Goal: Check status: Check status

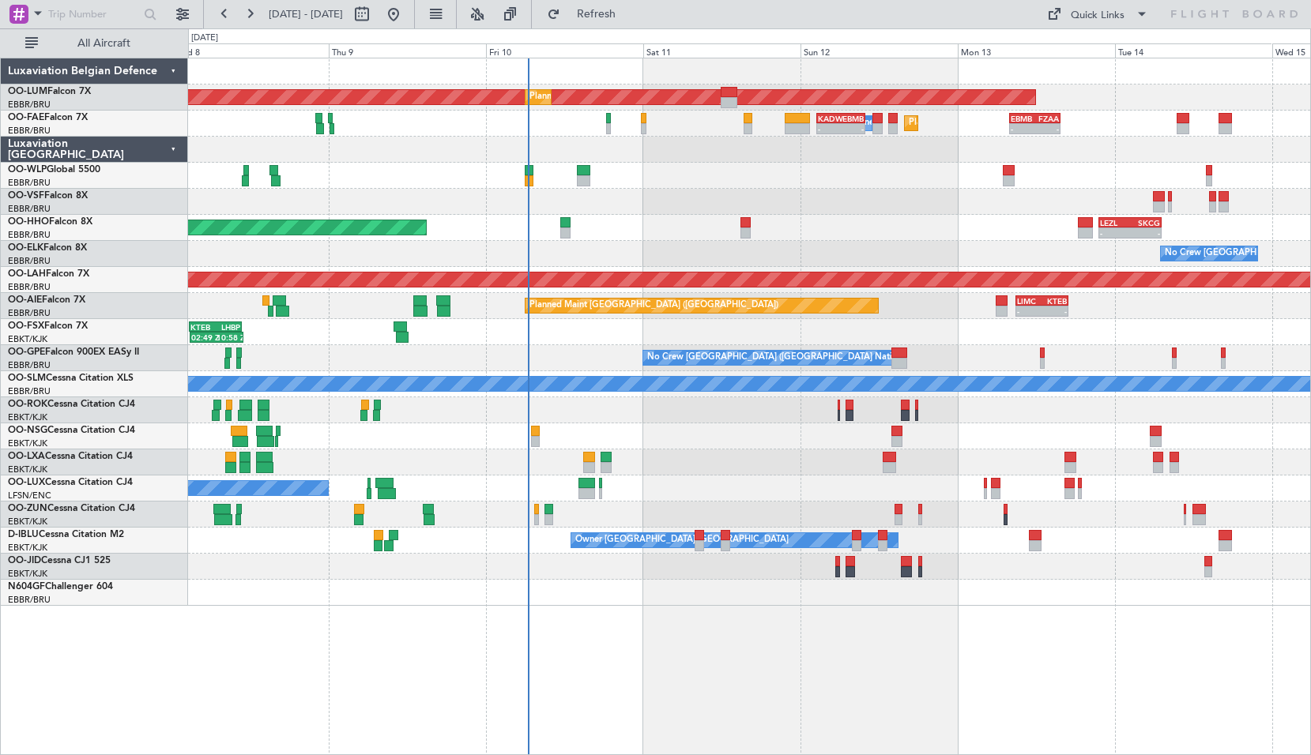
click at [735, 448] on div "AOG Maint [GEOGRAPHIC_DATA] Planned Maint [GEOGRAPHIC_DATA] ([GEOGRAPHIC_DATA])…" at bounding box center [749, 332] width 1122 height 548
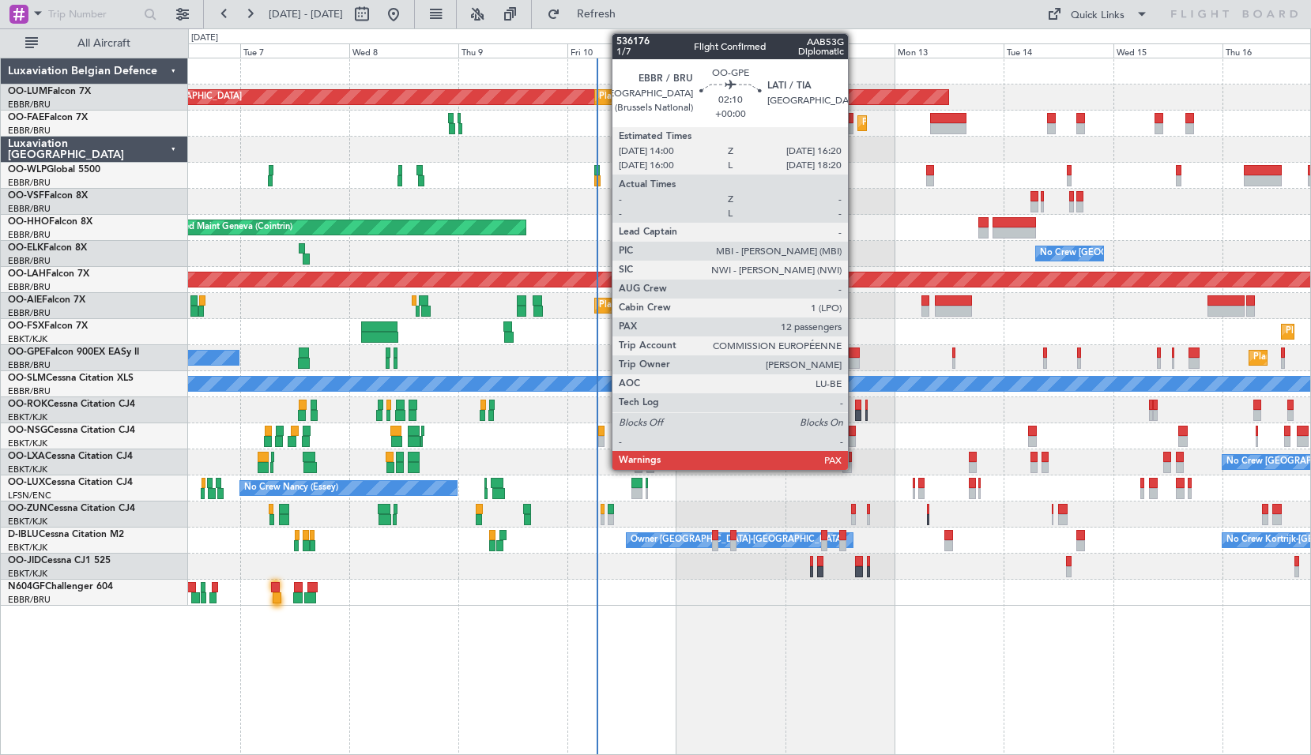
click at [855, 360] on div at bounding box center [854, 363] width 11 height 11
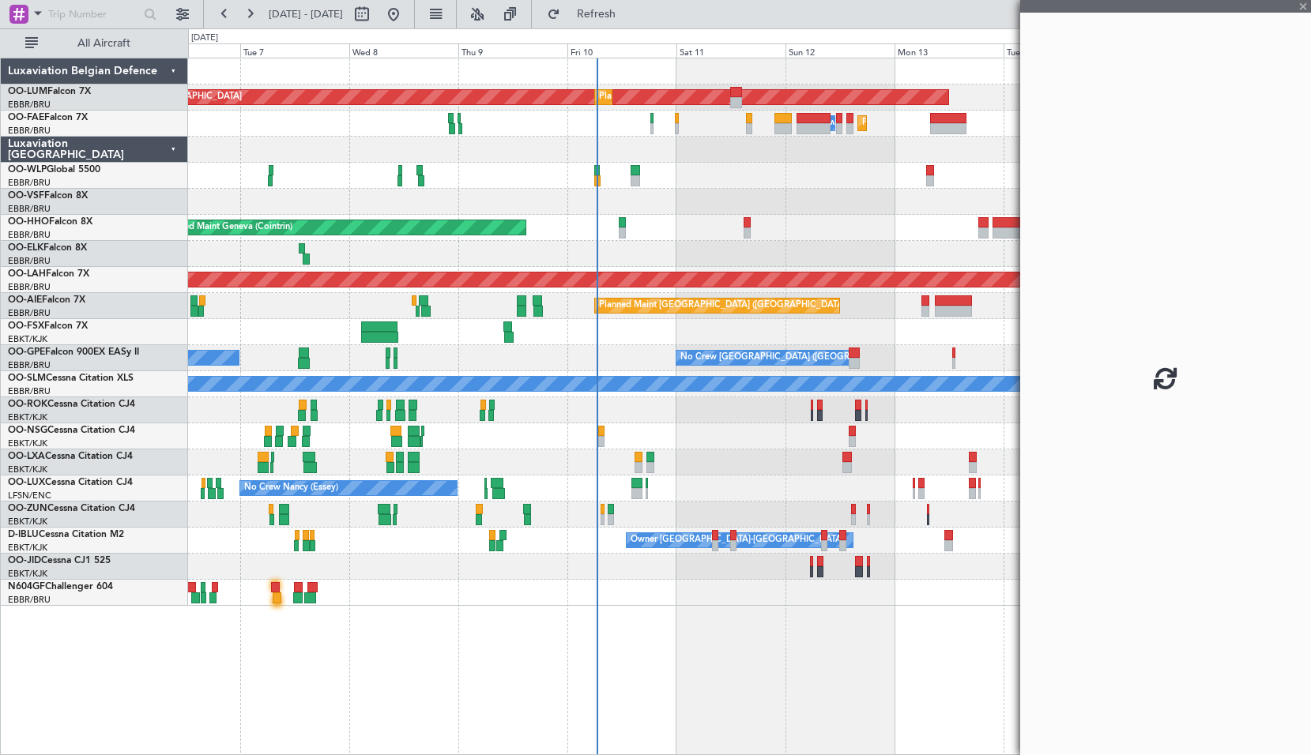
click at [878, 337] on div "Planned Maint Kortrijk-[GEOGRAPHIC_DATA]" at bounding box center [749, 332] width 1122 height 26
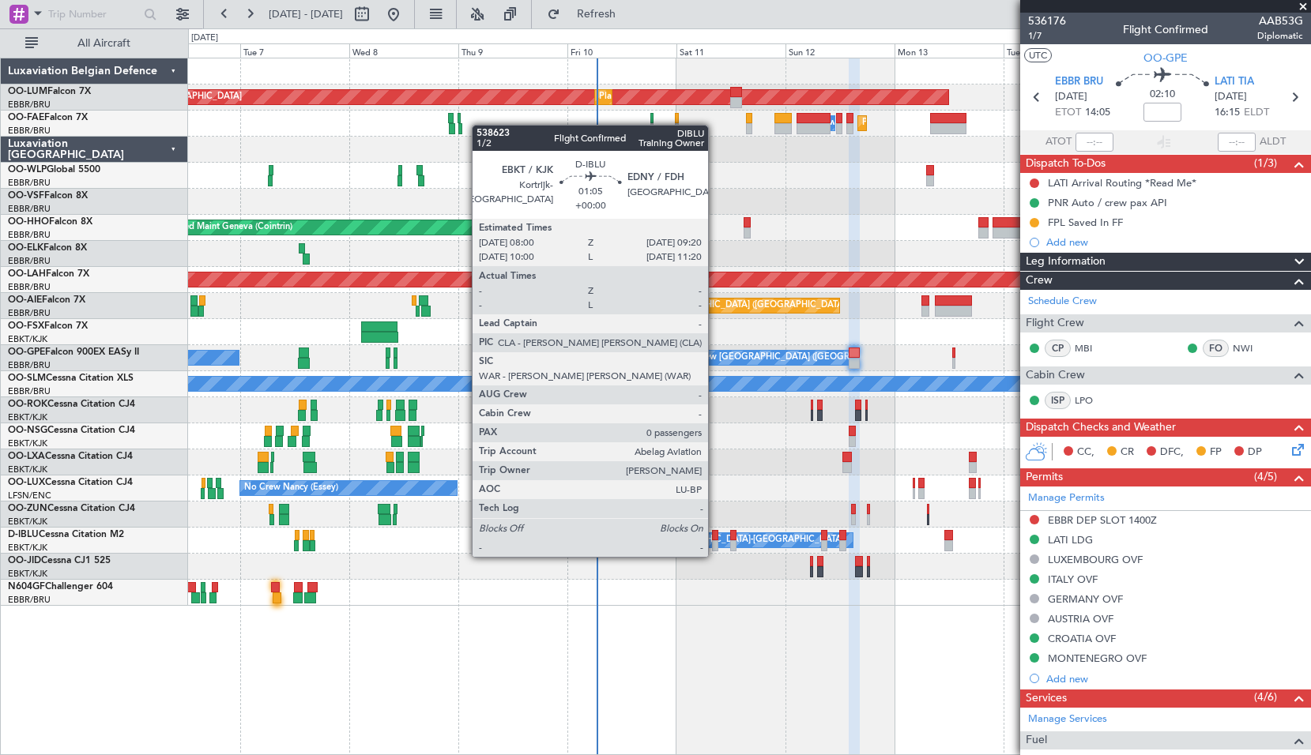
click at [715, 541] on div at bounding box center [715, 545] width 6 height 11
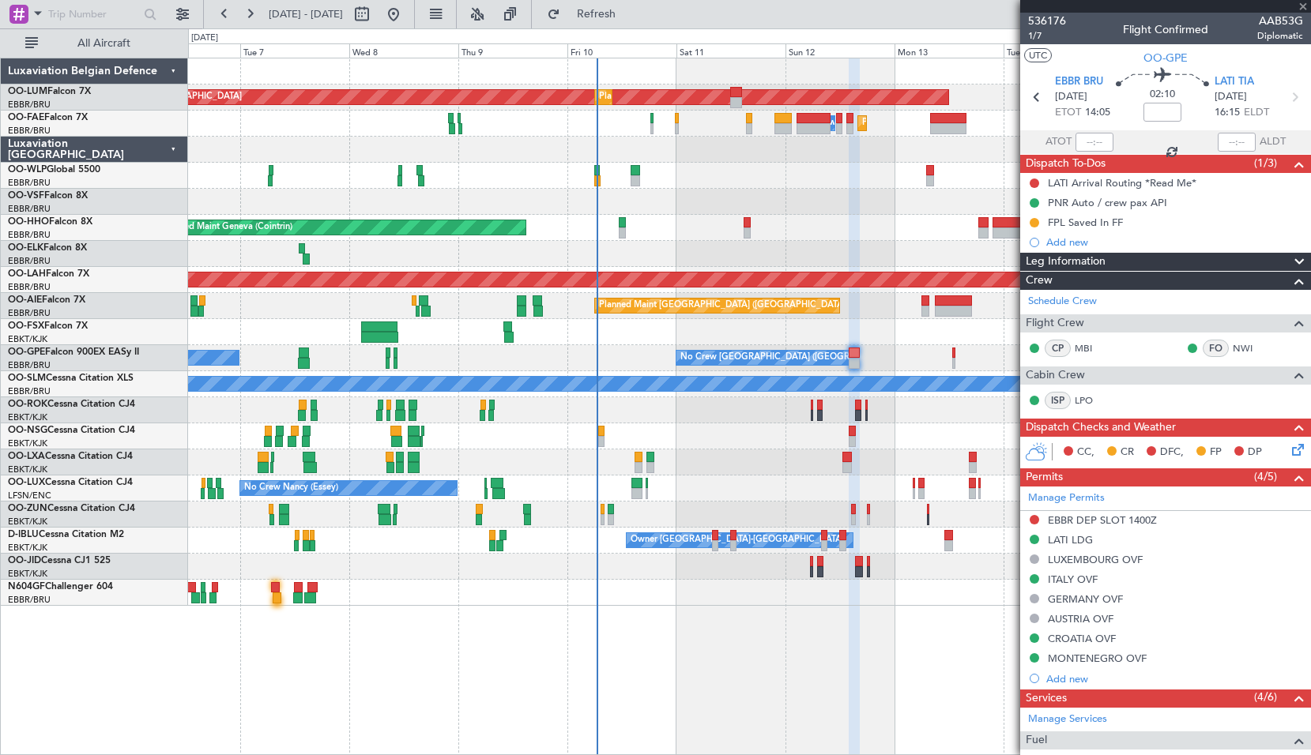
click at [741, 493] on div "No Crew [PERSON_NAME] ([PERSON_NAME]) No Crew [PERSON_NAME] ([PERSON_NAME])" at bounding box center [749, 489] width 1122 height 26
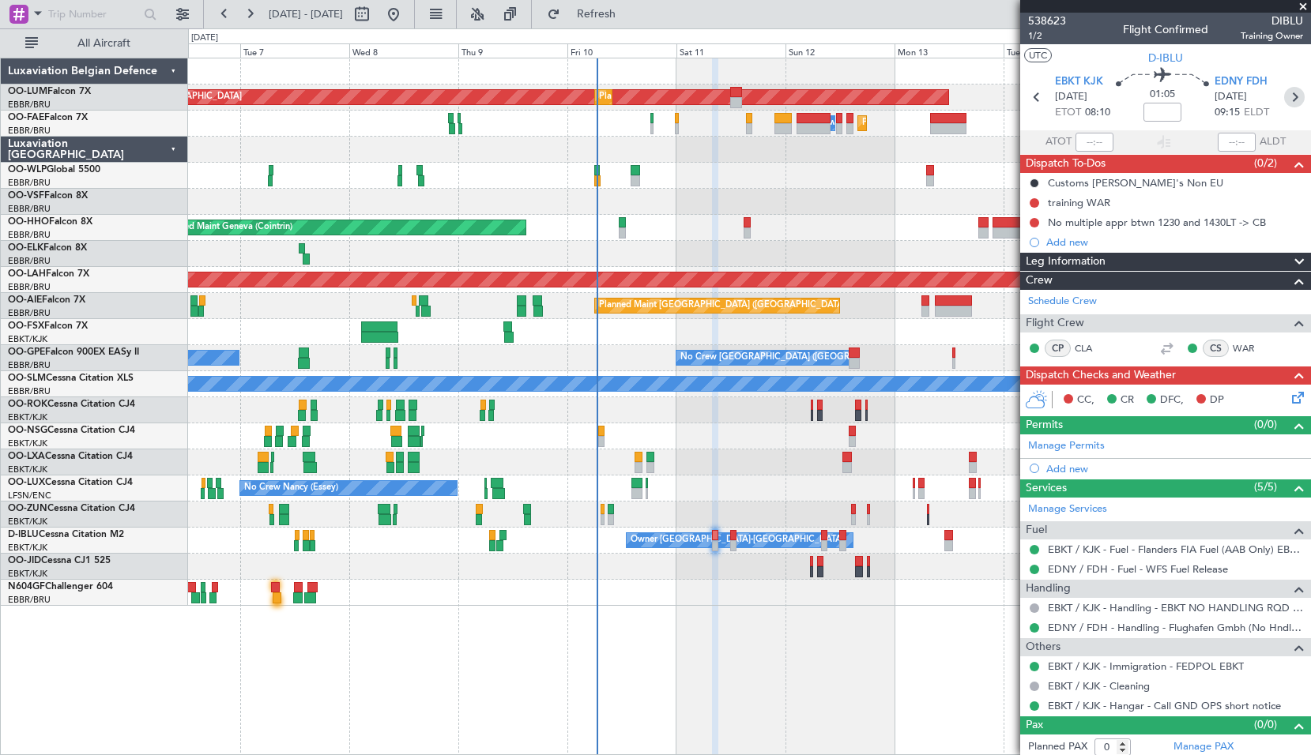
click at [1284, 94] on icon at bounding box center [1294, 97] width 21 height 21
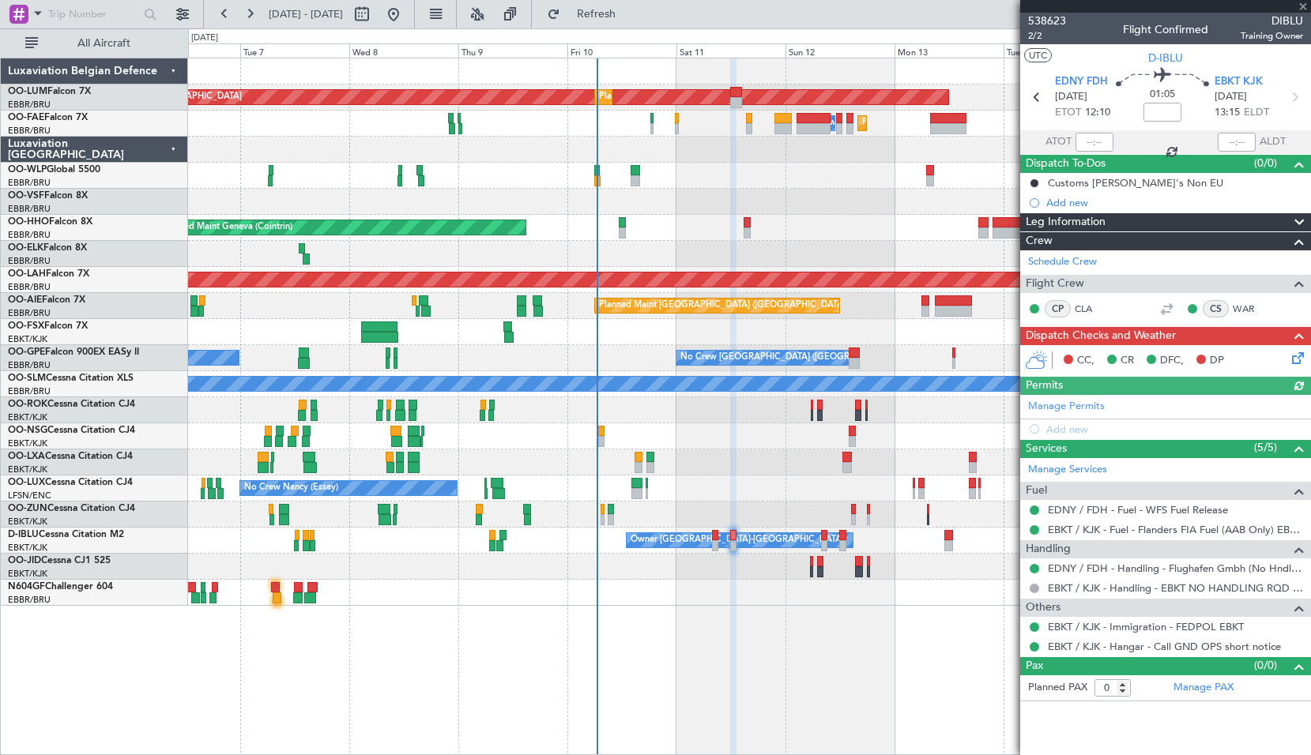
click at [1281, 94] on div "EBKT KJK [DATE] 13:15 ELDT" at bounding box center [1249, 97] width 70 height 47
click at [1288, 102] on icon at bounding box center [1294, 97] width 21 height 21
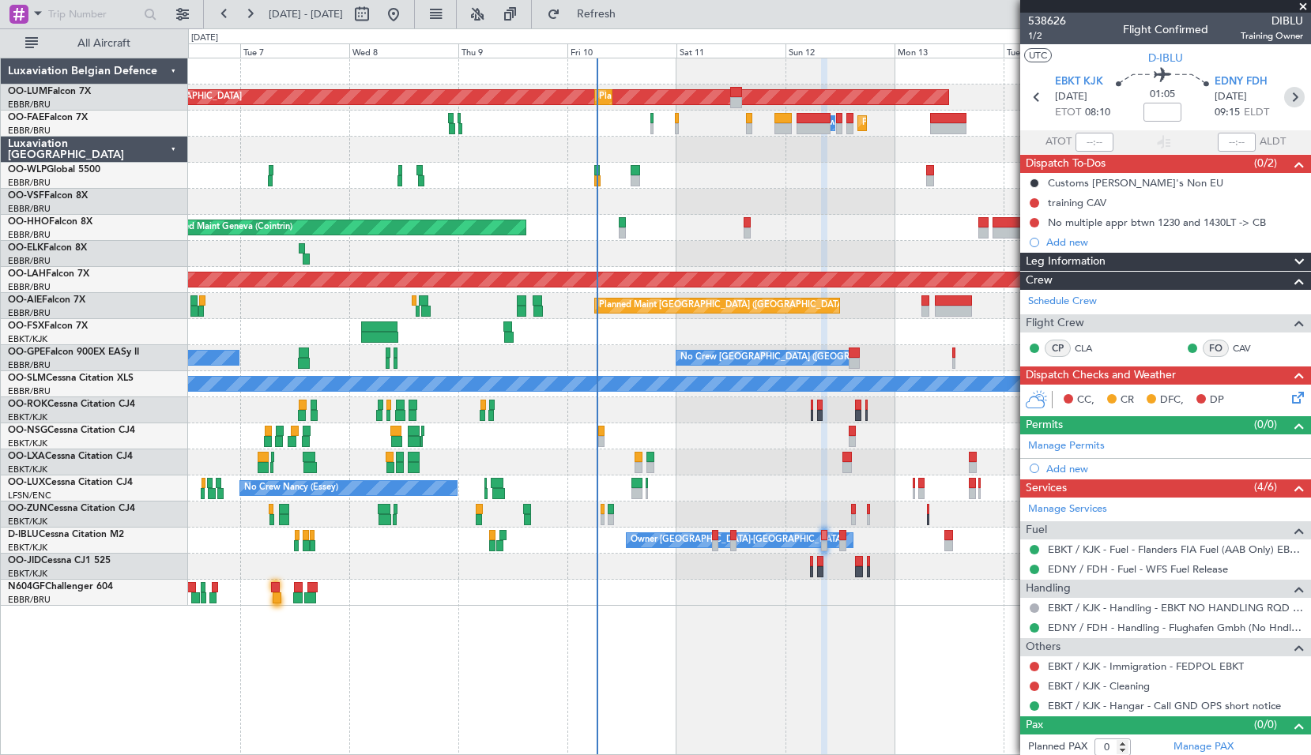
click at [1287, 98] on icon at bounding box center [1294, 97] width 21 height 21
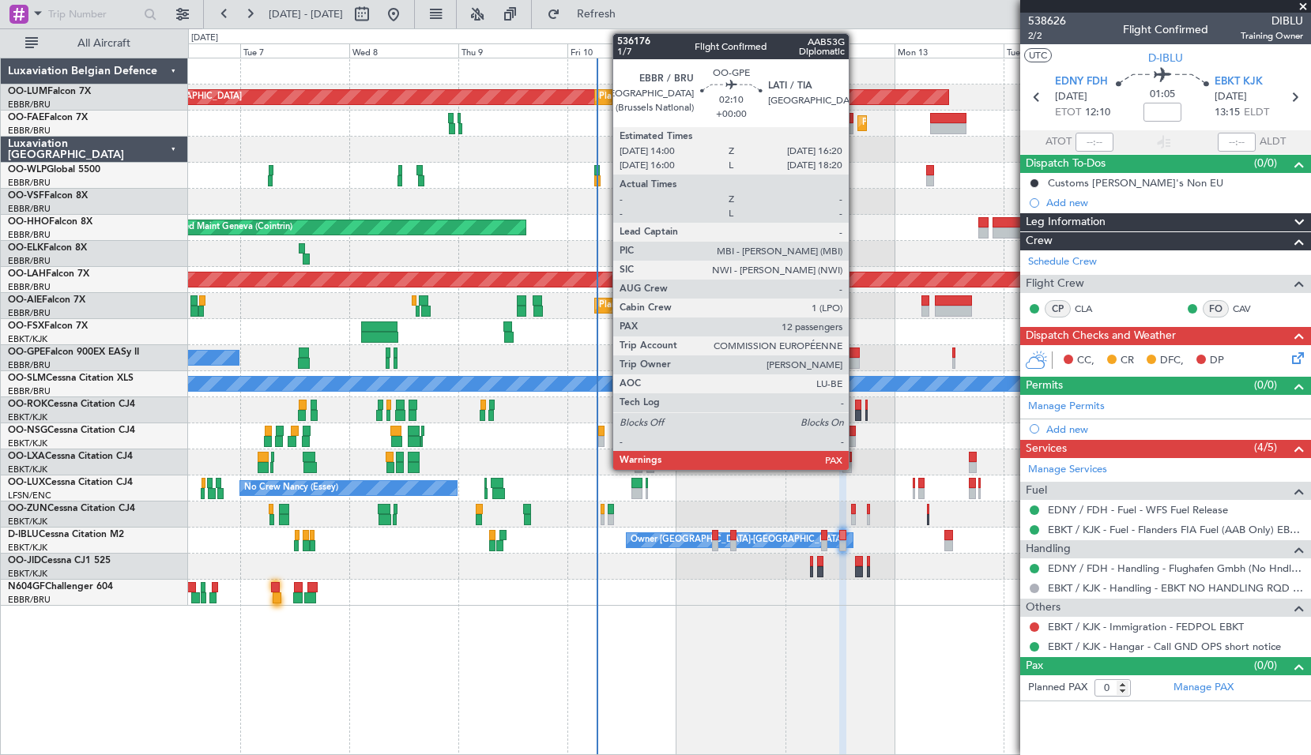
click at [856, 356] on div at bounding box center [854, 353] width 11 height 11
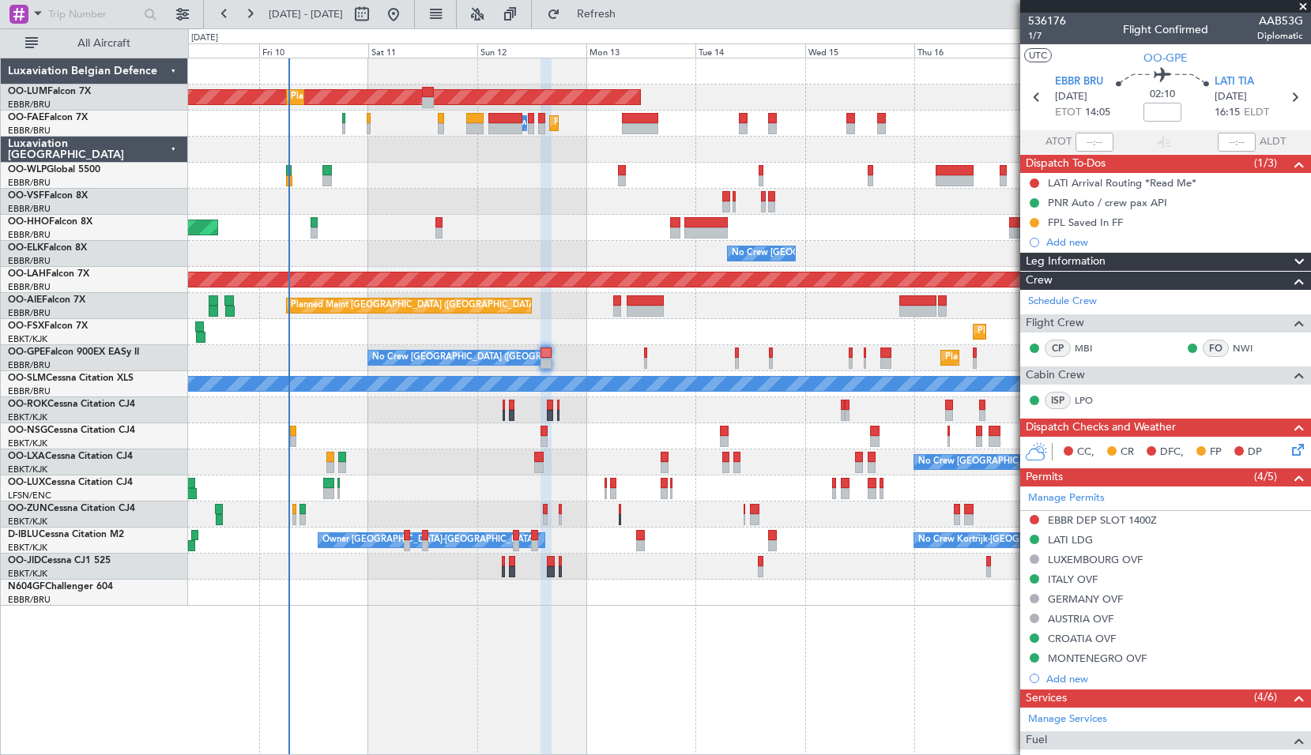
click at [611, 611] on div "AOG Maint [GEOGRAPHIC_DATA] Planned Maint [GEOGRAPHIC_DATA] ([GEOGRAPHIC_DATA])…" at bounding box center [749, 407] width 1123 height 698
click at [1303, 6] on span at bounding box center [1303, 7] width 16 height 14
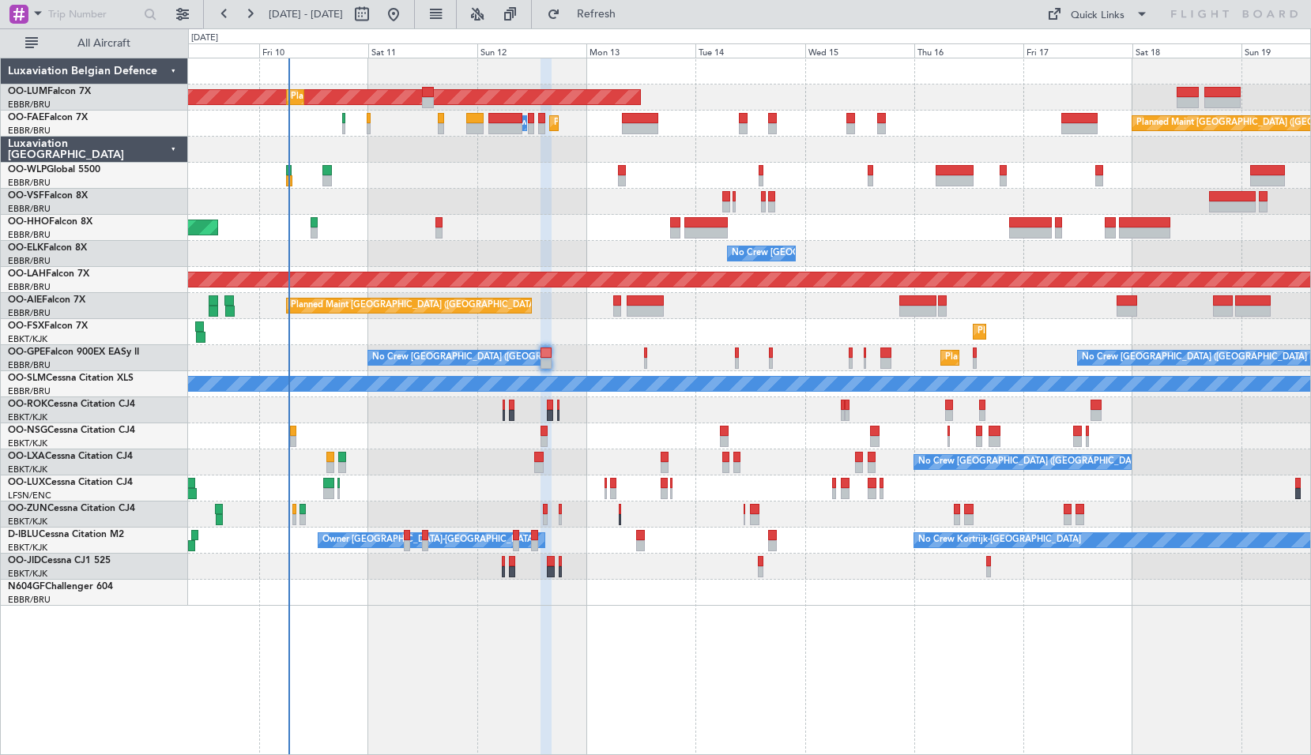
type input "0"
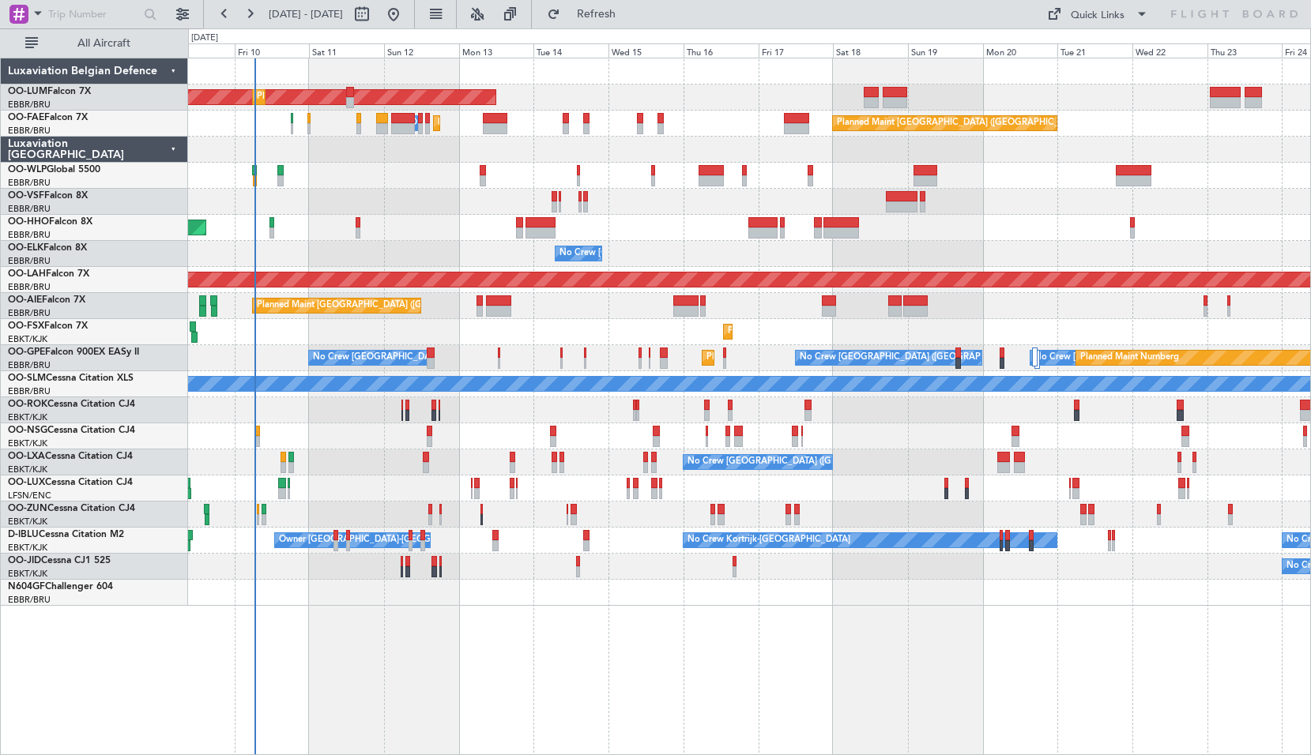
click at [706, 627] on div "AOG Maint [GEOGRAPHIC_DATA] Planned Maint [GEOGRAPHIC_DATA] ([GEOGRAPHIC_DATA])…" at bounding box center [749, 407] width 1123 height 698
click at [37, 15] on span at bounding box center [37, 13] width 19 height 20
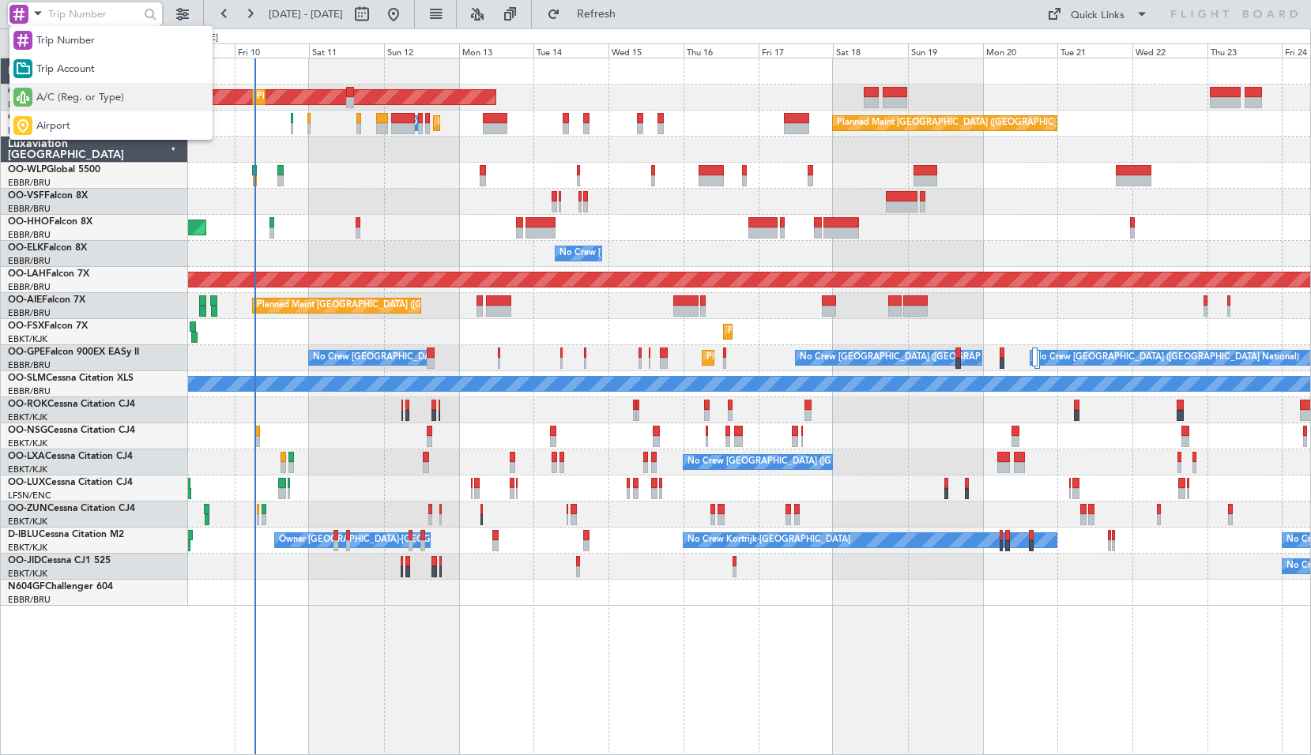
click at [46, 92] on span "A/C (Reg. or Type)" at bounding box center [80, 98] width 88 height 16
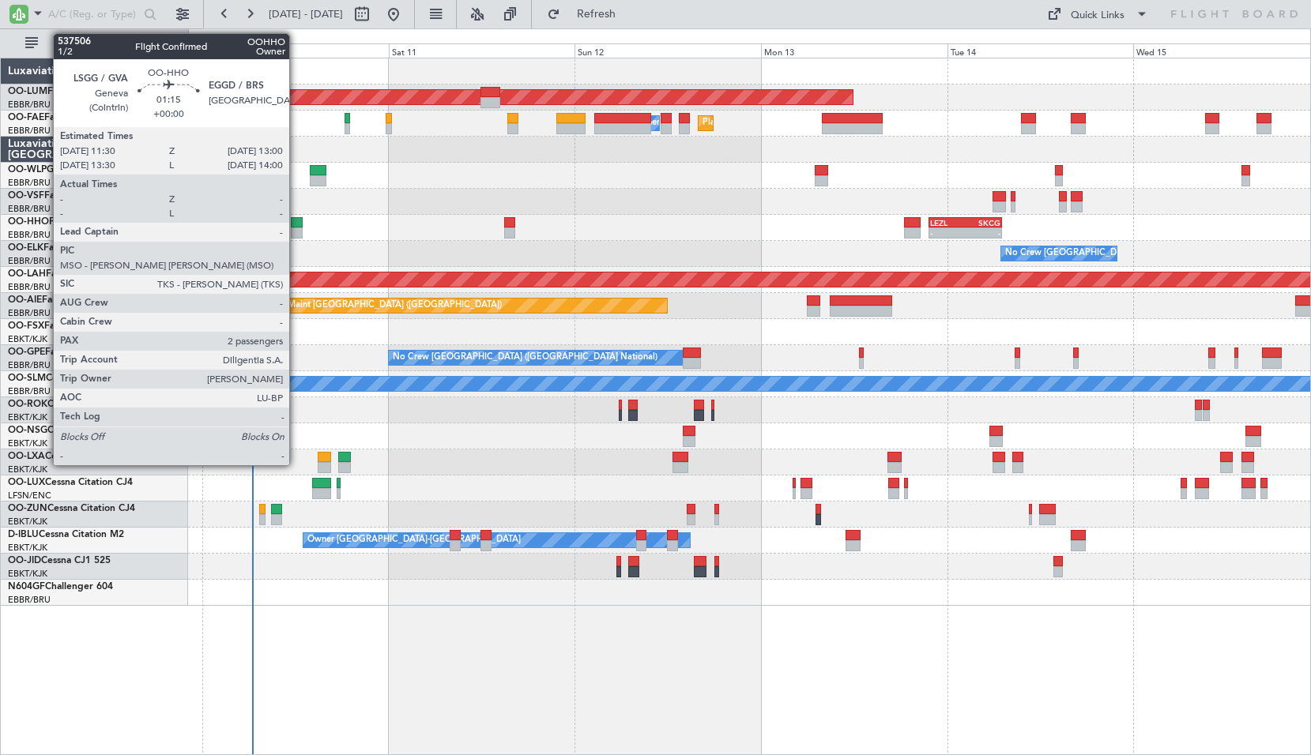
click at [296, 229] on div at bounding box center [297, 233] width 12 height 11
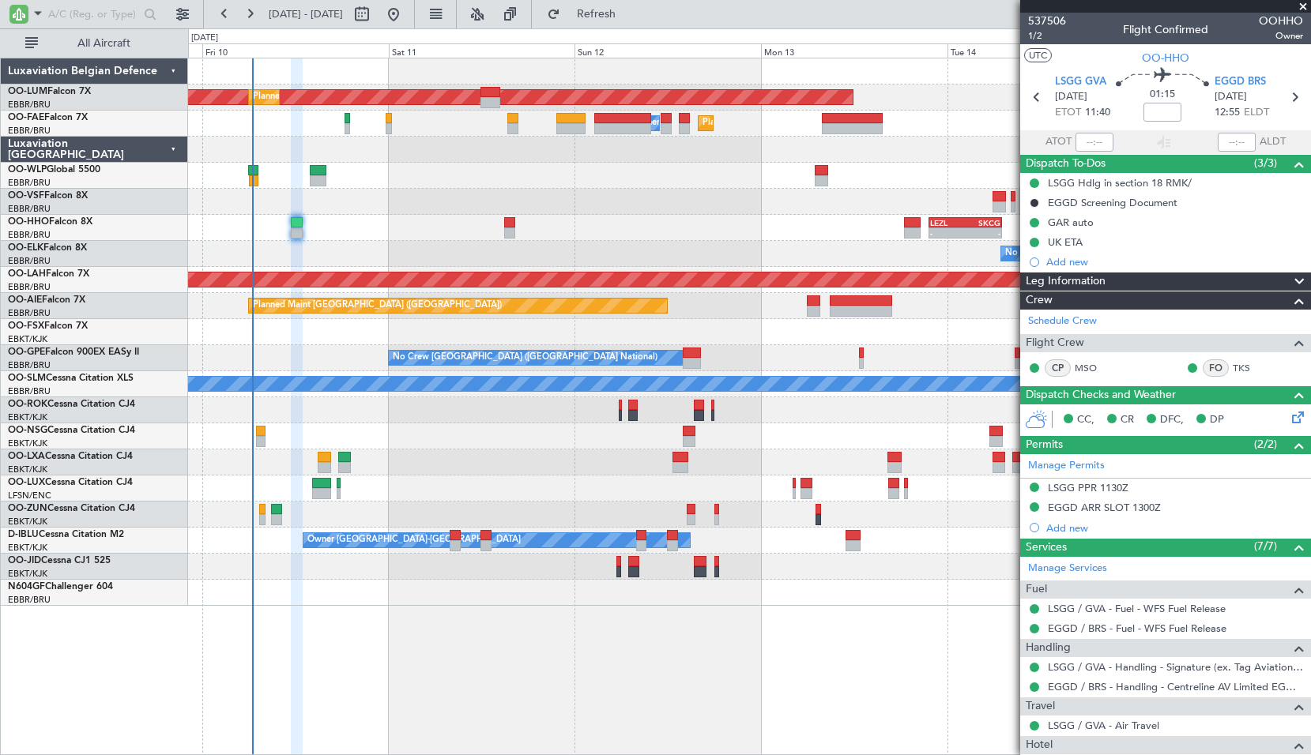
scroll to position [173, 0]
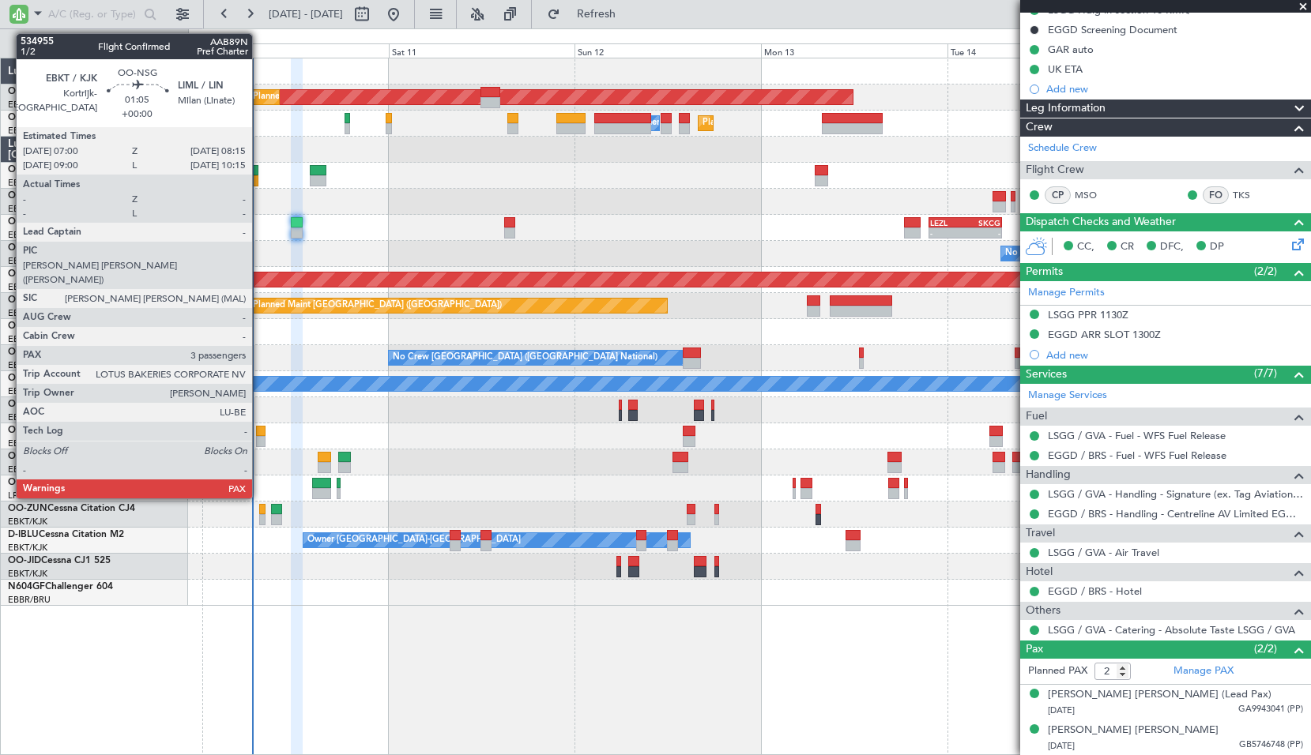
click at [259, 436] on div at bounding box center [261, 441] width 10 height 11
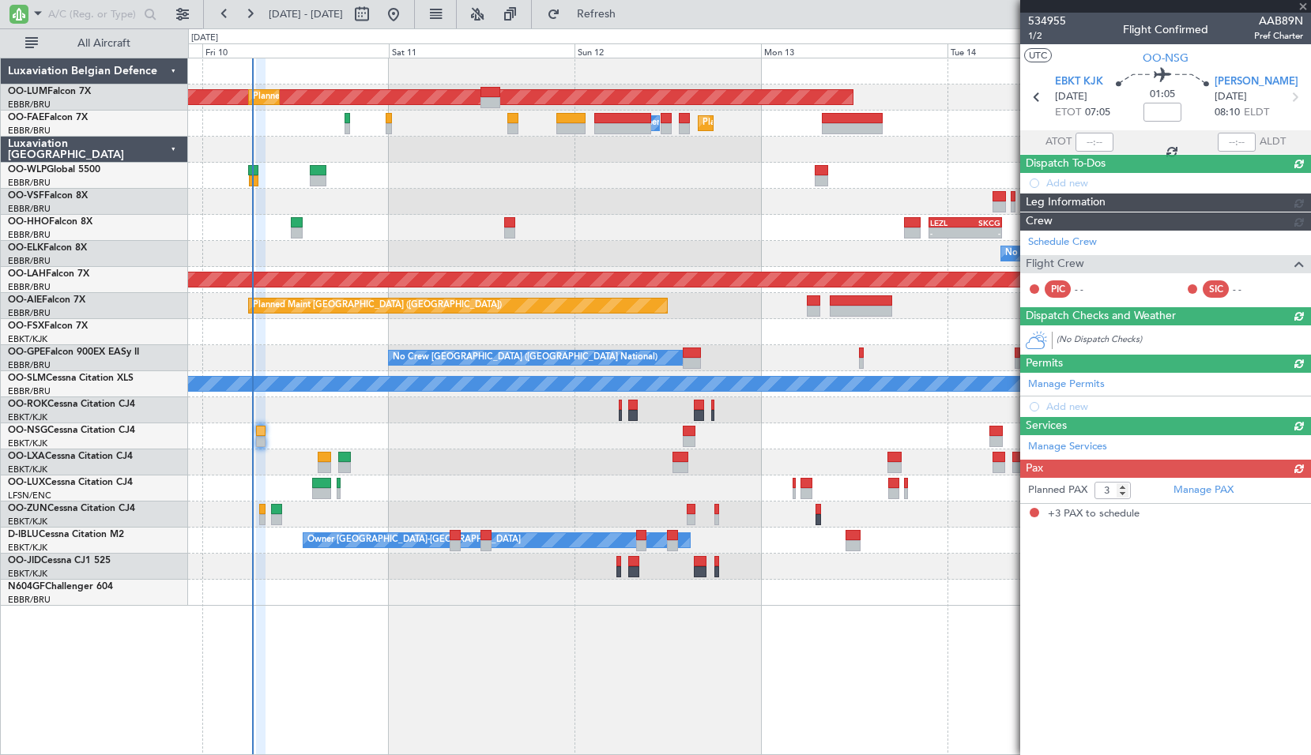
scroll to position [0, 0]
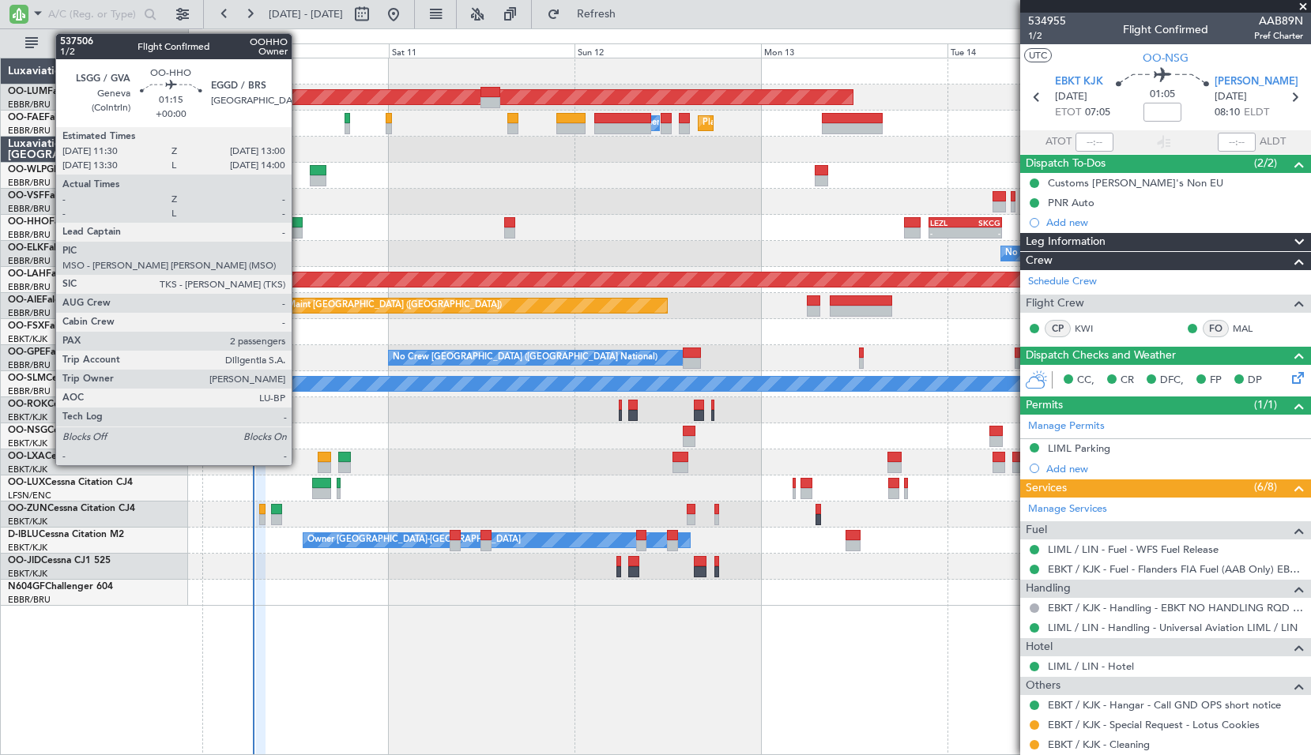
click at [299, 228] on div at bounding box center [297, 233] width 12 height 11
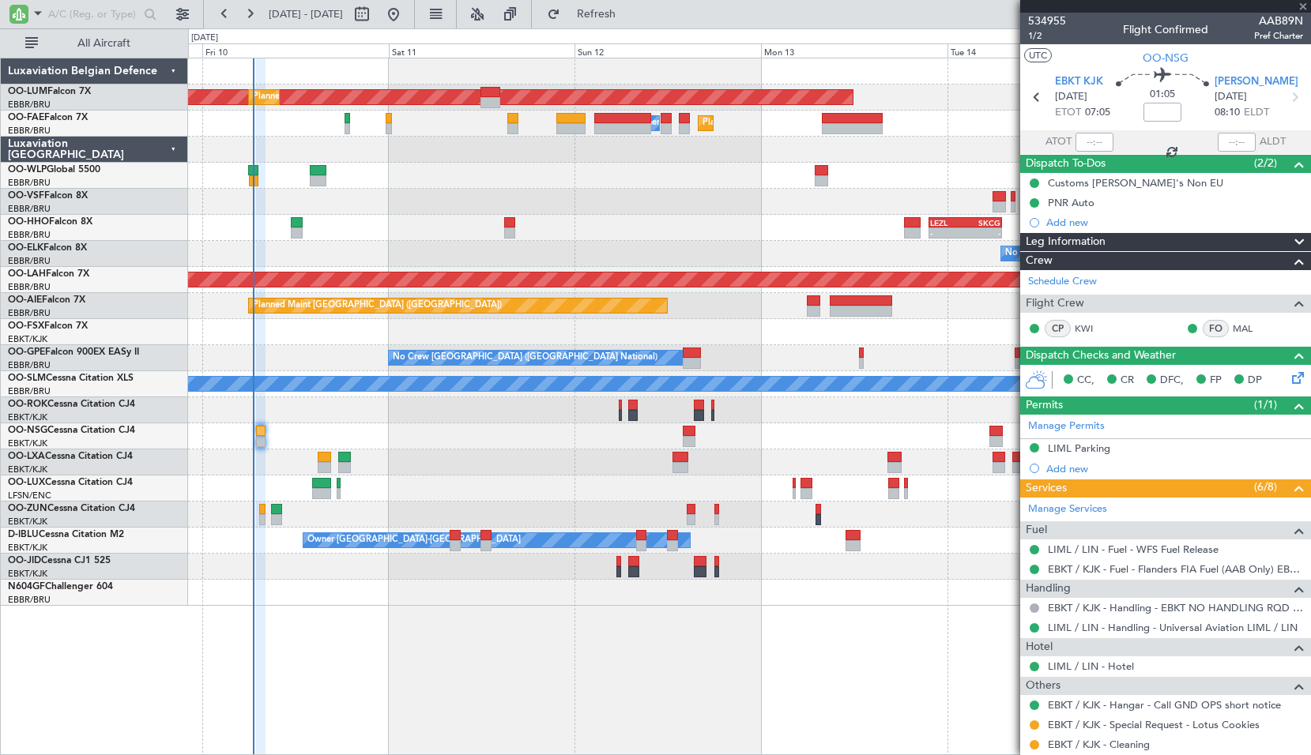
click at [362, 232] on div "- - LEZL 21:40 Z SKCG 07:10 Z - - SKCG 21:00 Z EGGD 06:25 Z Planned Maint Genev…" at bounding box center [749, 228] width 1122 height 26
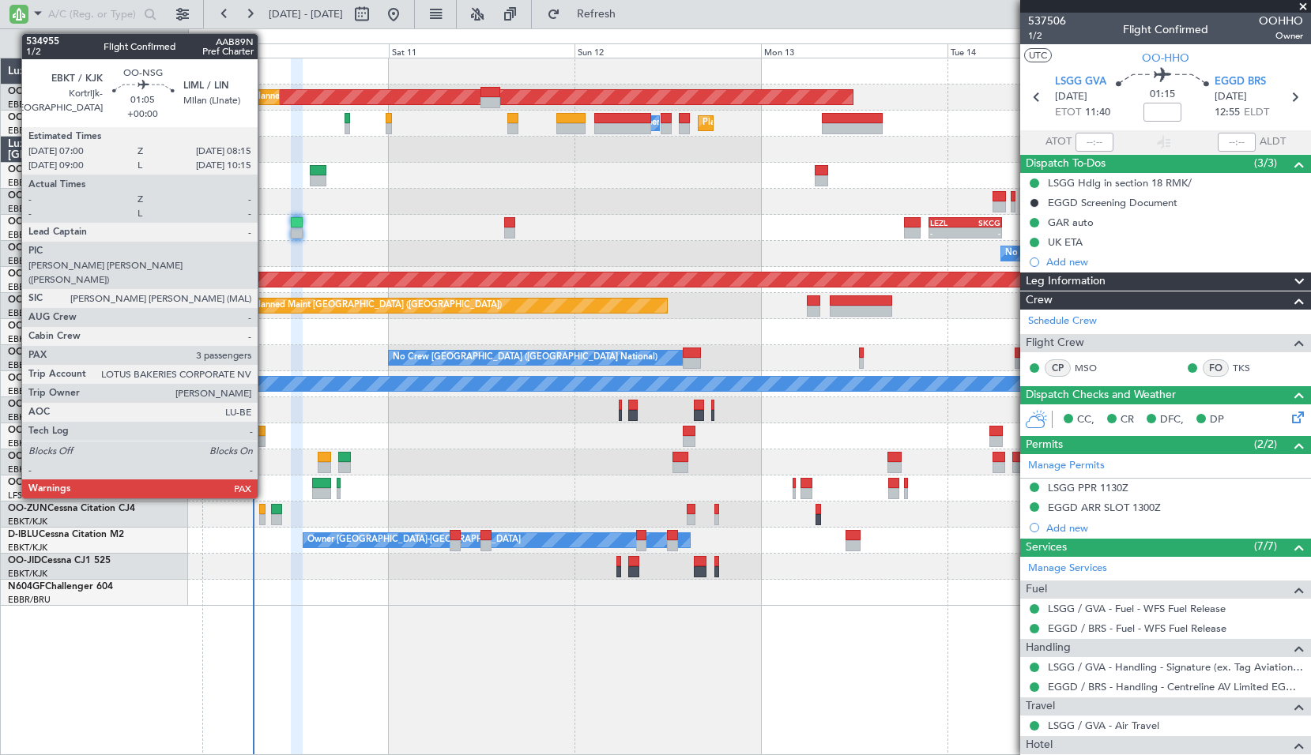
click at [265, 440] on div at bounding box center [261, 441] width 10 height 11
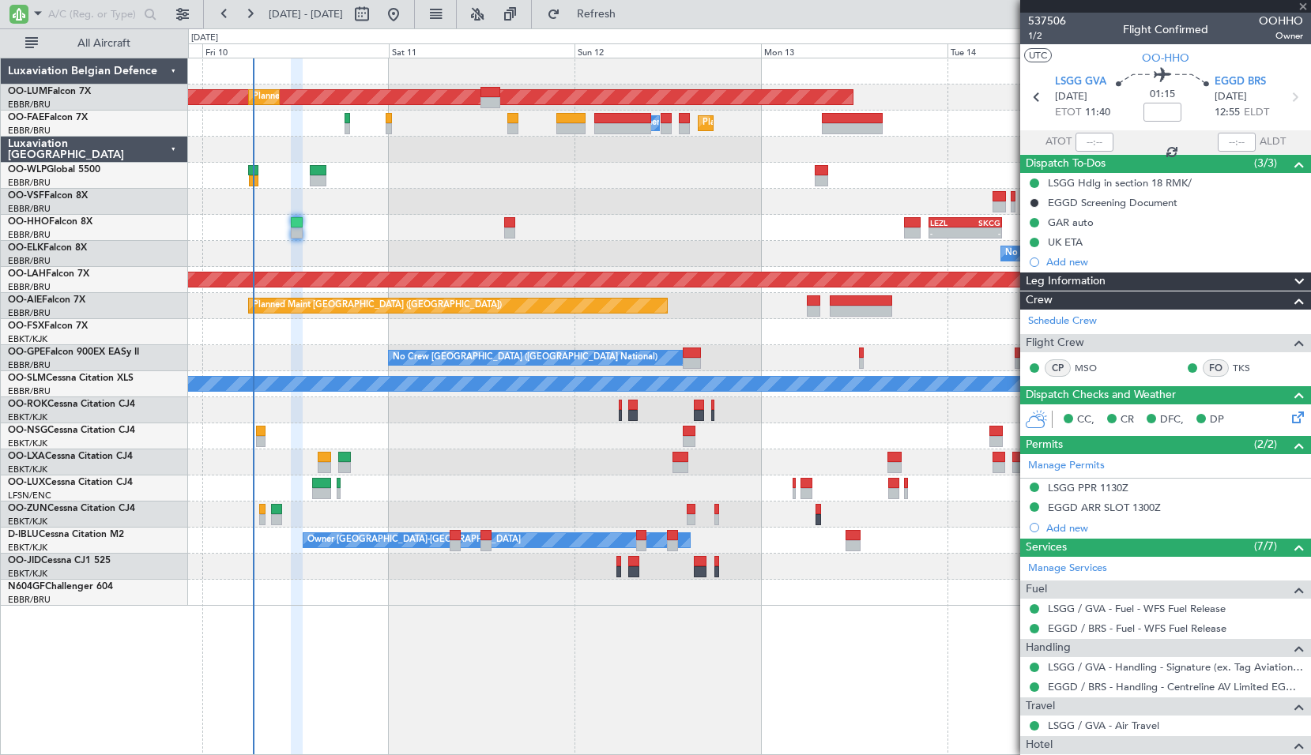
type input "3"
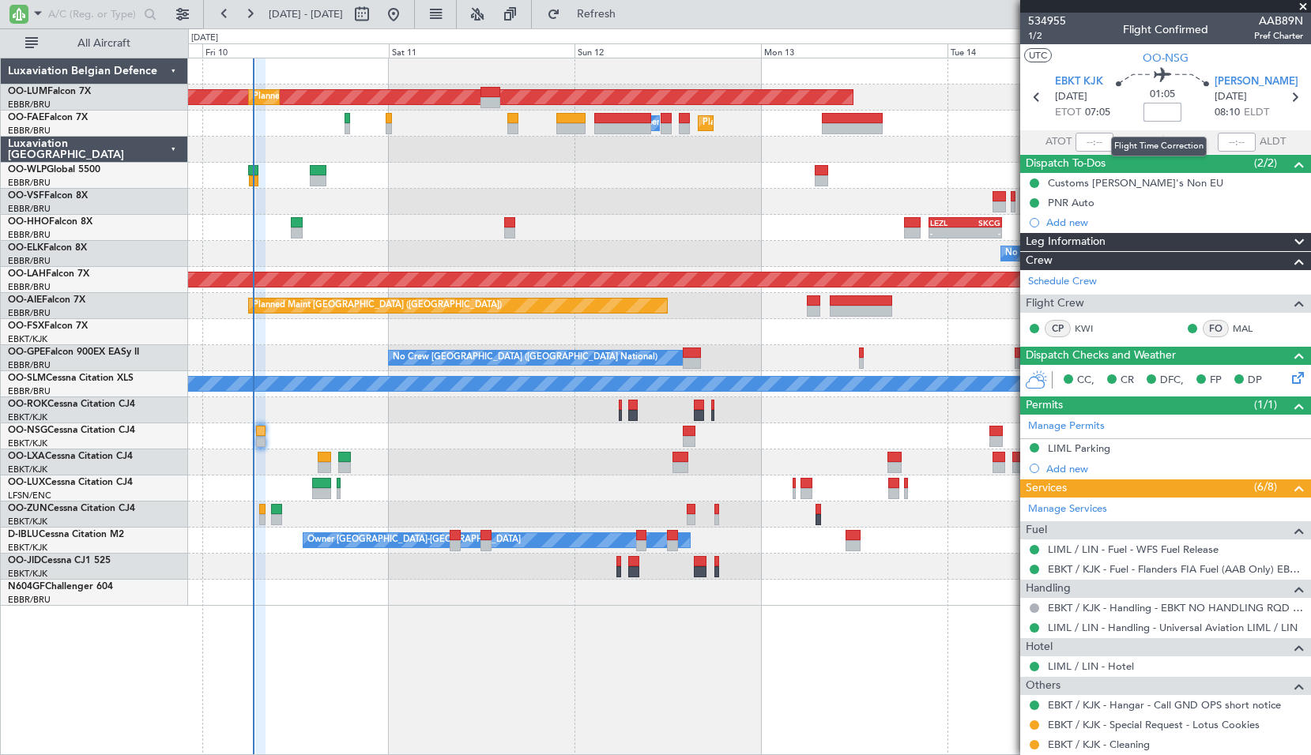
click at [1166, 112] on input at bounding box center [1162, 112] width 38 height 19
type input "+00:05"
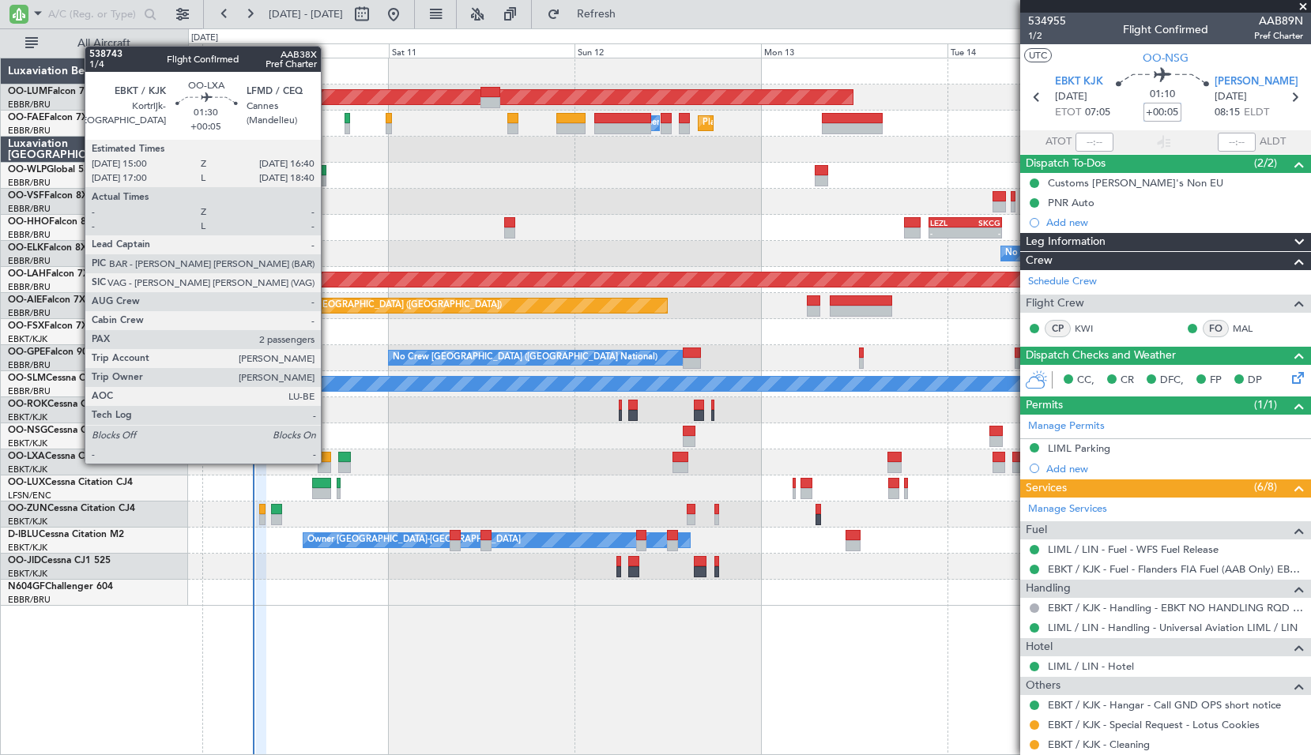
click at [328, 462] on div at bounding box center [324, 467] width 13 height 11
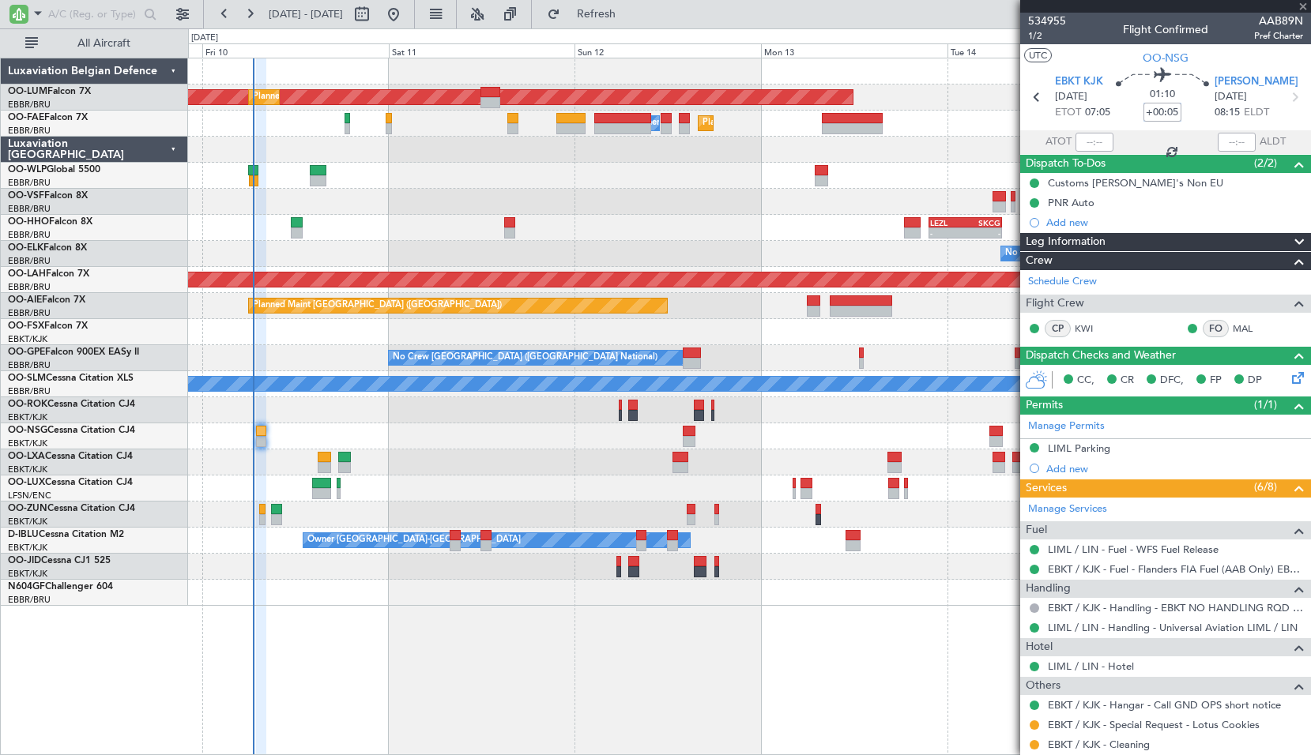
type input "2"
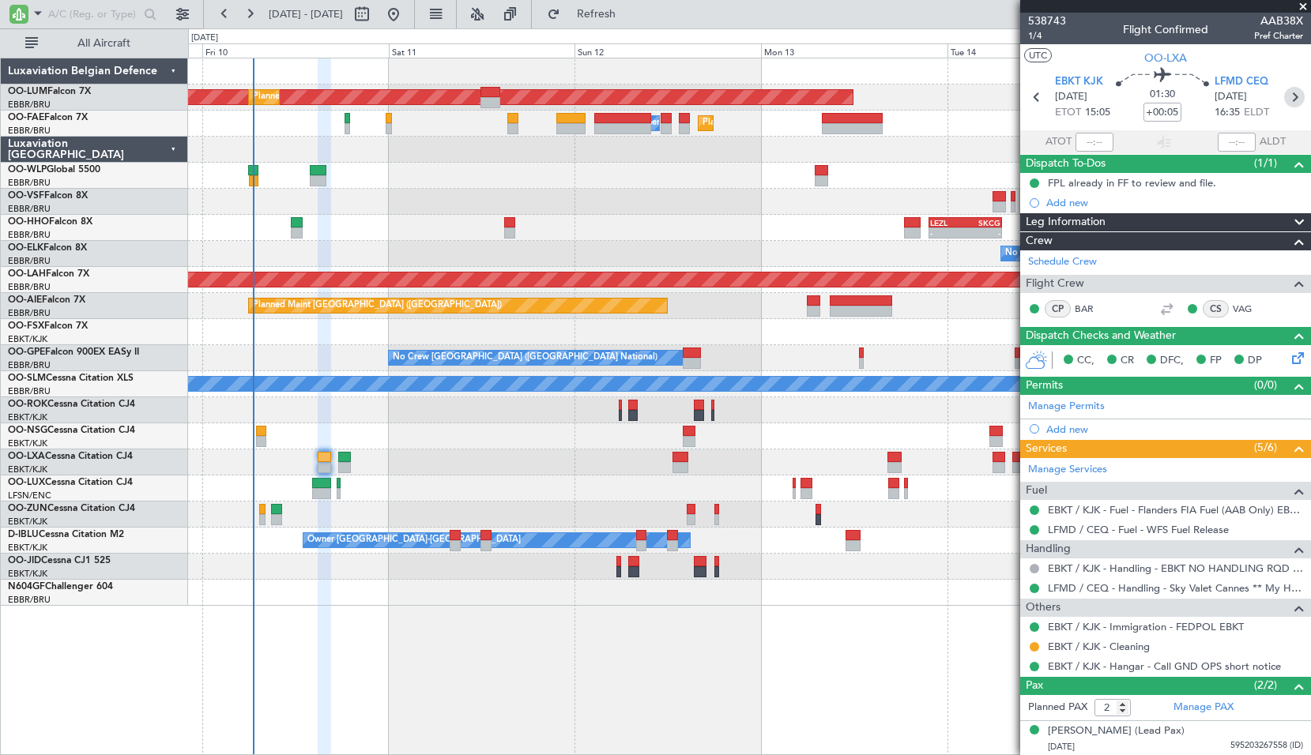
click at [1285, 100] on icon at bounding box center [1294, 97] width 21 height 21
type input "+00:10"
type input "0"
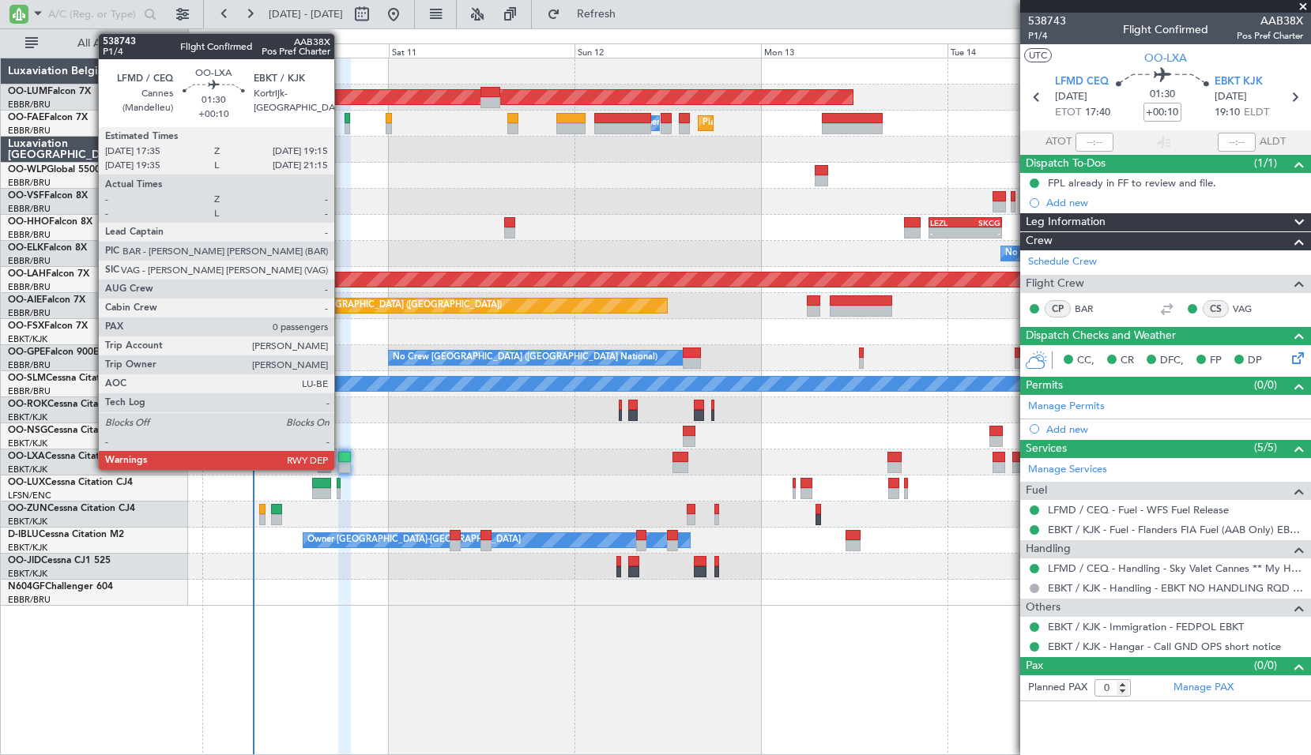
click at [341, 459] on div at bounding box center [344, 457] width 13 height 11
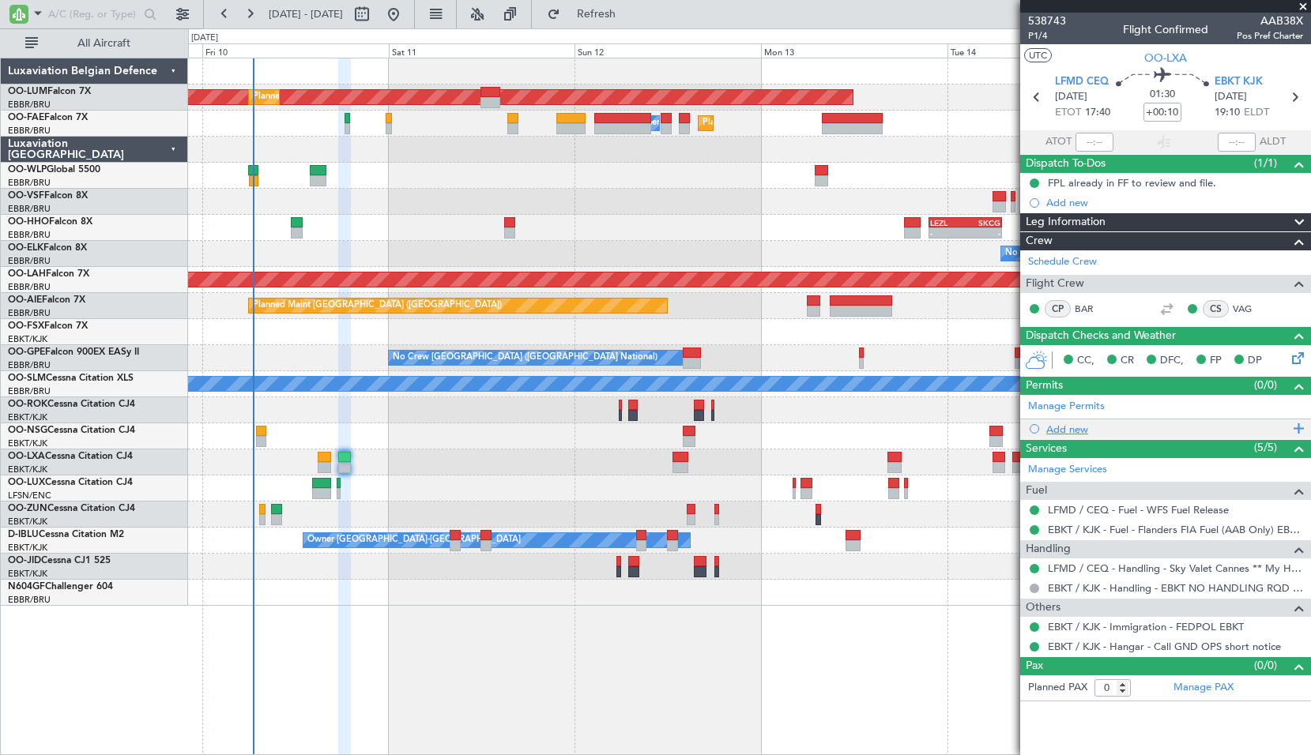
click at [1063, 426] on div "Add new" at bounding box center [1167, 429] width 243 height 13
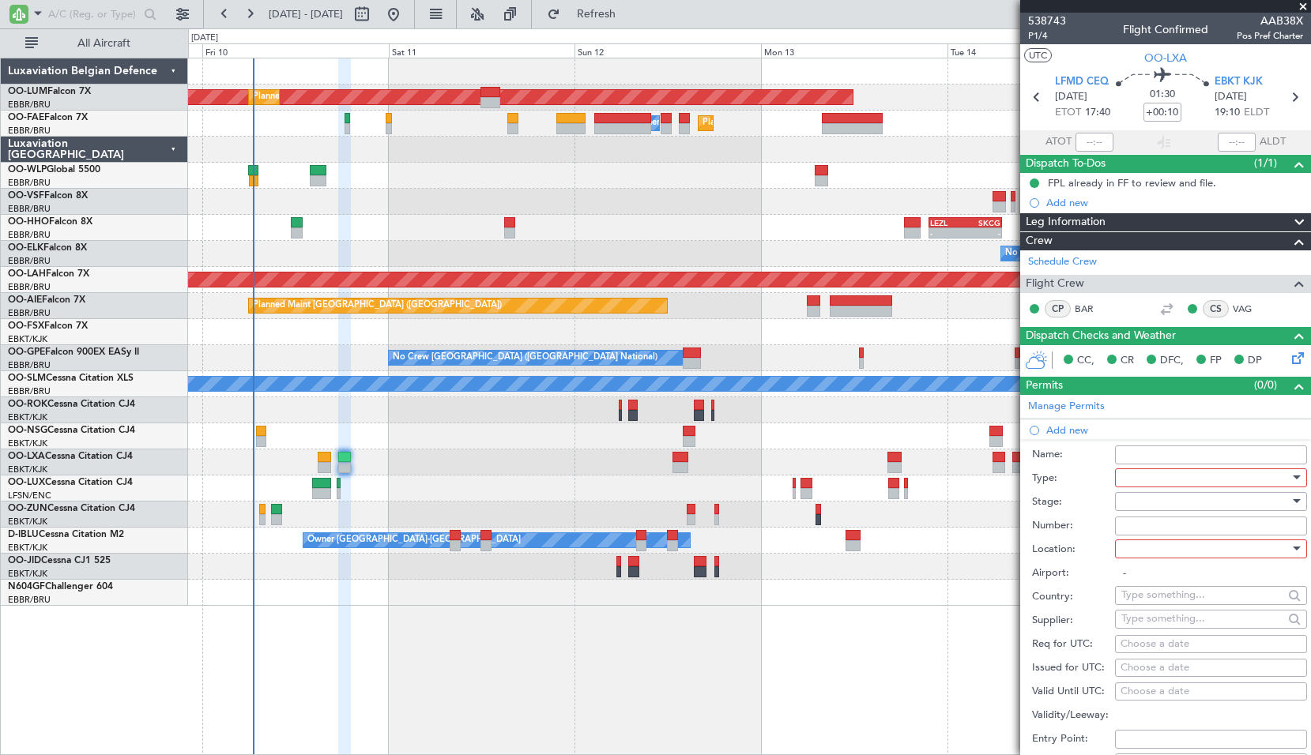
click at [1192, 480] on div at bounding box center [1205, 478] width 168 height 24
click at [1179, 531] on span "ADNC" at bounding box center [1205, 534] width 166 height 24
click at [1170, 550] on div at bounding box center [1205, 549] width 168 height 24
click at [1167, 633] on span "Arrival" at bounding box center [1205, 628] width 166 height 24
type input "EBKT / KJK"
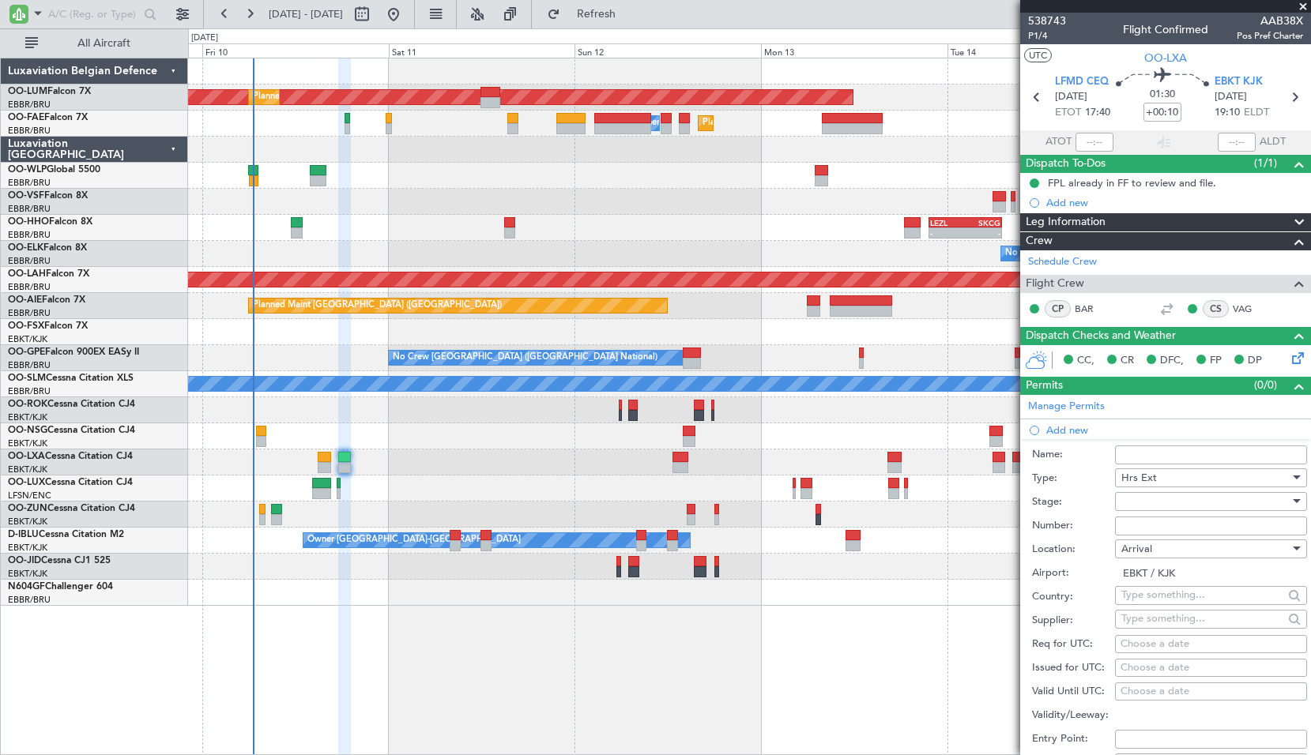
click at [1153, 505] on div at bounding box center [1205, 502] width 168 height 24
click at [1162, 559] on span "Not Requested" at bounding box center [1205, 557] width 166 height 24
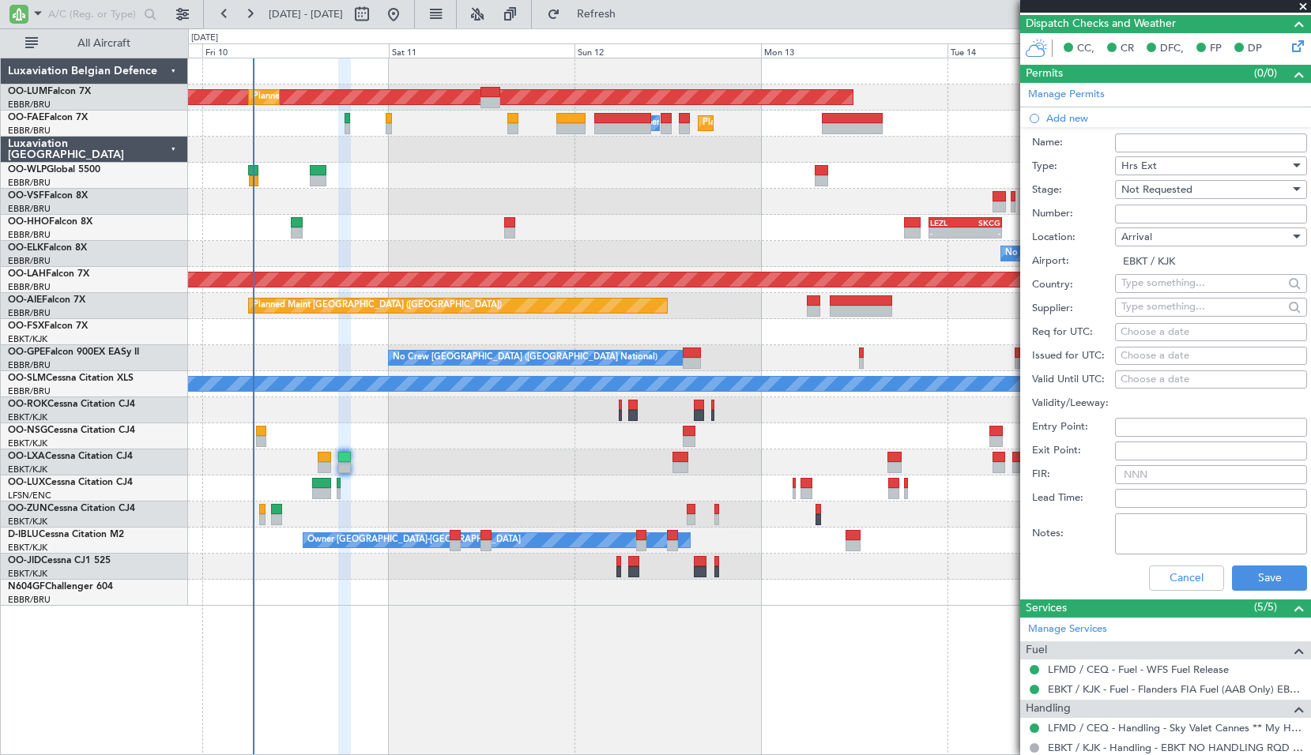
scroll to position [316, 0]
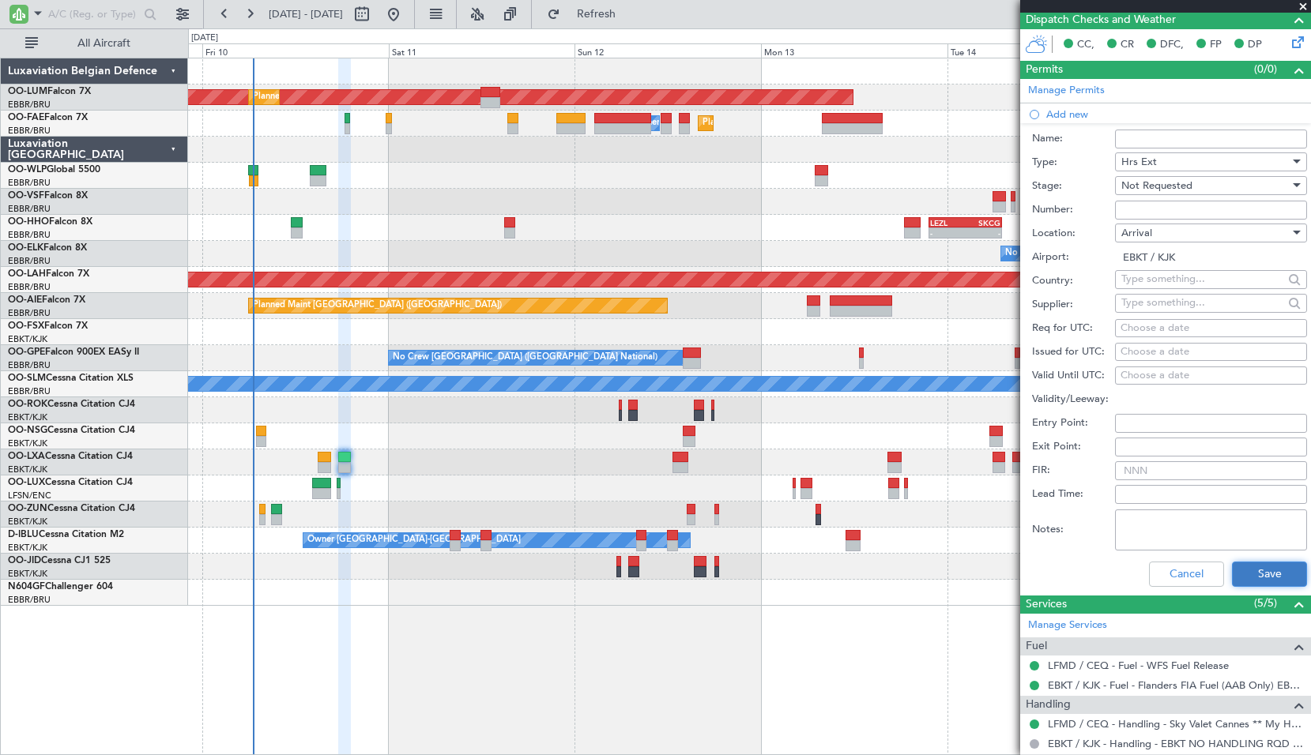
click at [1252, 574] on button "Save" at bounding box center [1269, 574] width 75 height 25
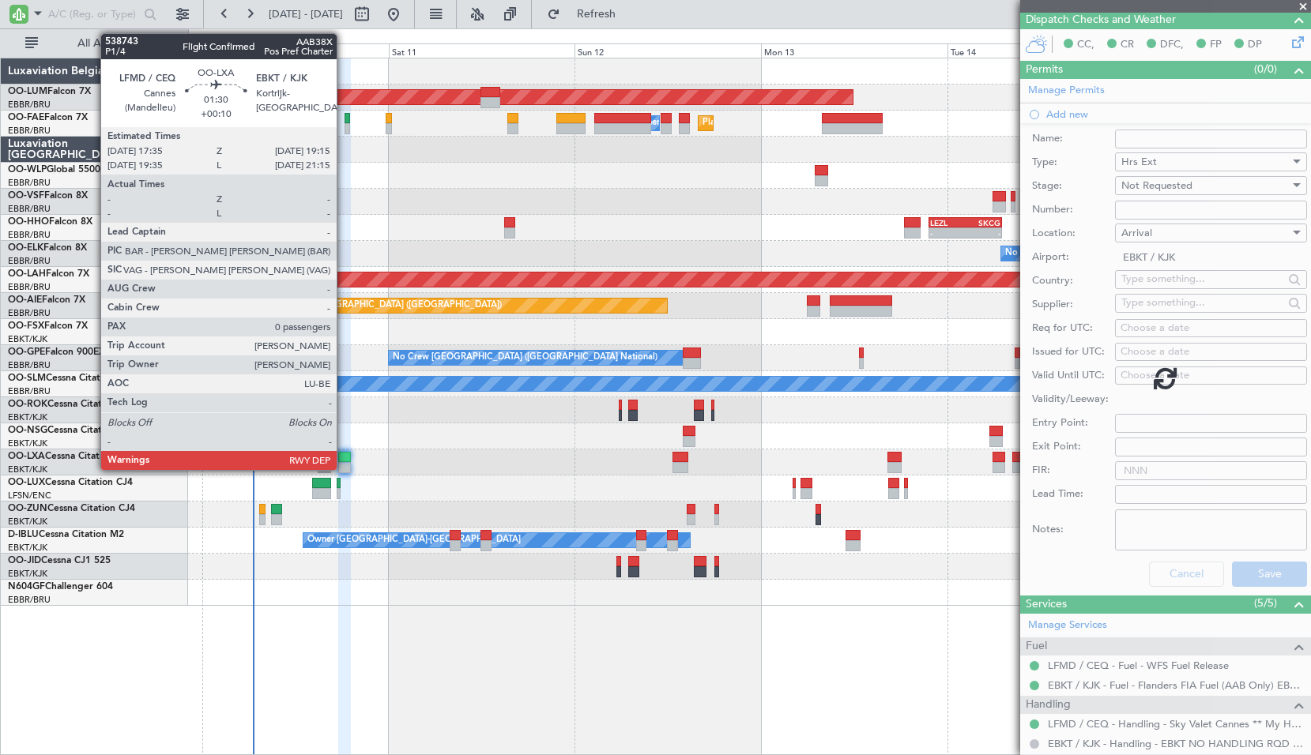
scroll to position [0, 0]
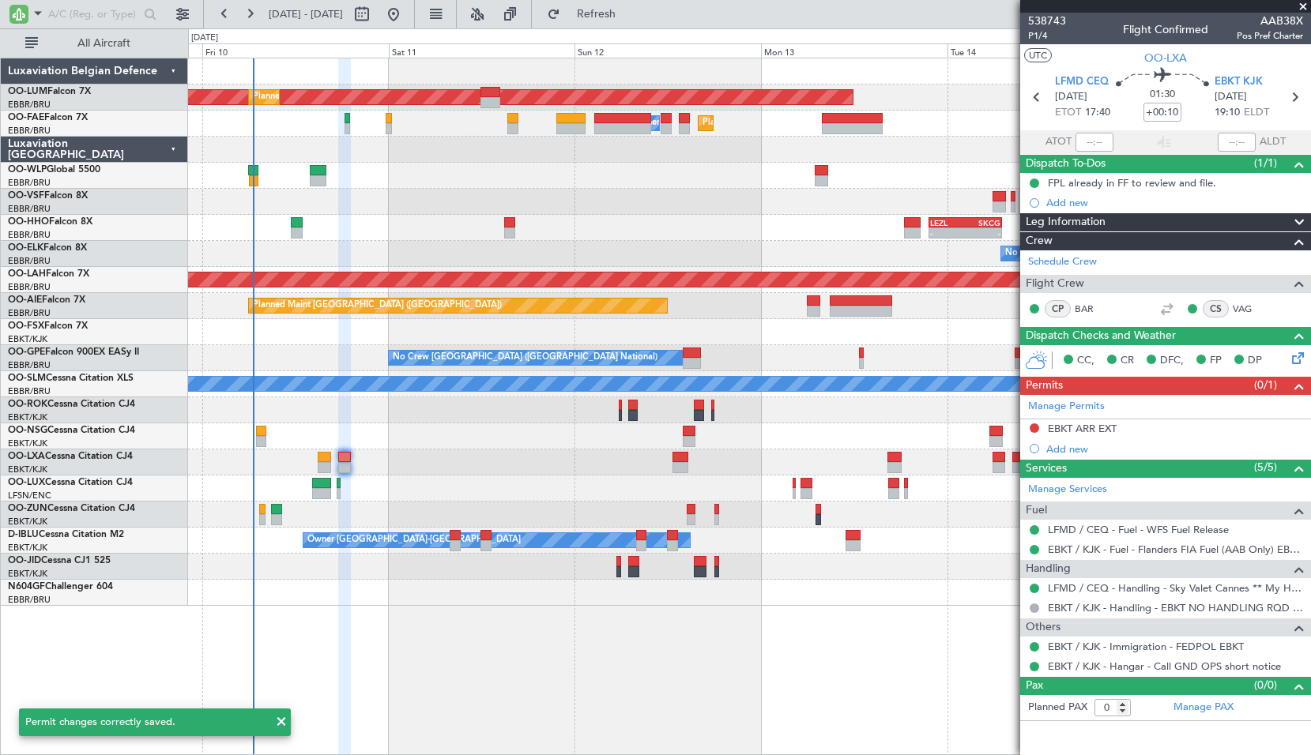
click at [488, 452] on div "No Crew [GEOGRAPHIC_DATA] ([GEOGRAPHIC_DATA] National)" at bounding box center [749, 463] width 1122 height 26
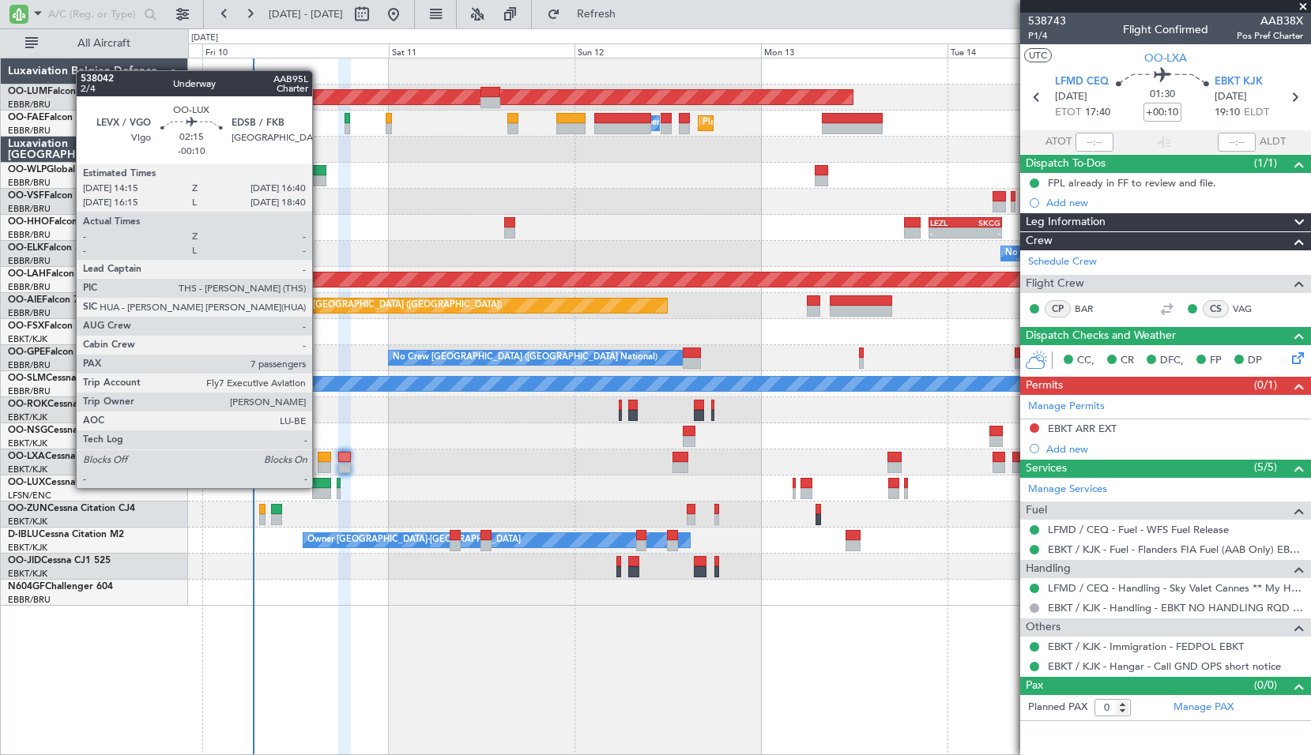
click at [319, 487] on div at bounding box center [321, 483] width 19 height 11
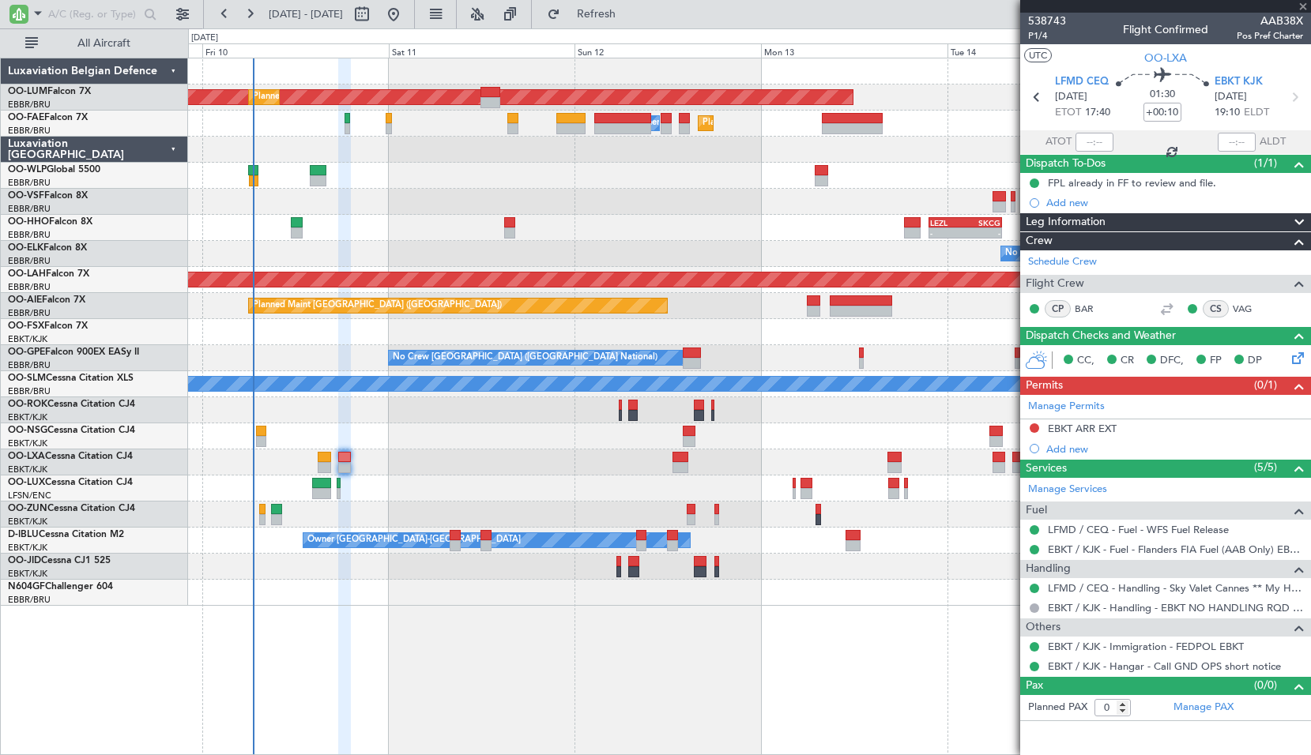
type input "-00:10"
type input "7"
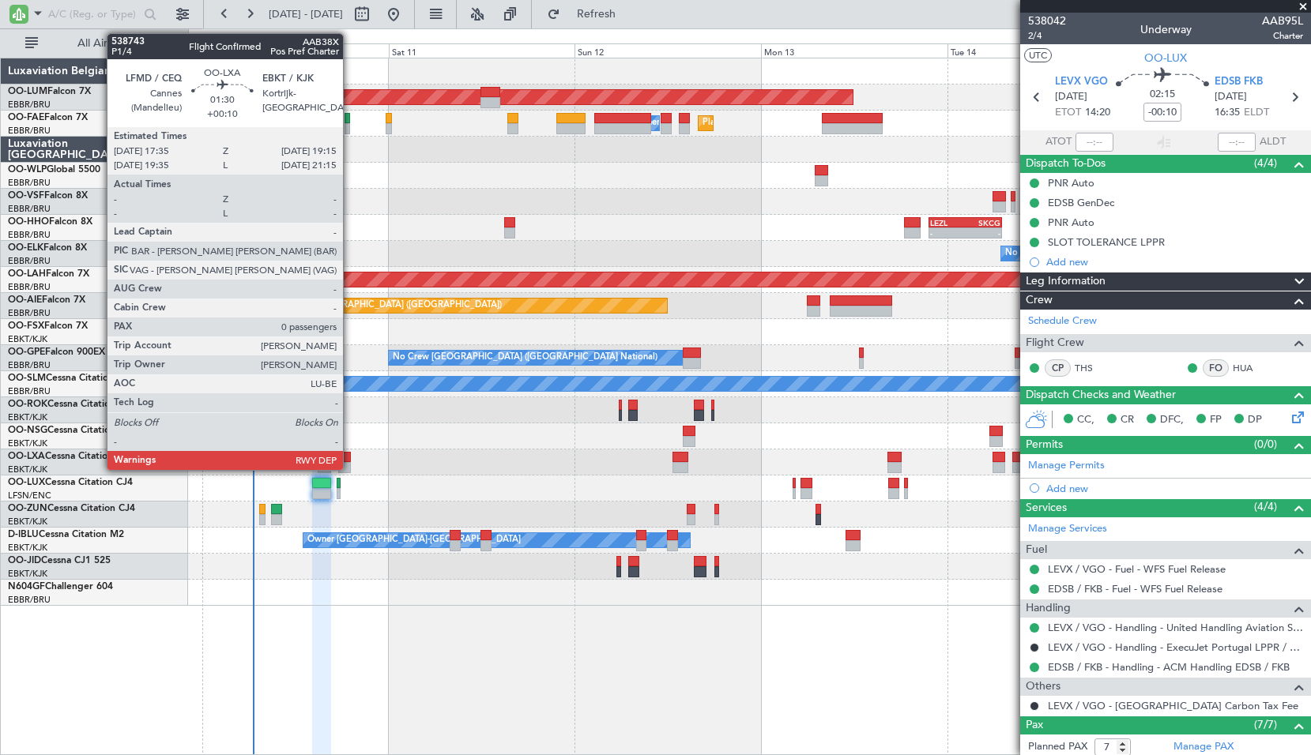
click at [350, 469] on div at bounding box center [344, 467] width 13 height 11
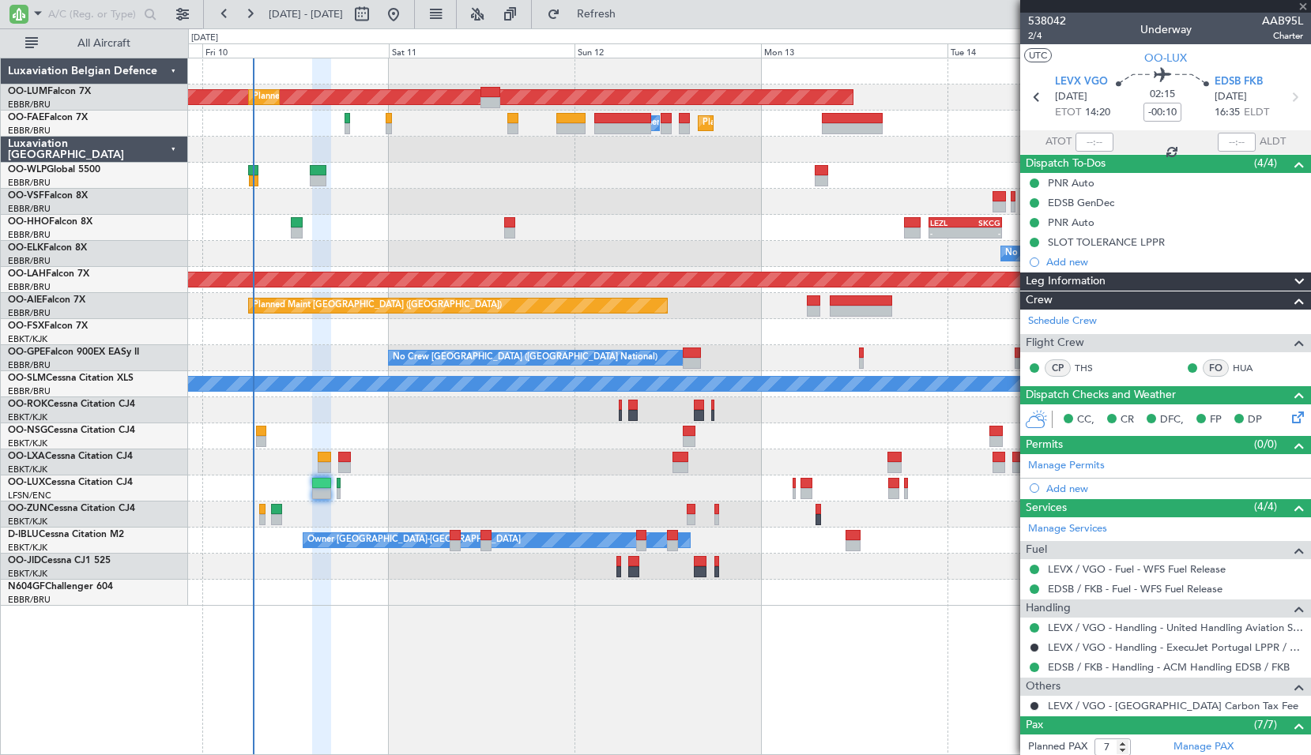
type input "+00:10"
type input "0"
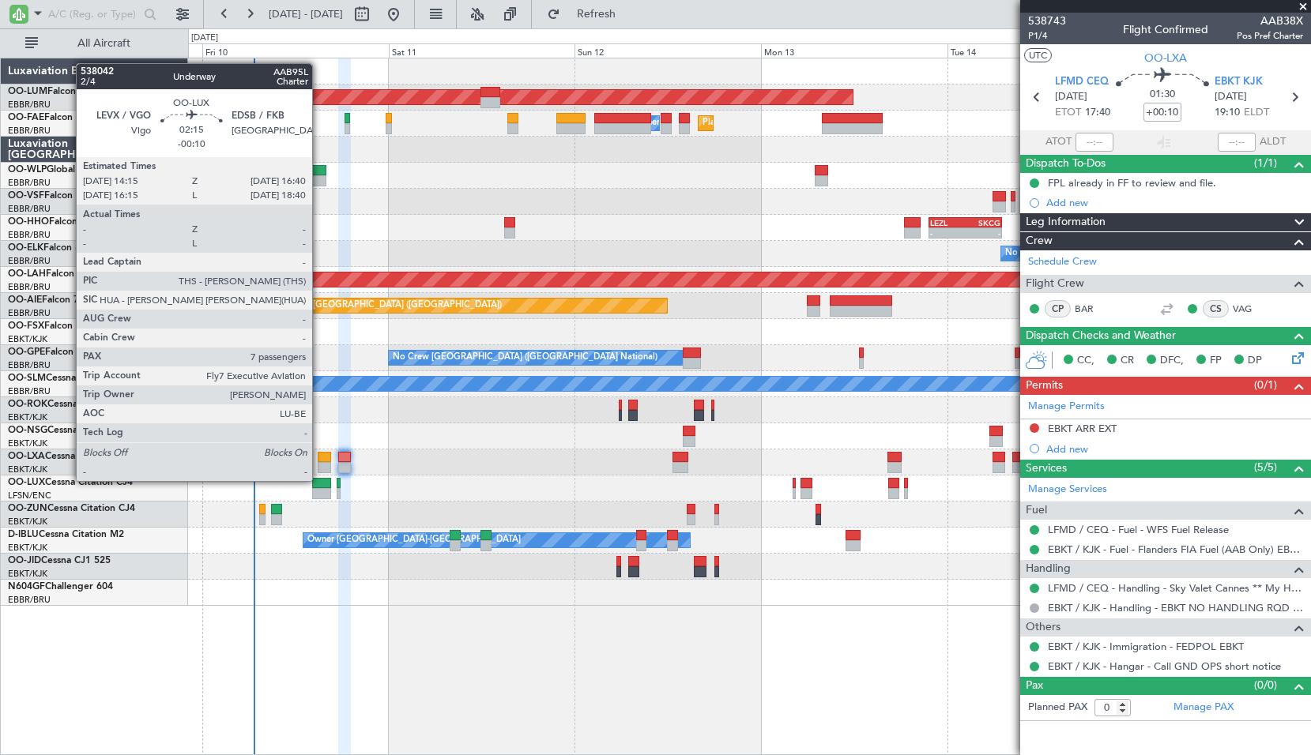
click at [319, 480] on div at bounding box center [321, 483] width 19 height 11
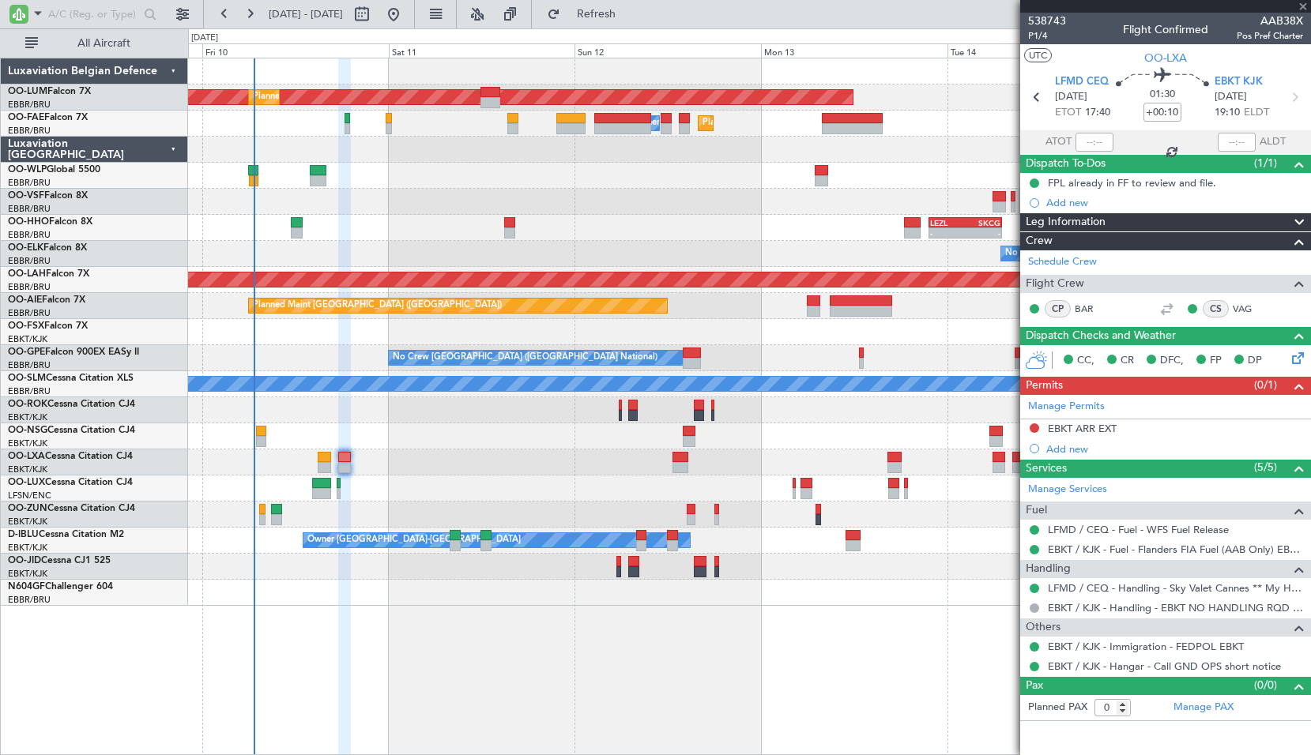
type input "-00:10"
type input "7"
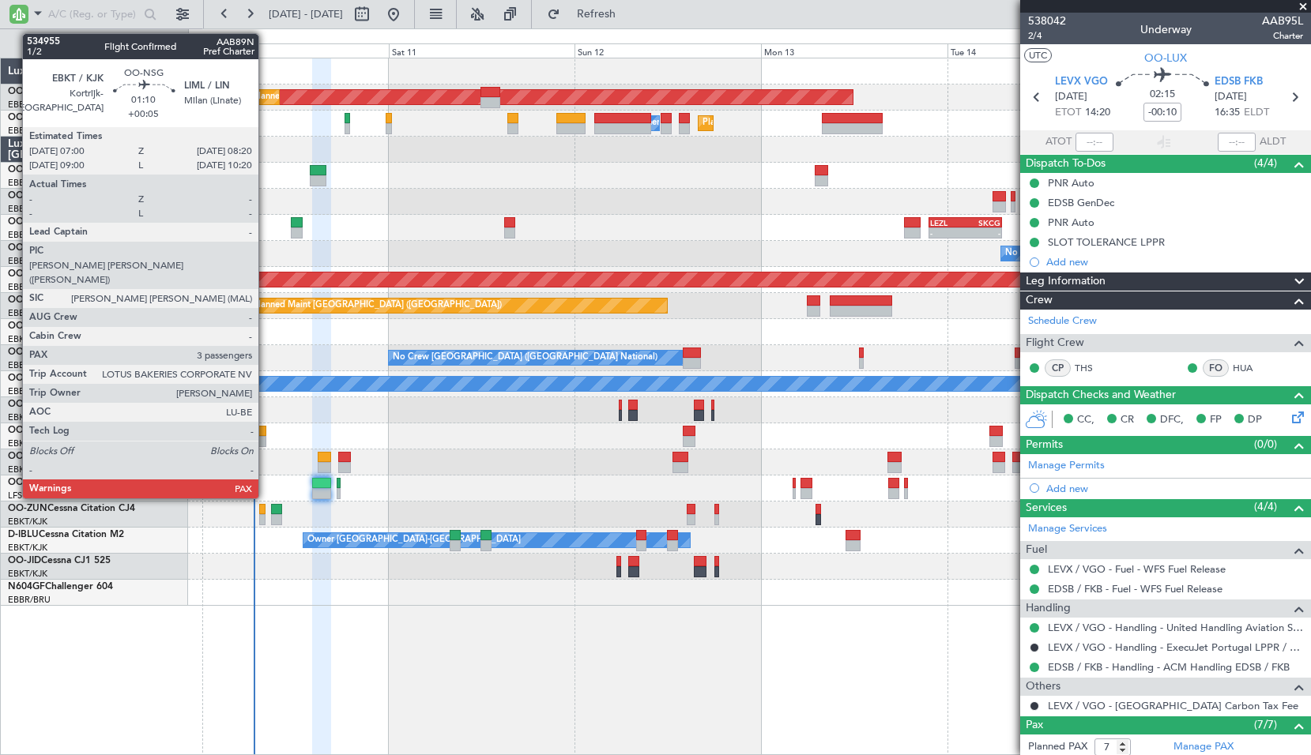
click at [265, 431] on div at bounding box center [261, 431] width 11 height 11
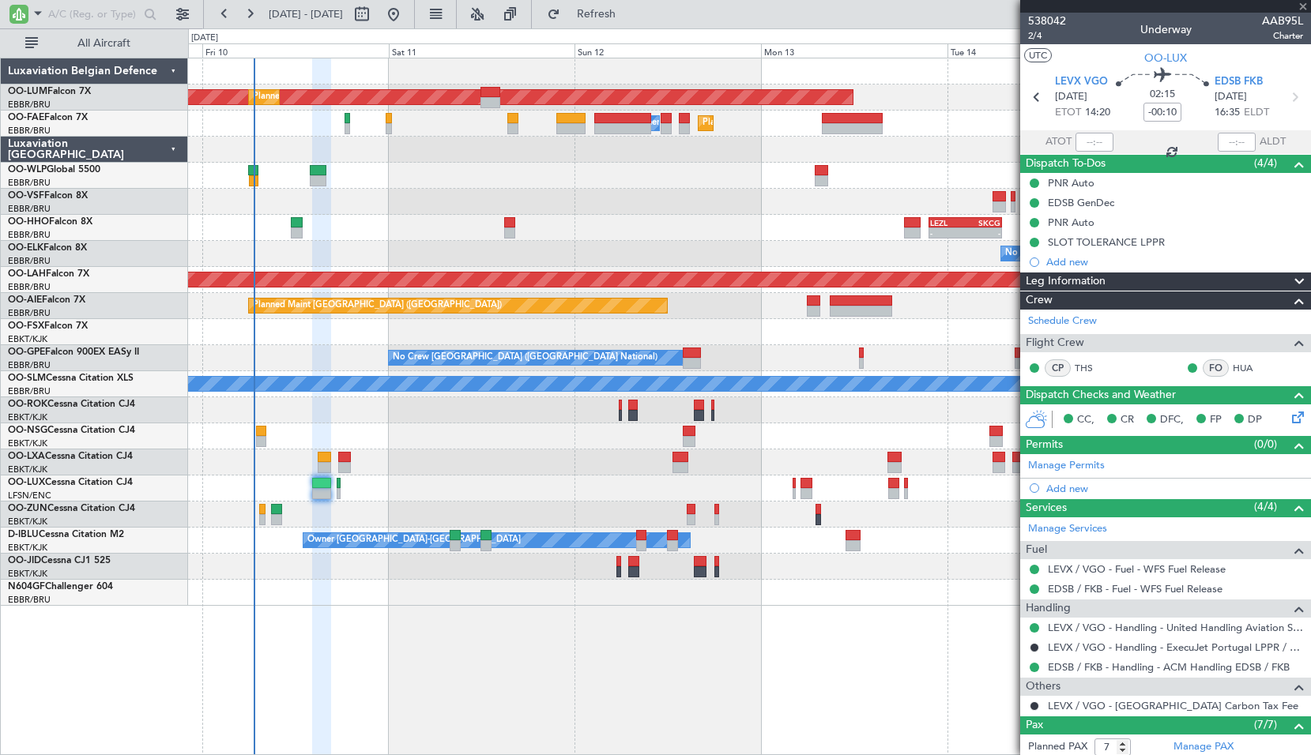
type input "+00:05"
type input "3"
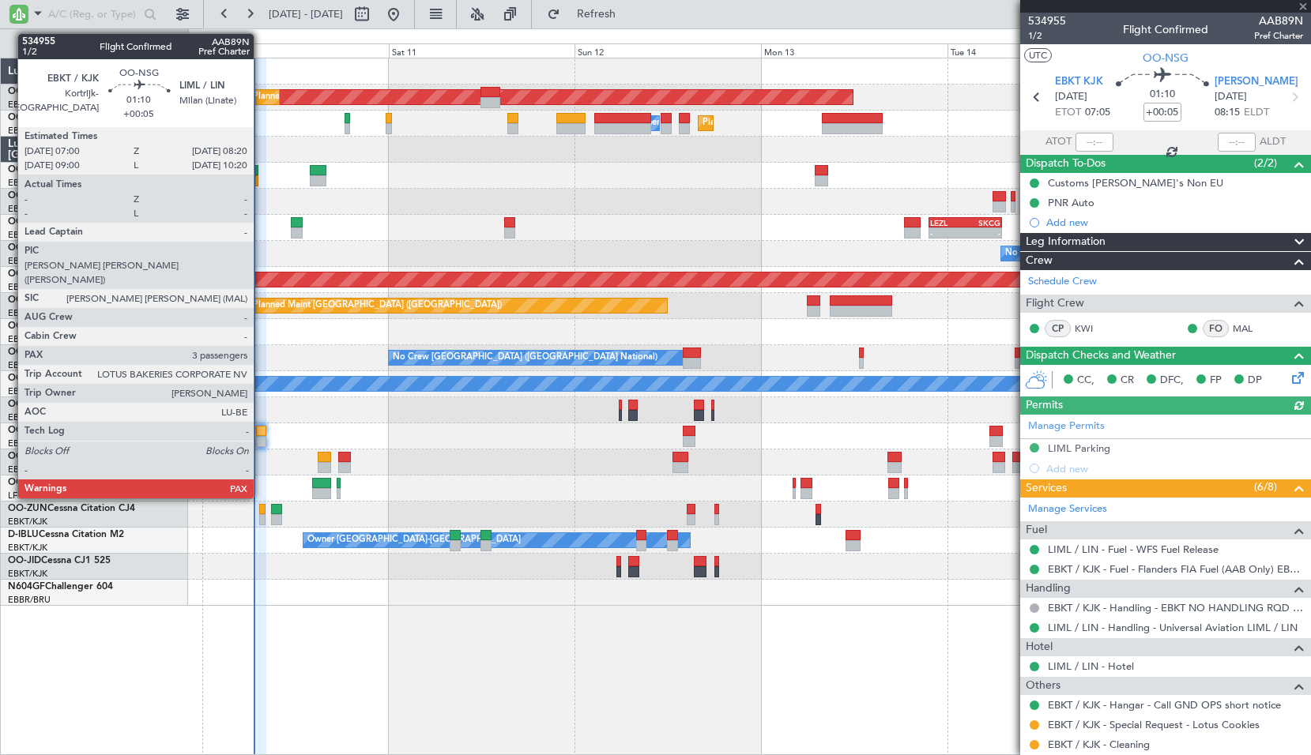
click at [261, 434] on div at bounding box center [261, 431] width 11 height 11
click at [261, 432] on div at bounding box center [261, 431] width 11 height 11
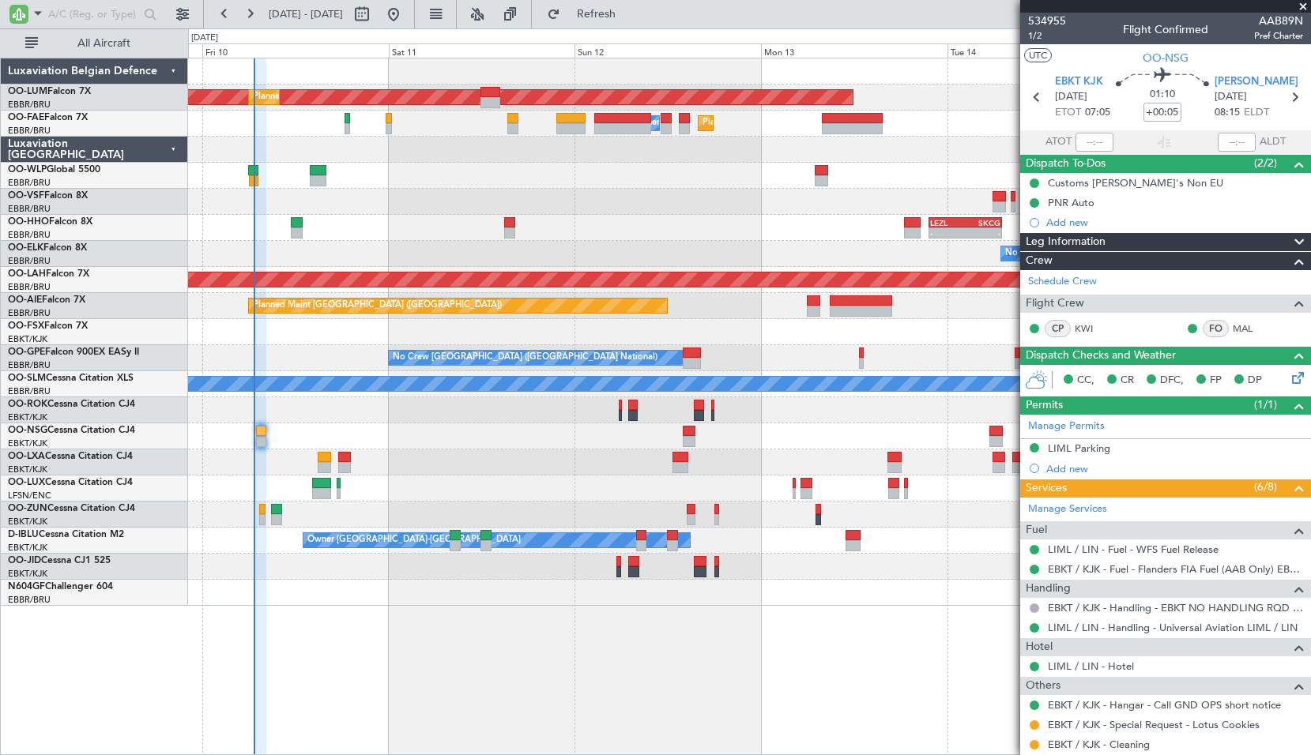
click at [377, 439] on div at bounding box center [749, 437] width 1122 height 26
click at [457, 455] on div "No Crew [GEOGRAPHIC_DATA] ([GEOGRAPHIC_DATA] National)" at bounding box center [749, 463] width 1122 height 26
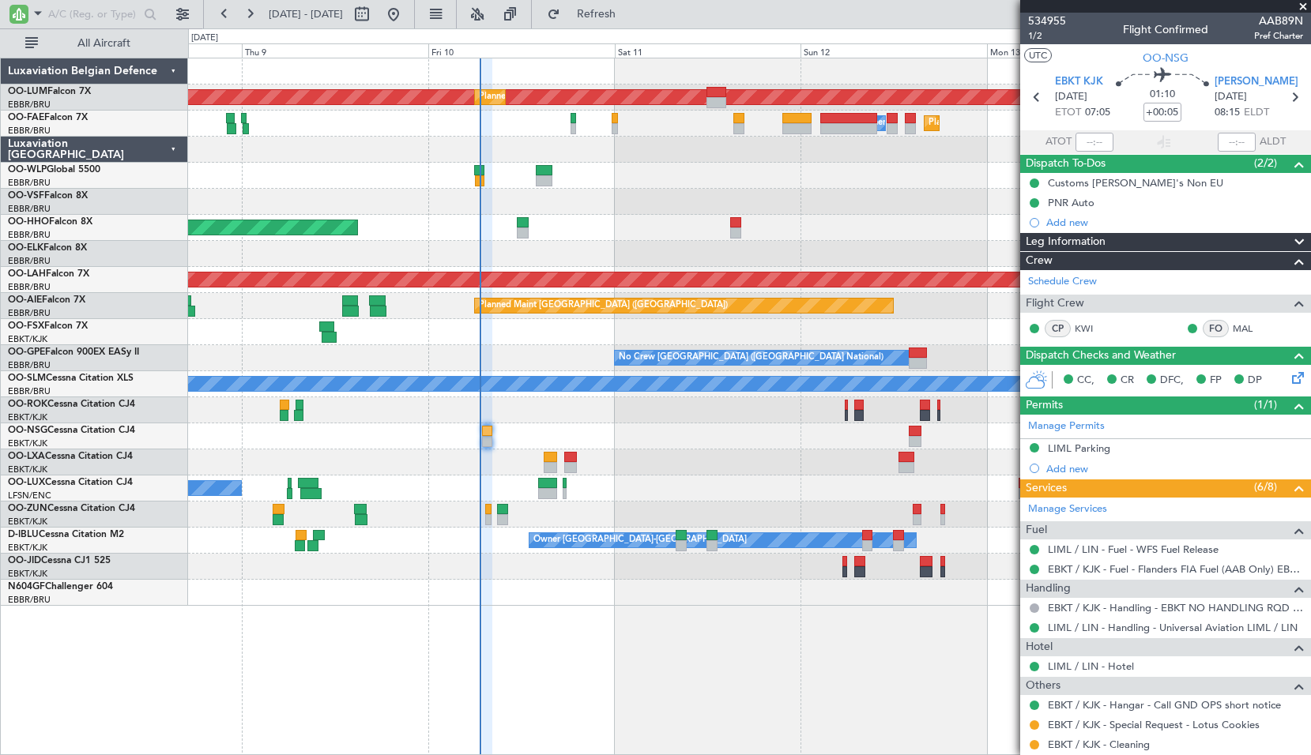
click at [507, 428] on div at bounding box center [749, 437] width 1122 height 26
click at [634, 23] on button "Refresh" at bounding box center [587, 14] width 95 height 25
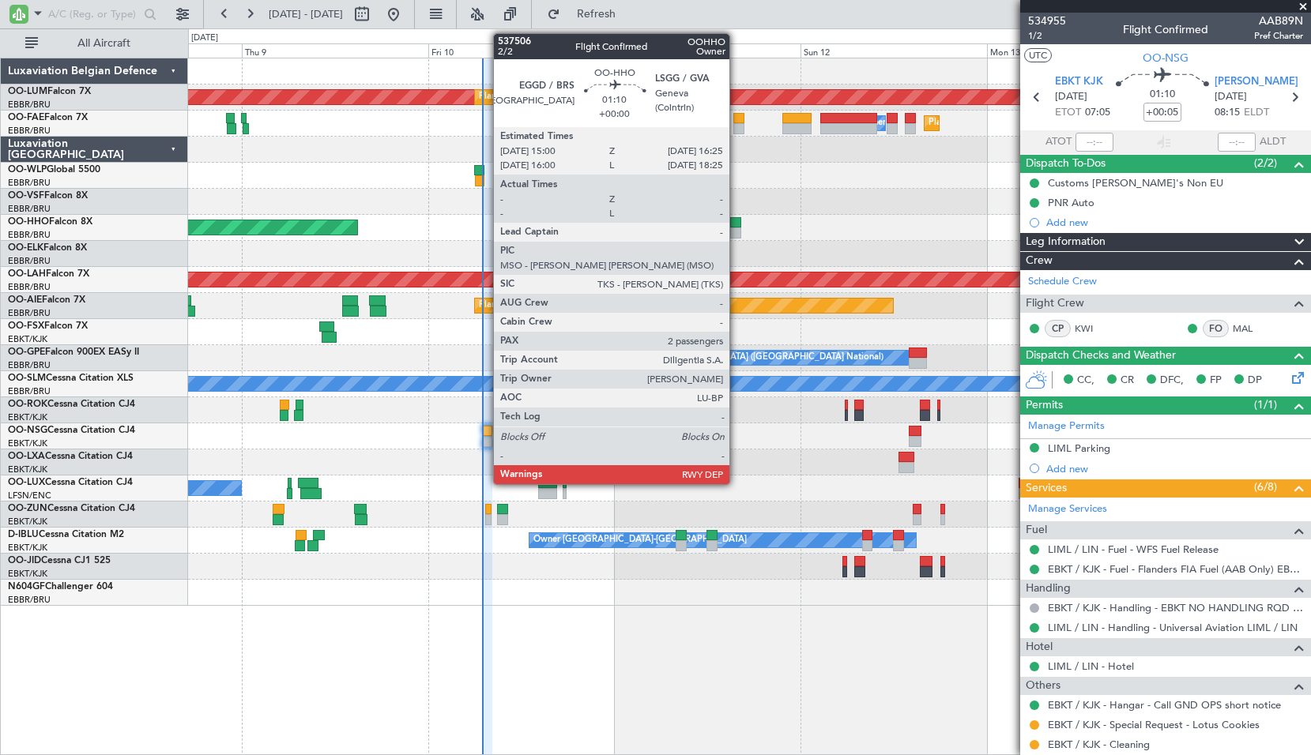
click at [736, 222] on div at bounding box center [735, 222] width 11 height 11
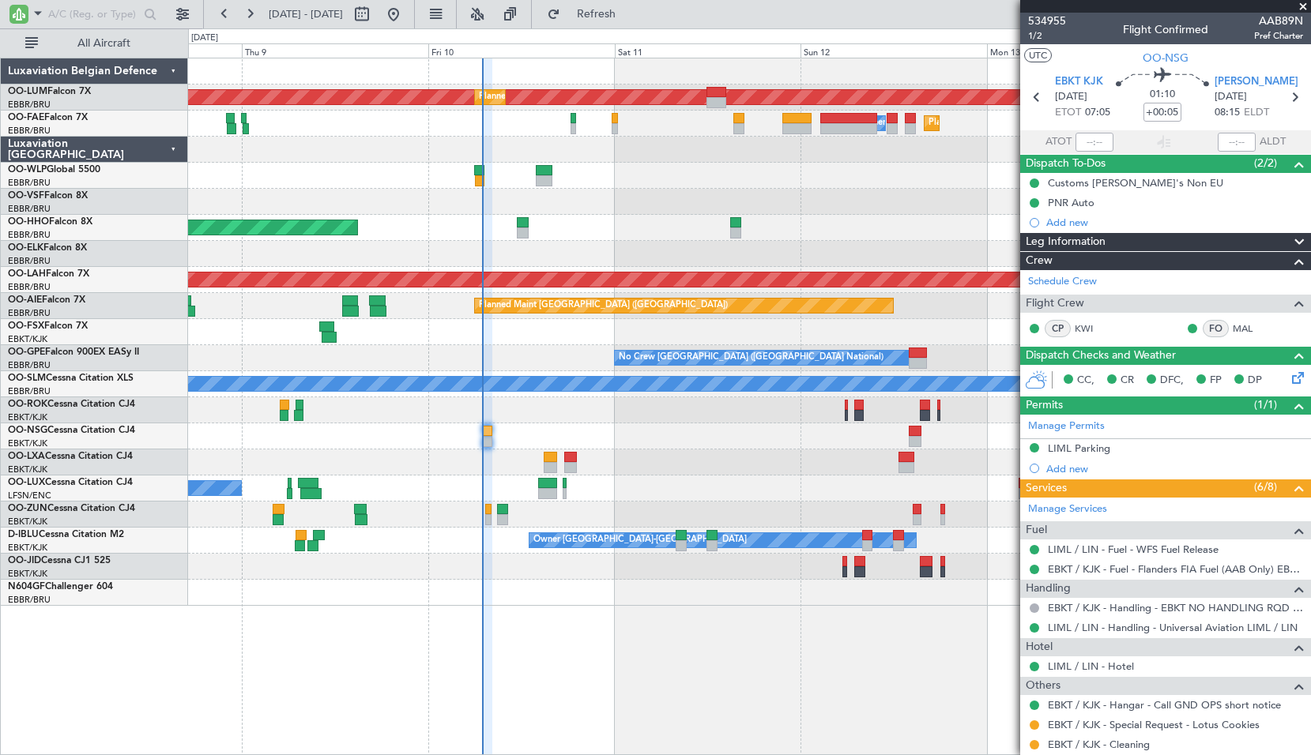
click at [819, 222] on div "Planned Maint Geneva (Cointrin) - - LEZL 21:40 Z SKCG 07:10 Z" at bounding box center [749, 228] width 1122 height 26
type input "2"
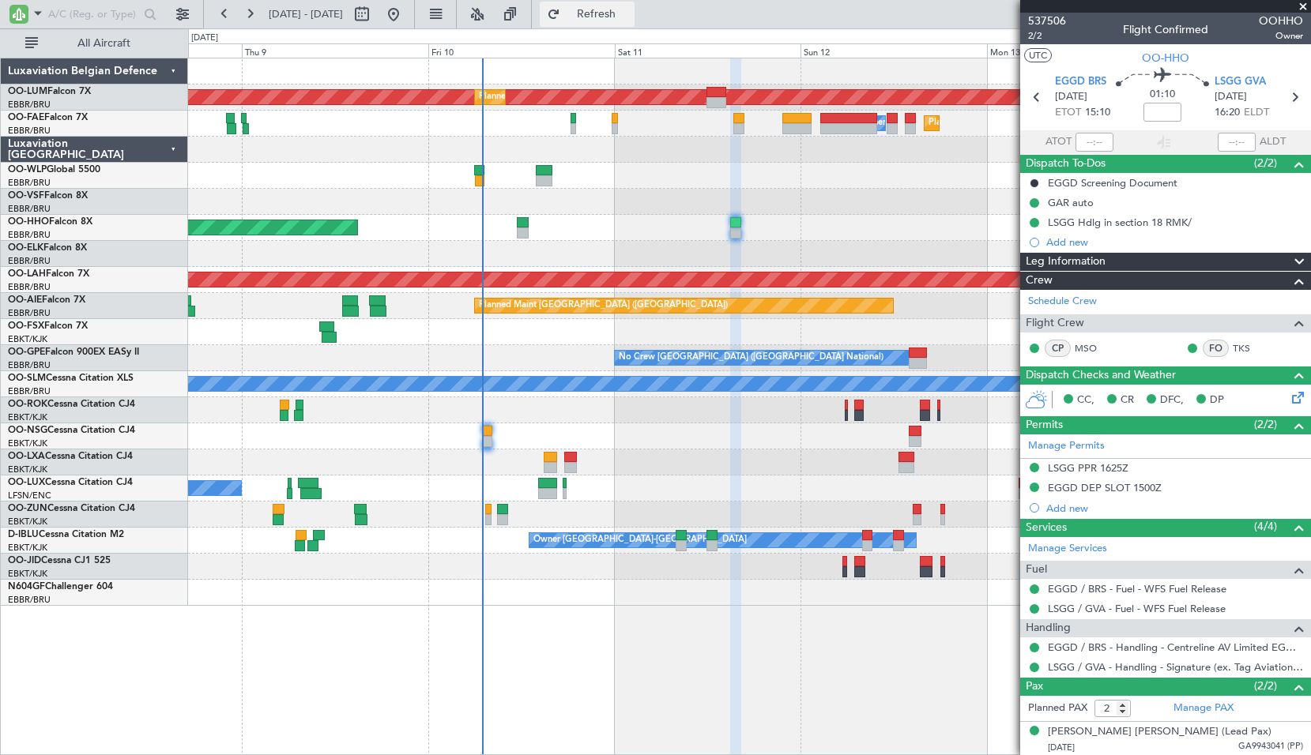
click at [609, 18] on button "Refresh" at bounding box center [587, 14] width 95 height 25
click at [1098, 483] on div "EGGD DEP SLOT 1500Z" at bounding box center [1105, 487] width 114 height 13
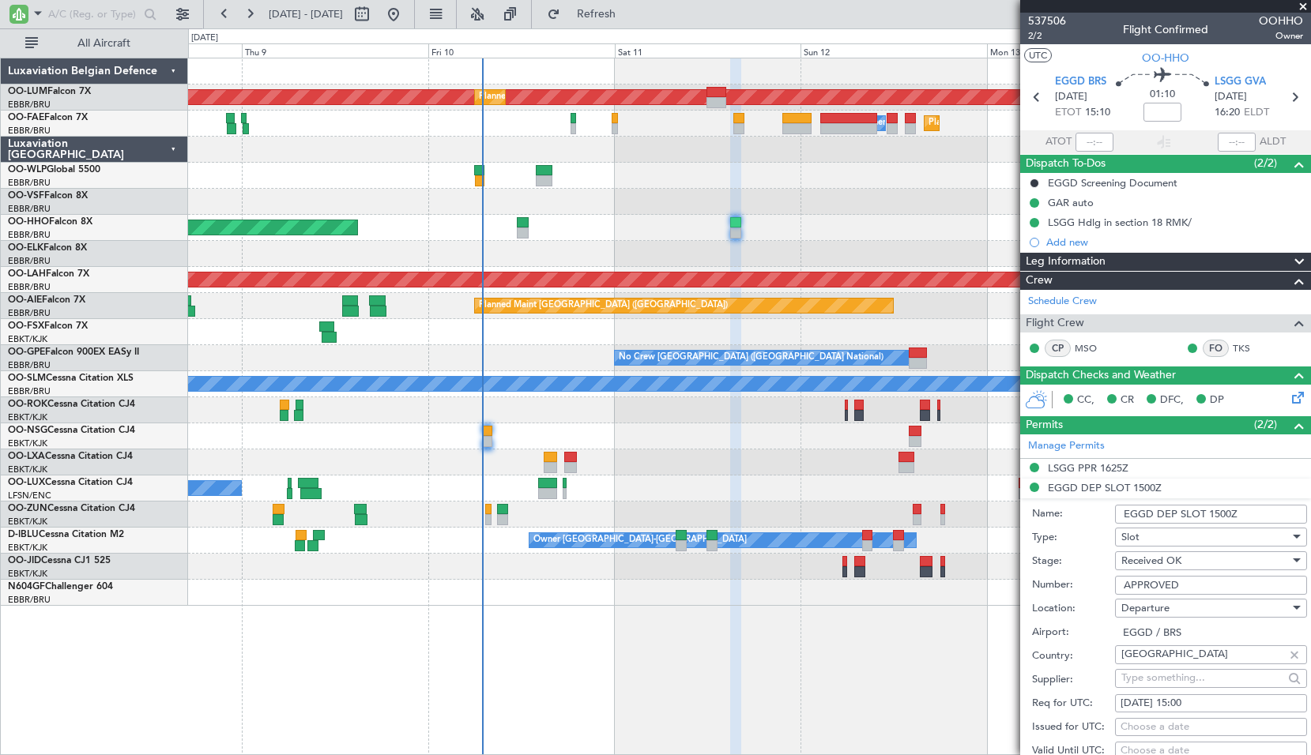
scroll to position [316, 0]
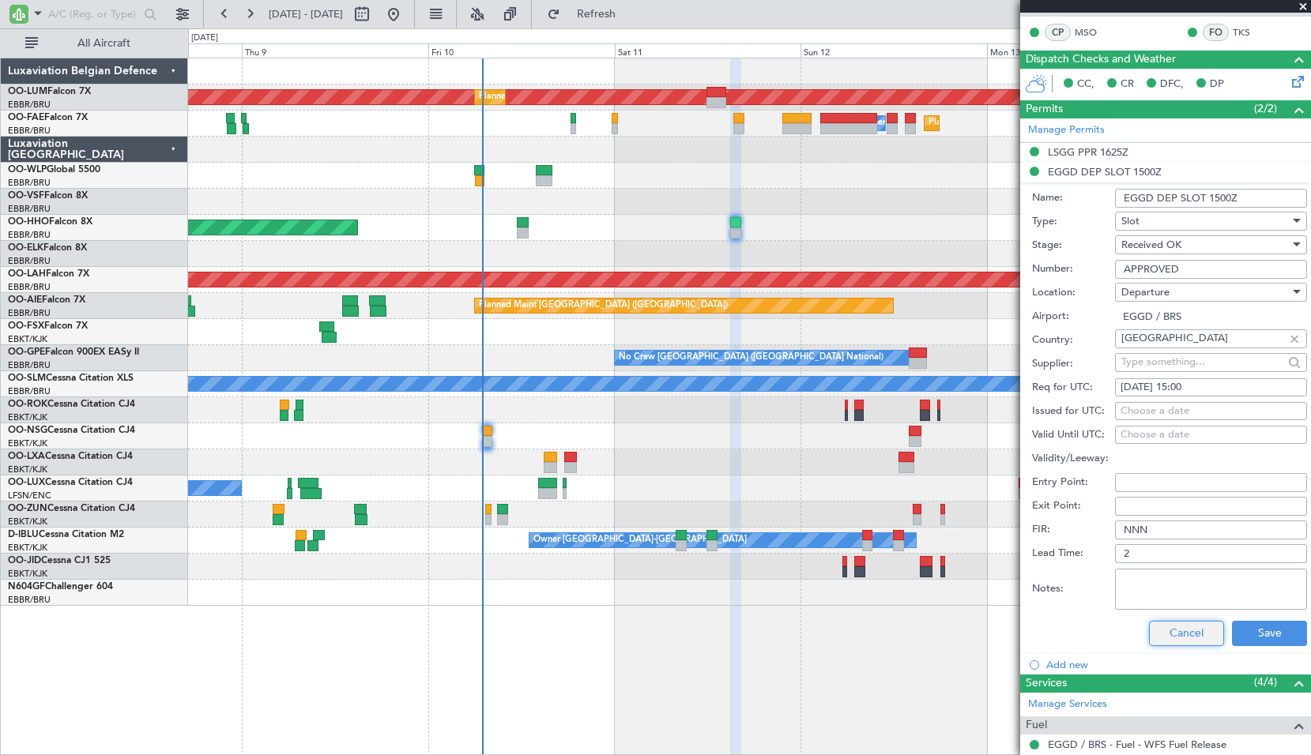
click at [1175, 632] on button "Cancel" at bounding box center [1186, 633] width 75 height 25
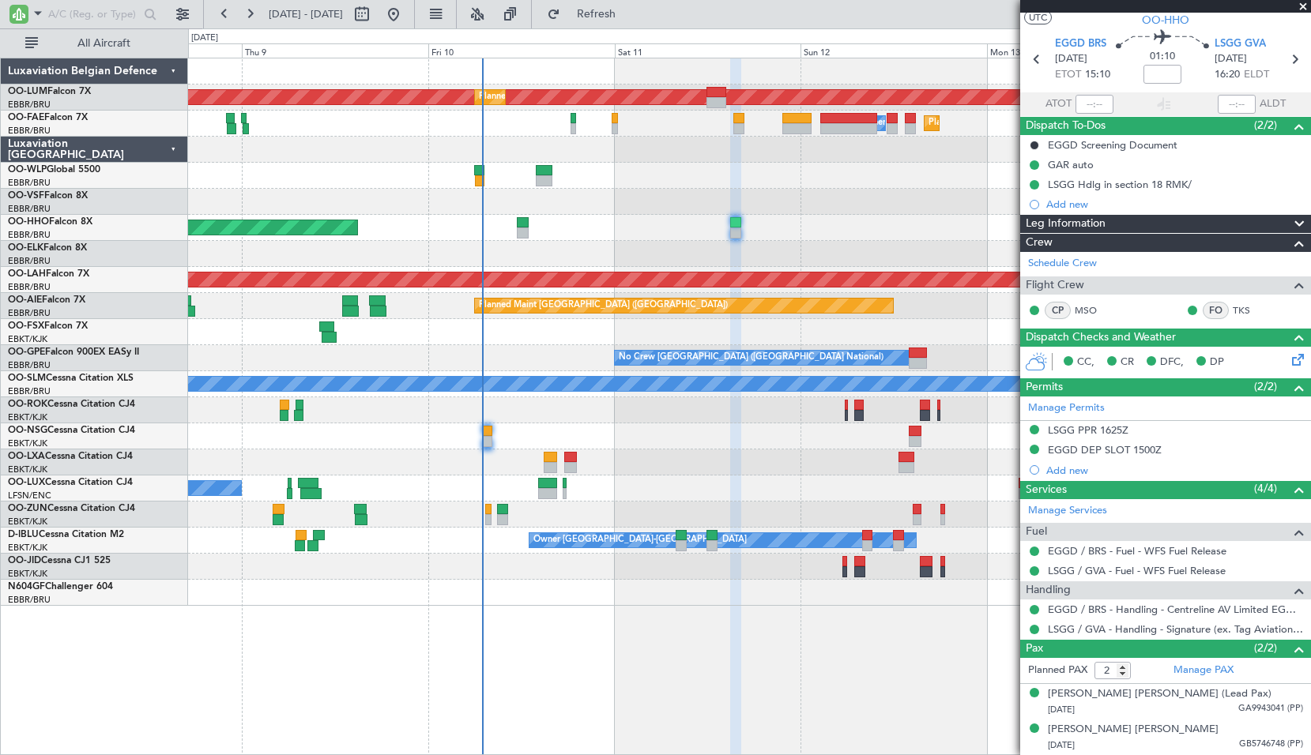
scroll to position [37, 0]
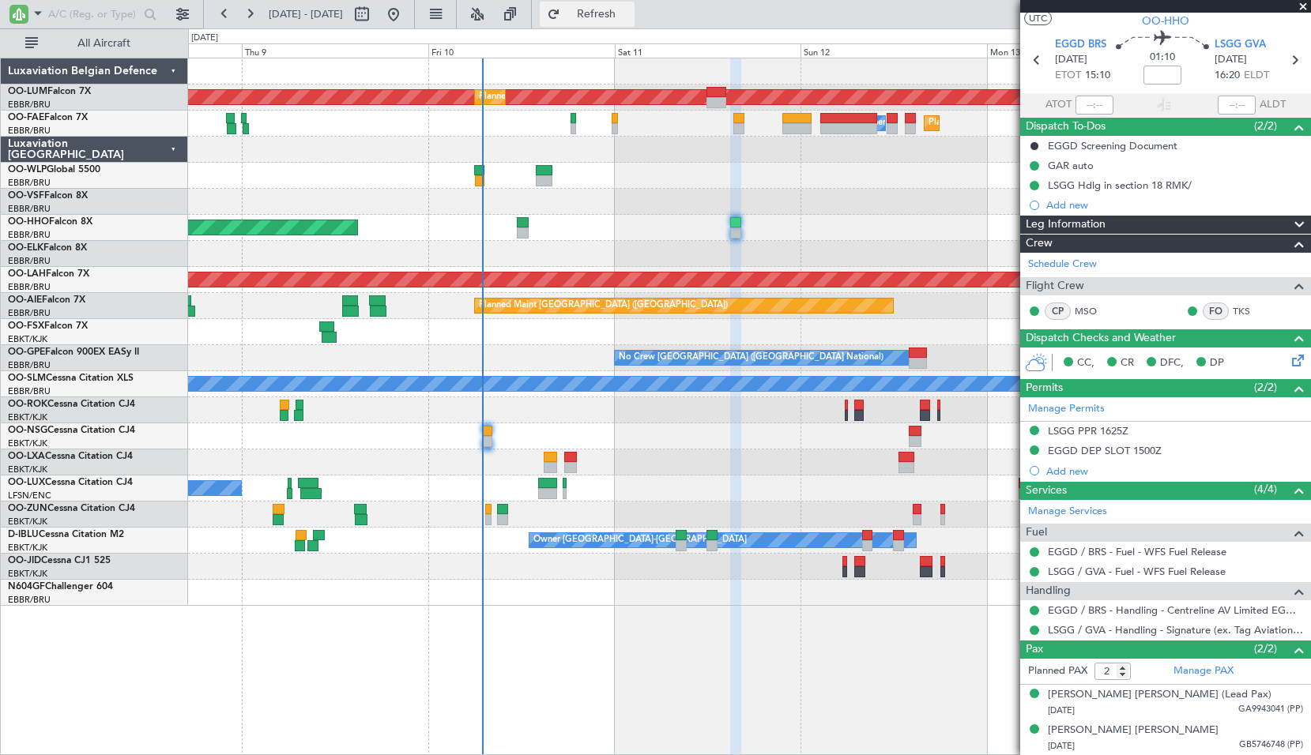
click at [622, 9] on span "Refresh" at bounding box center [596, 14] width 66 height 11
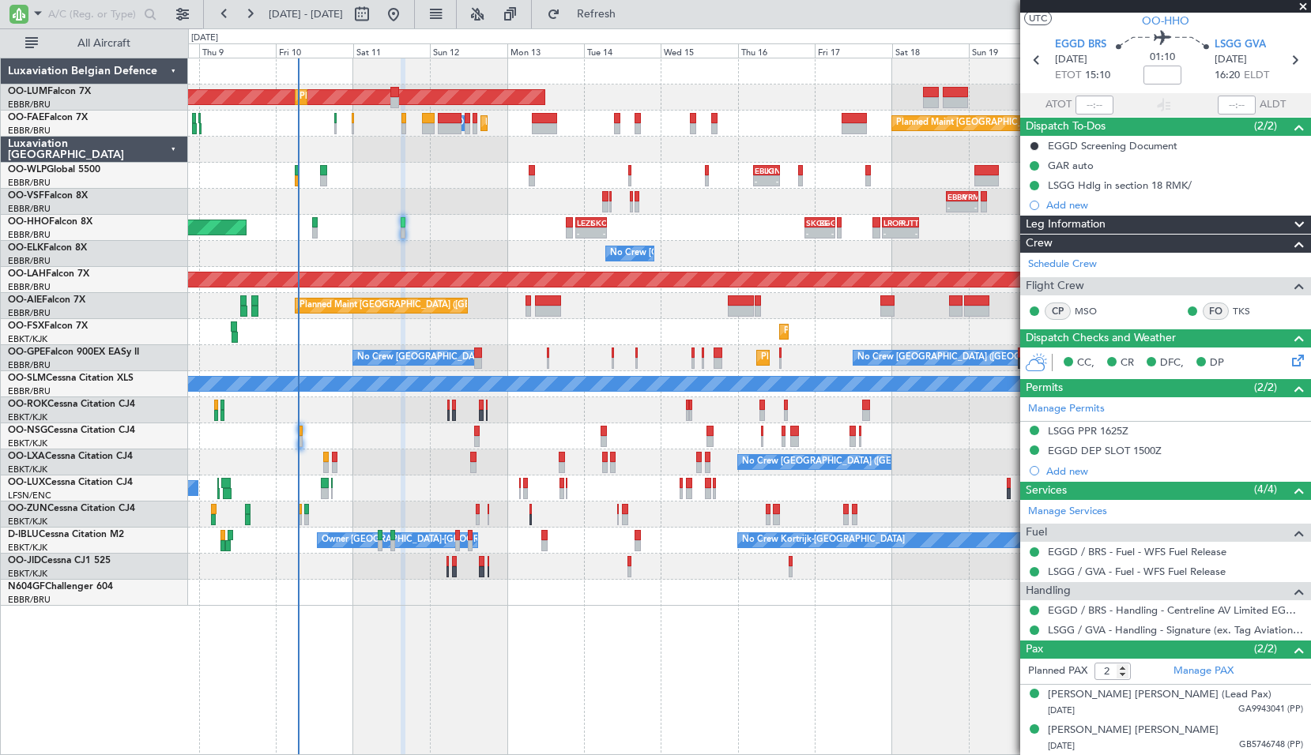
click at [489, 352] on div "AOG Maint [GEOGRAPHIC_DATA] Planned Maint [GEOGRAPHIC_DATA] ([GEOGRAPHIC_DATA])…" at bounding box center [749, 332] width 1122 height 548
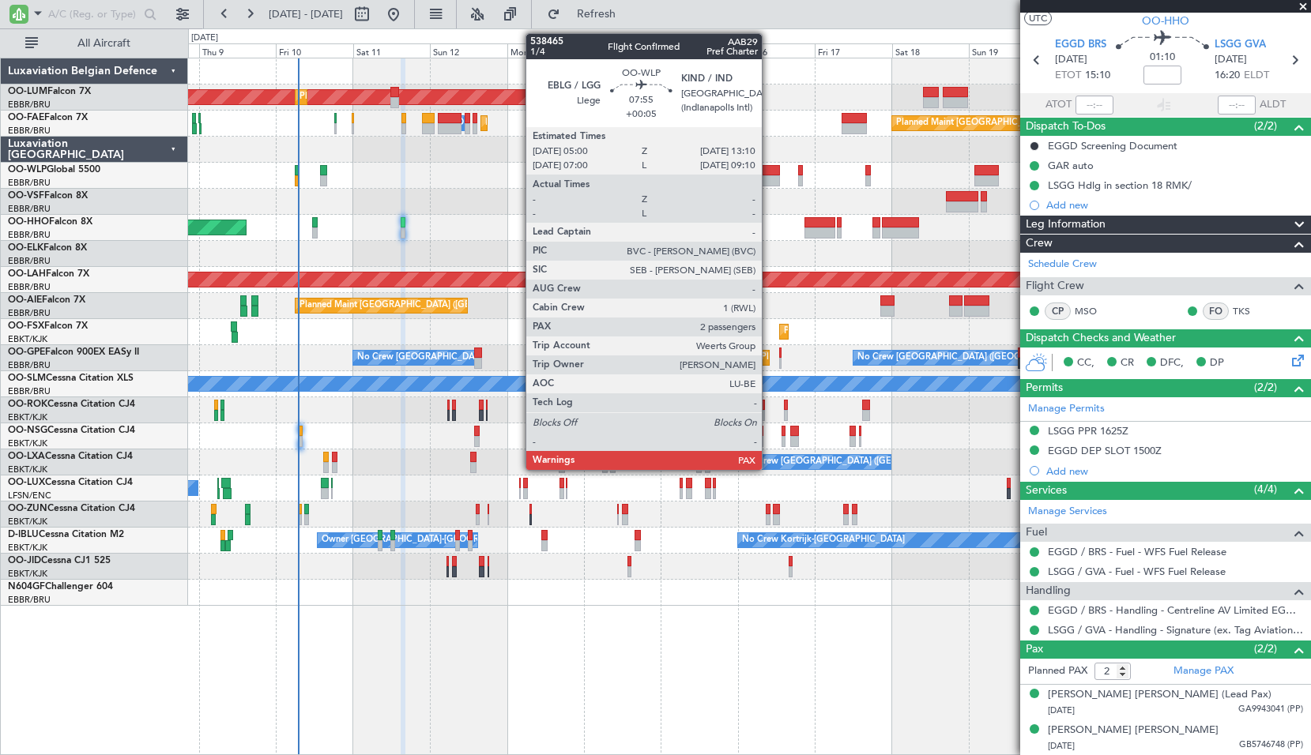
click at [769, 173] on div at bounding box center [766, 170] width 27 height 11
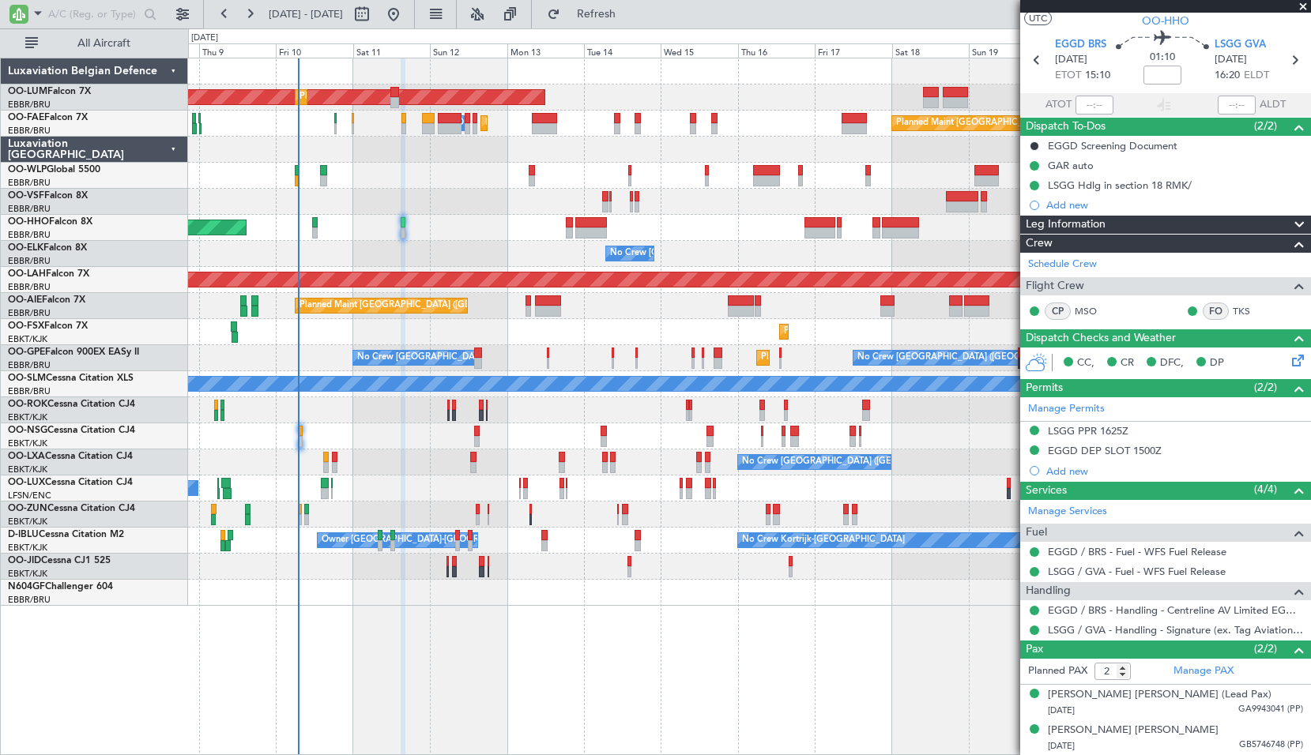
click at [770, 194] on div at bounding box center [749, 202] width 1122 height 26
type input "+00:05"
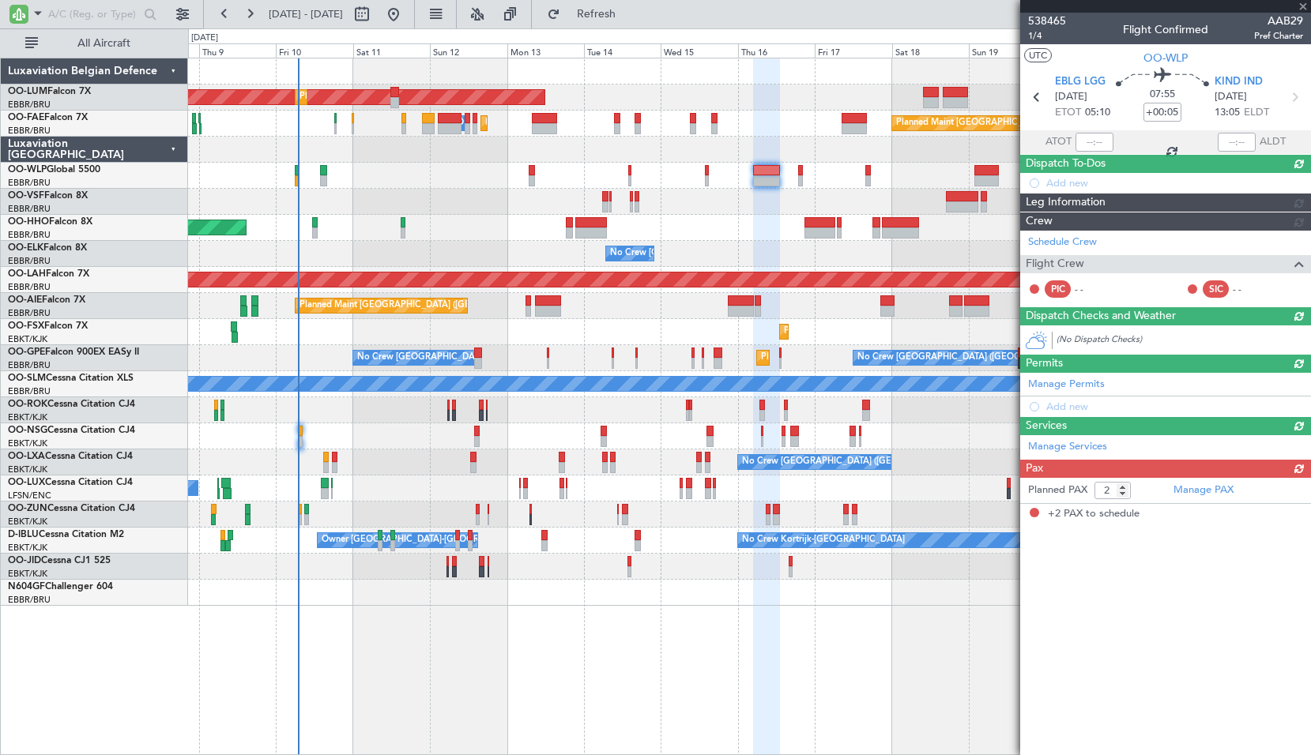
scroll to position [0, 0]
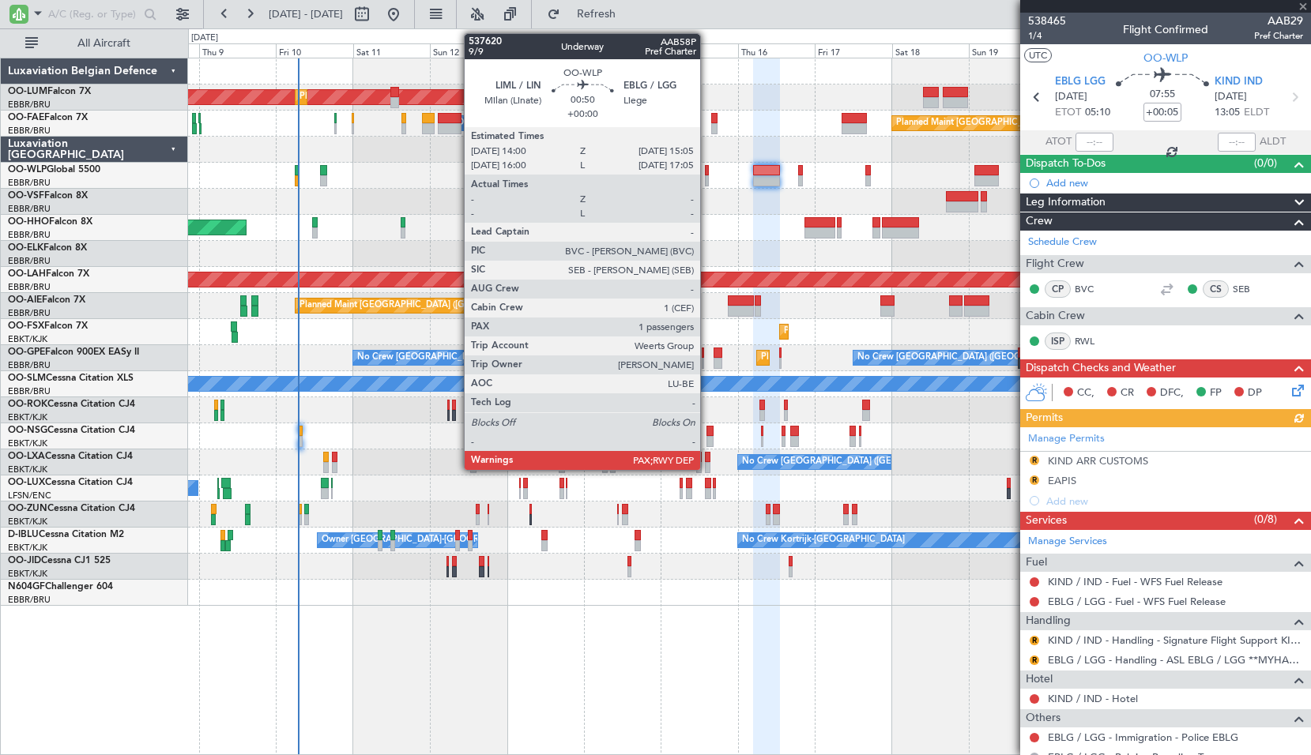
click at [707, 174] on div at bounding box center [707, 170] width 4 height 11
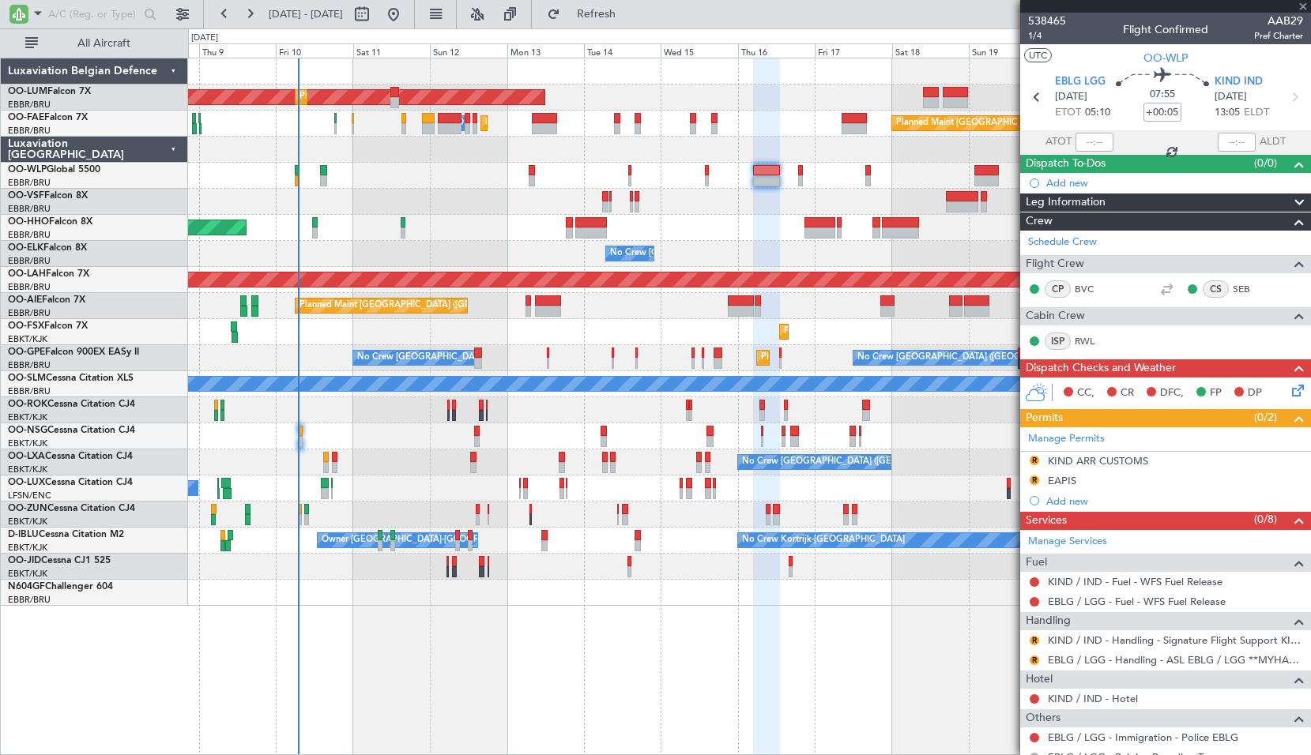
click at [714, 203] on div at bounding box center [749, 202] width 1122 height 26
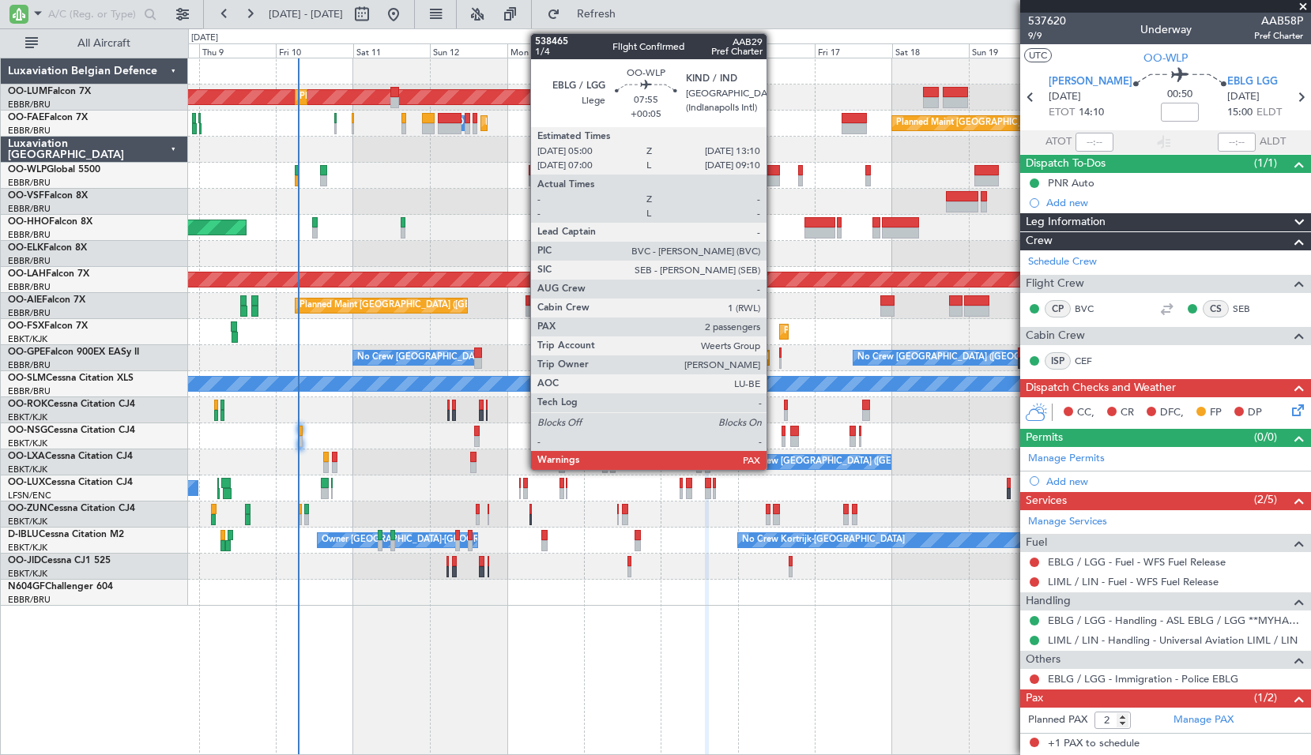
click at [774, 168] on div at bounding box center [766, 170] width 27 height 11
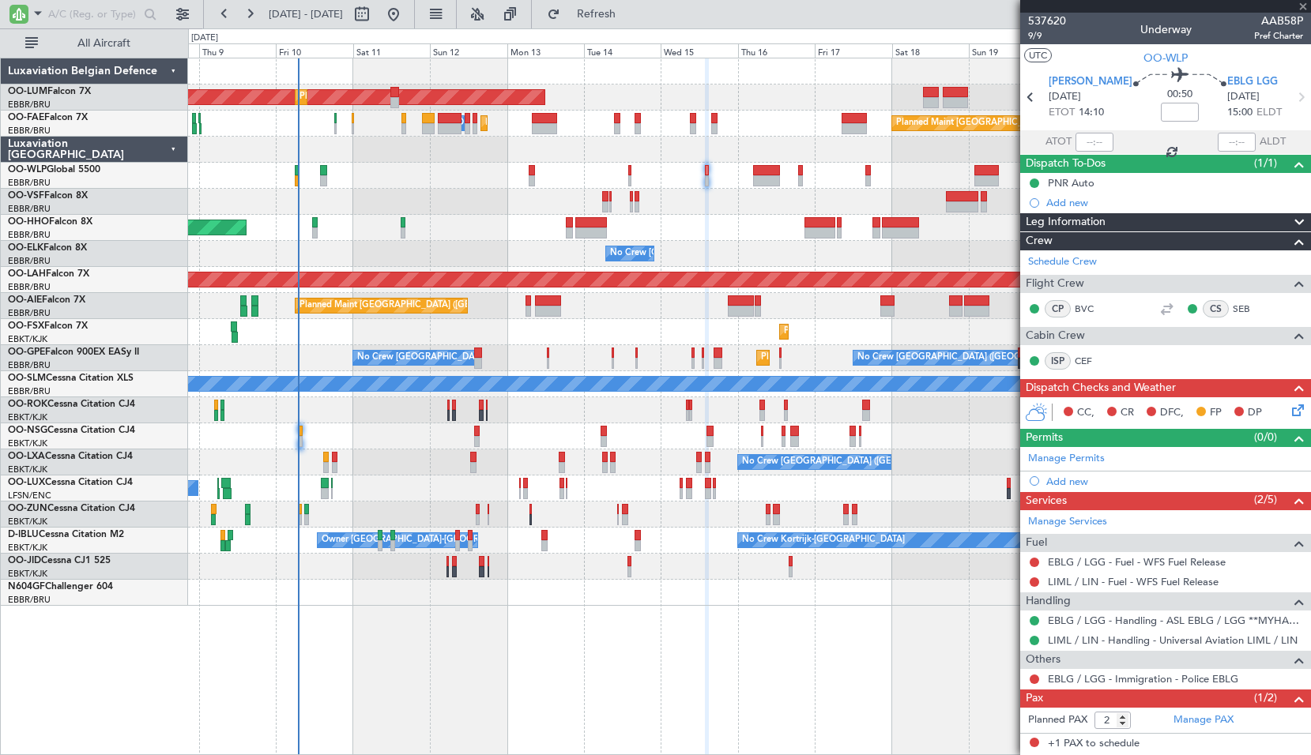
type input "+00:05"
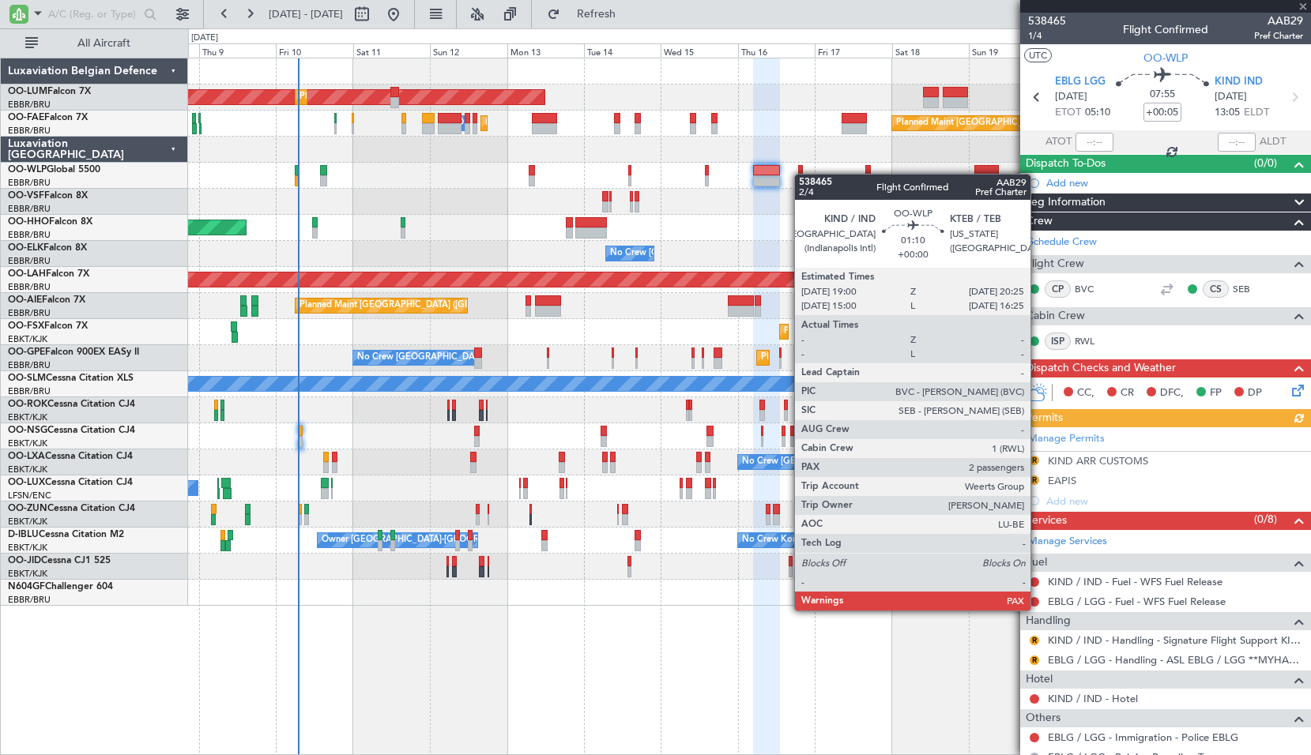
click at [802, 174] on div at bounding box center [800, 170] width 5 height 11
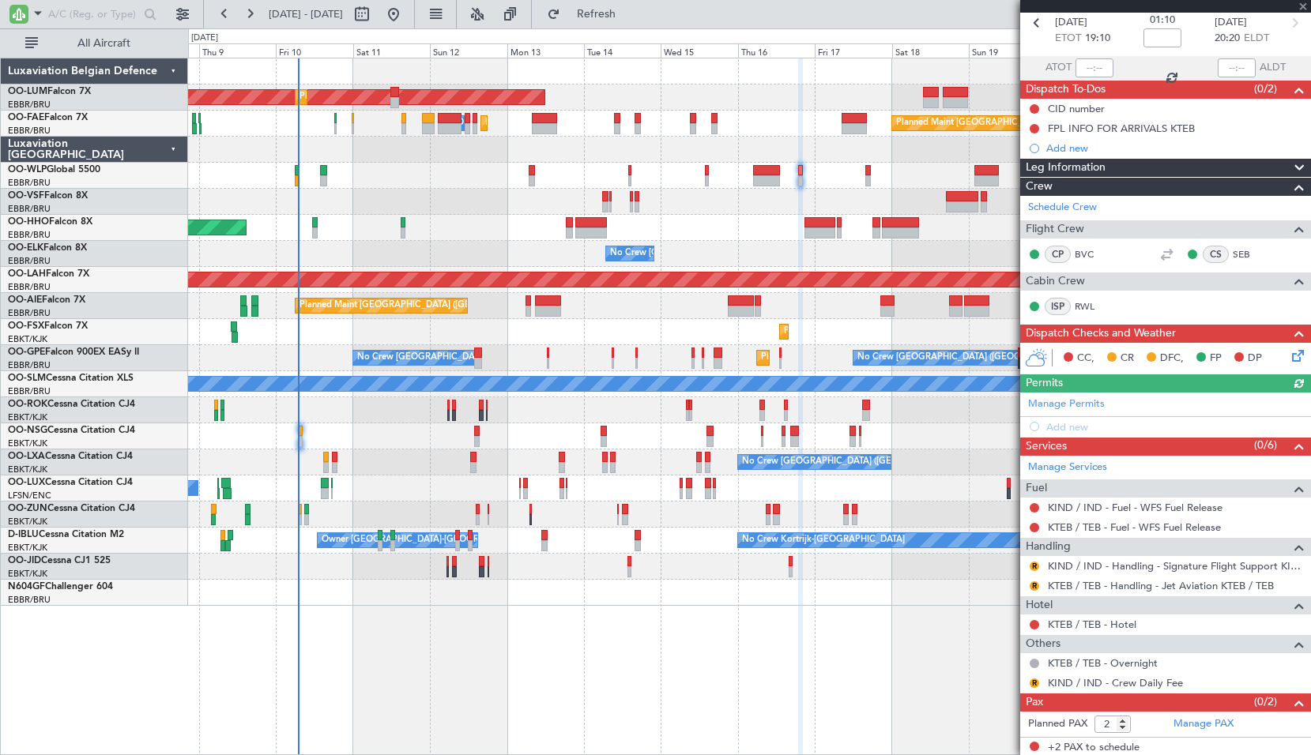
scroll to position [77, 0]
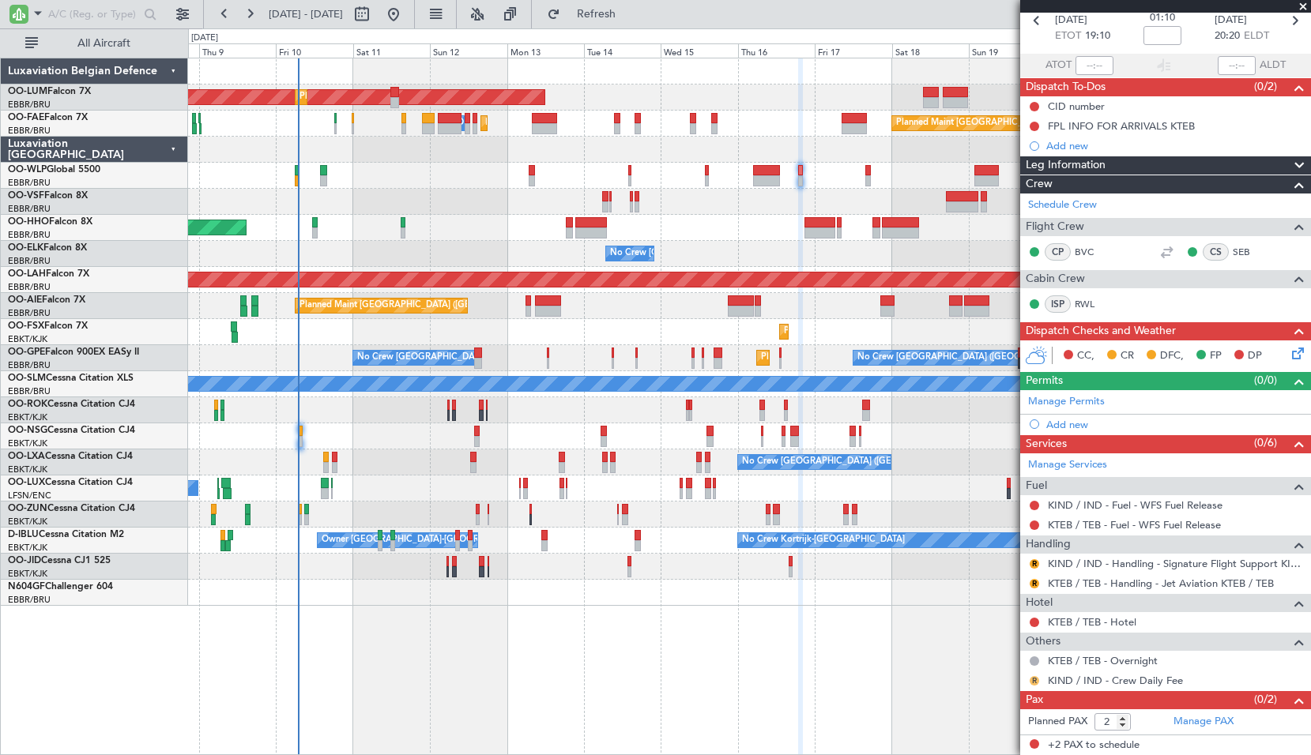
click at [1033, 683] on button "R" at bounding box center [1034, 680] width 9 height 9
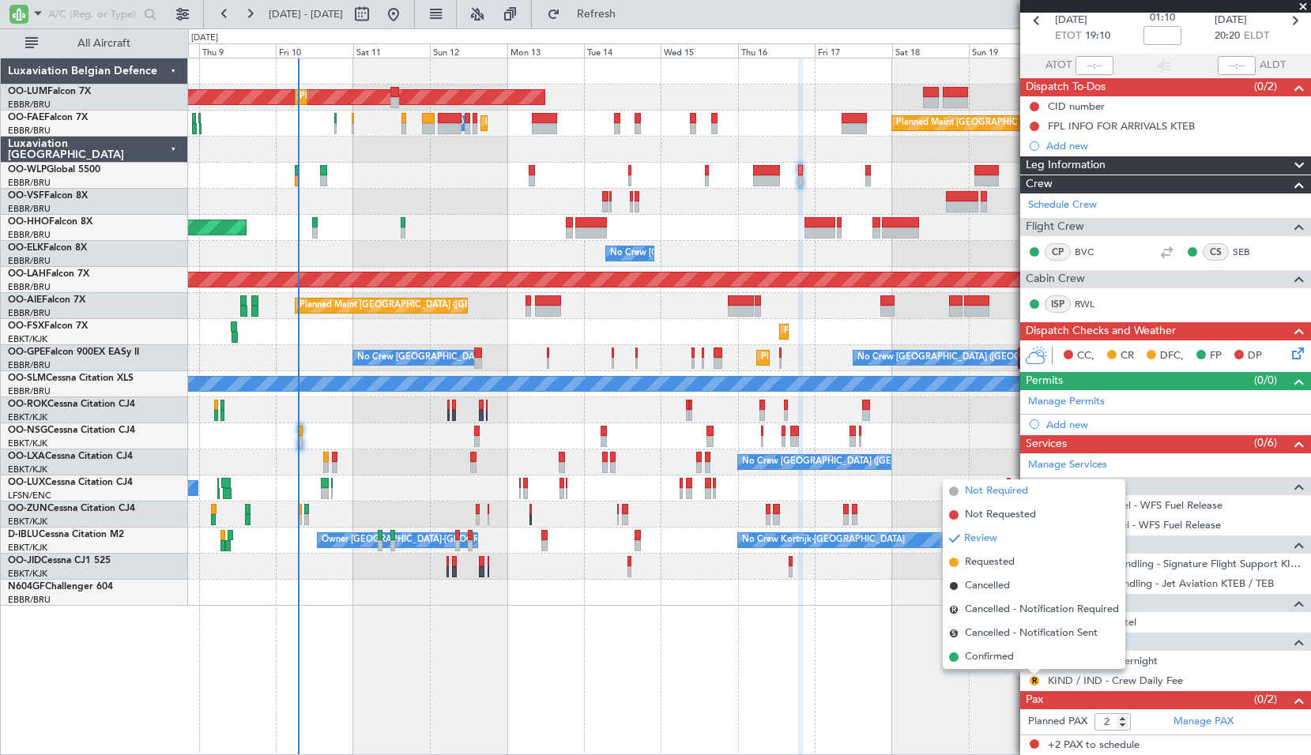
click at [982, 495] on span "Not Required" at bounding box center [996, 492] width 63 height 16
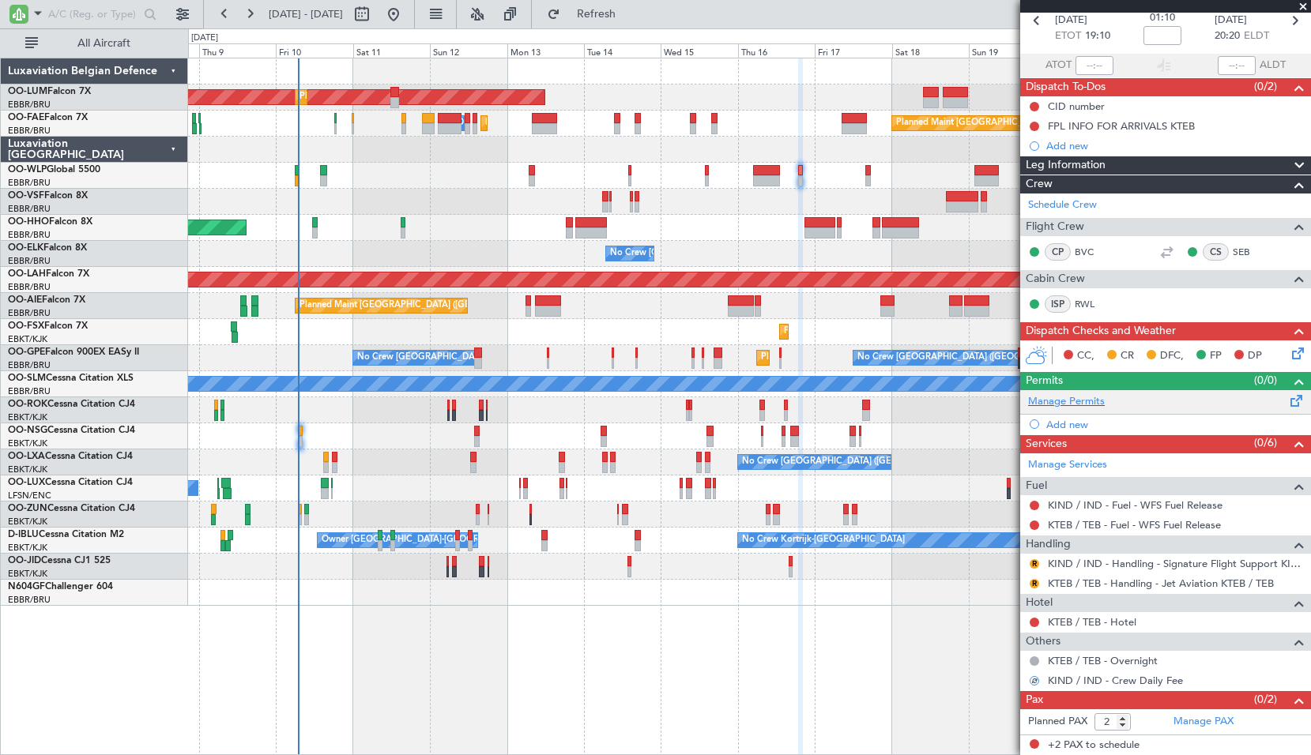
scroll to position [0, 0]
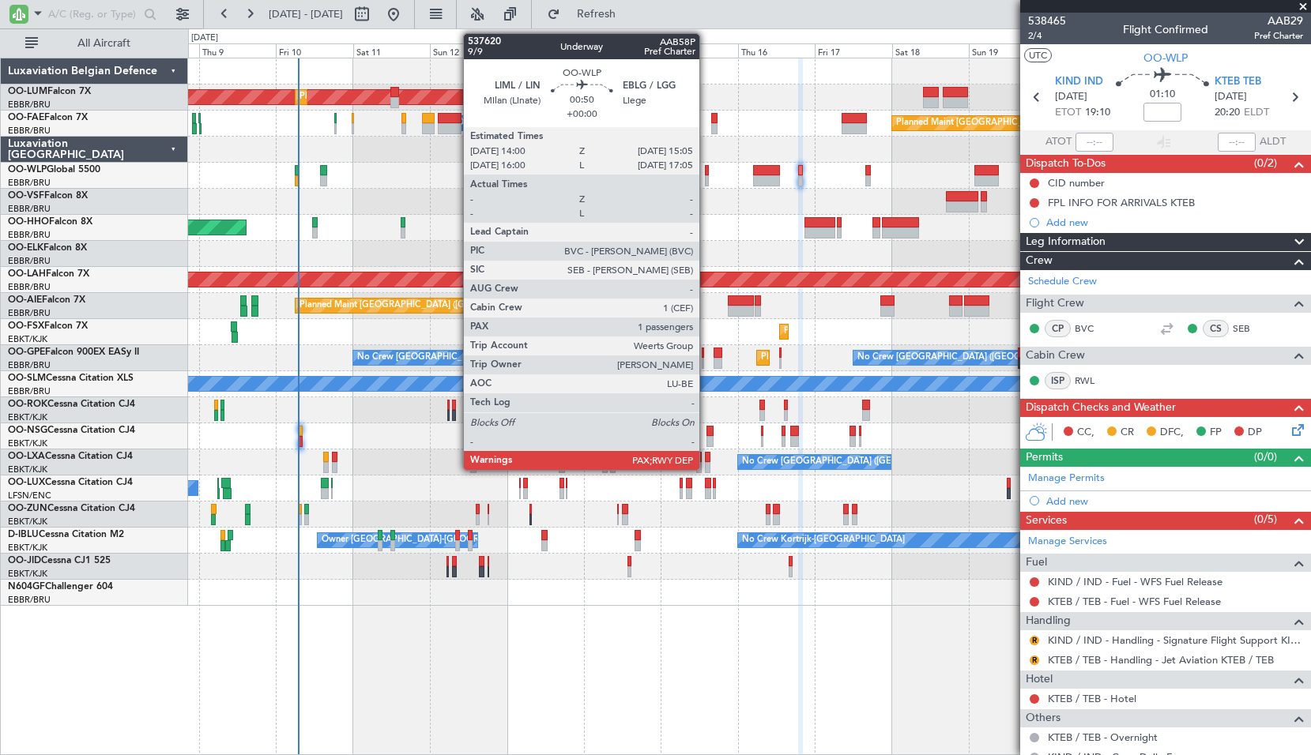
click at [706, 174] on div at bounding box center [707, 170] width 4 height 11
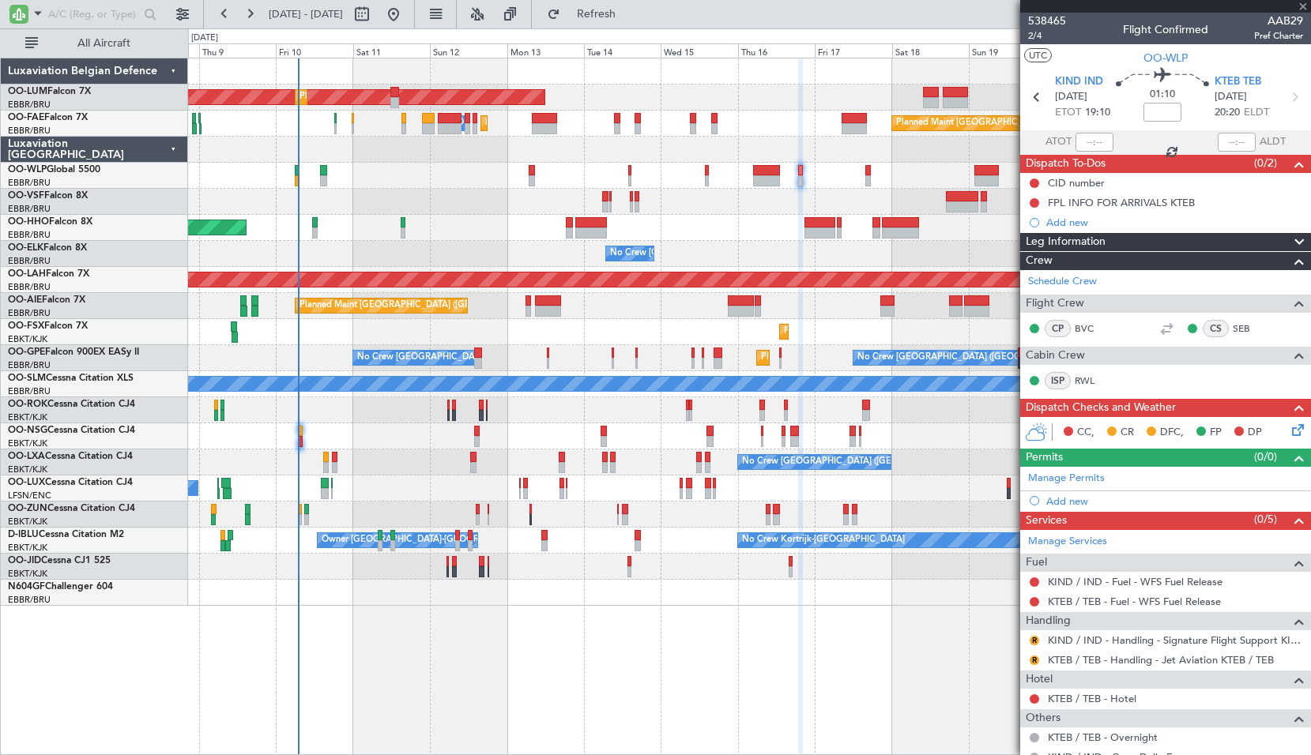
click at [702, 208] on div at bounding box center [749, 202] width 1122 height 26
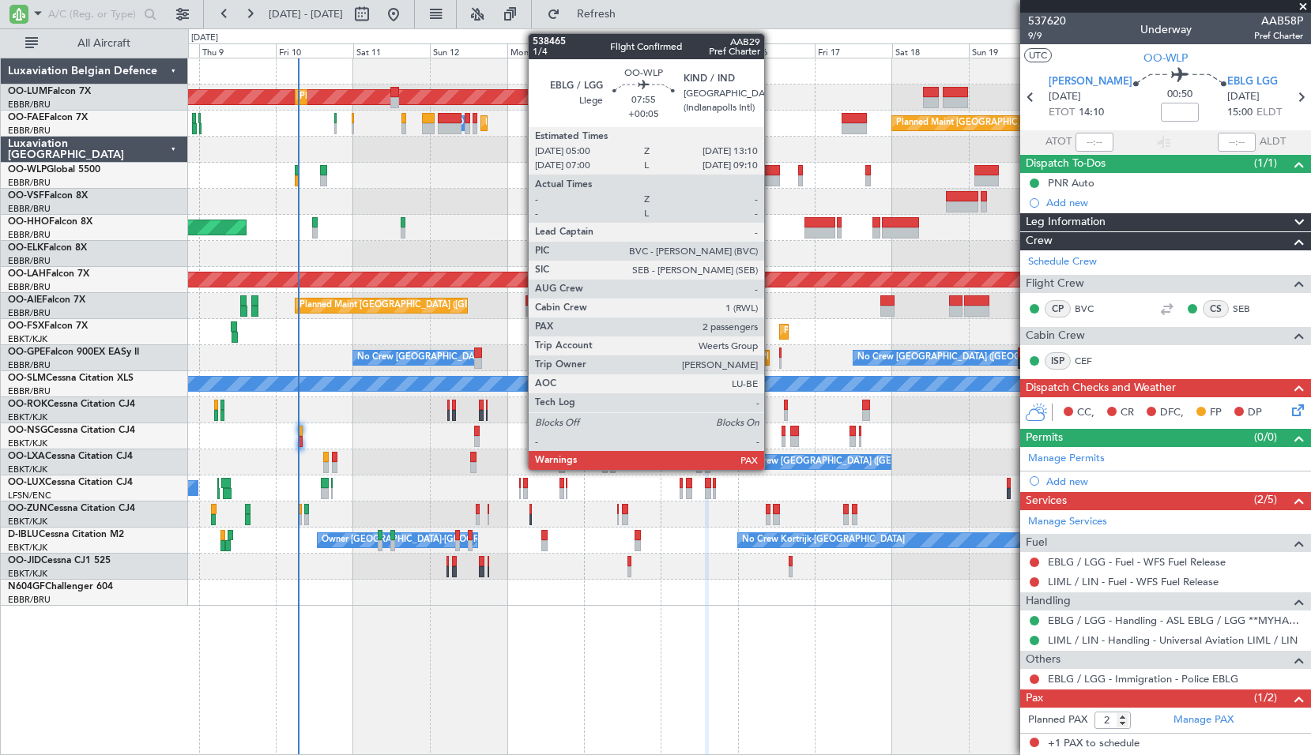
click at [771, 185] on div at bounding box center [766, 180] width 27 height 11
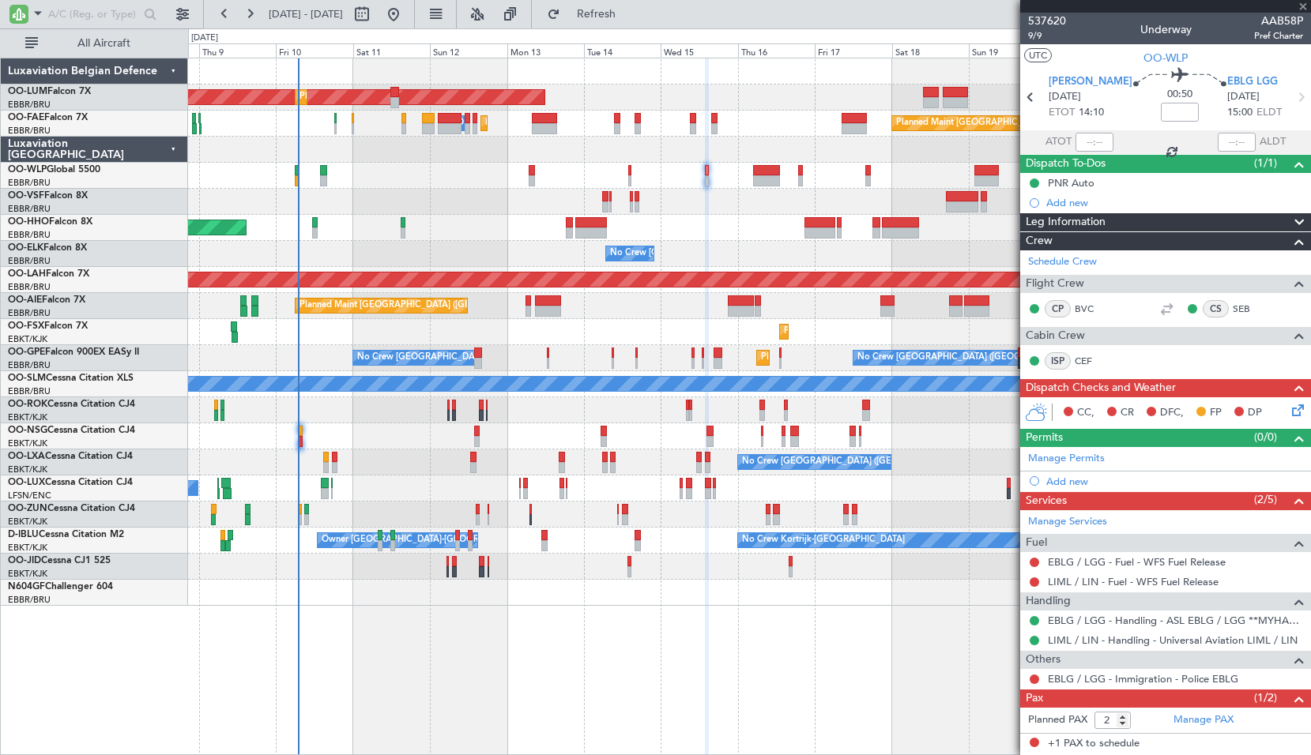
click at [774, 209] on div at bounding box center [749, 202] width 1122 height 26
type input "+00:05"
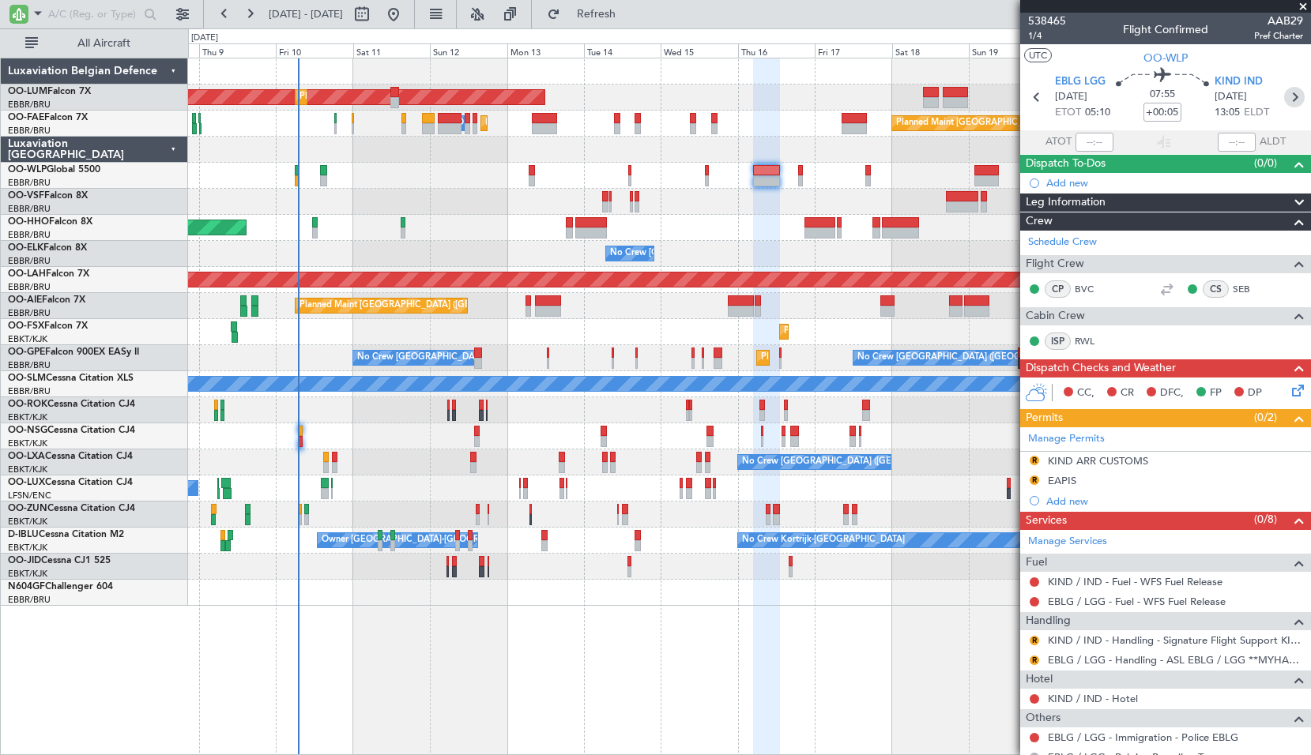
click at [1284, 100] on icon at bounding box center [1294, 97] width 21 height 21
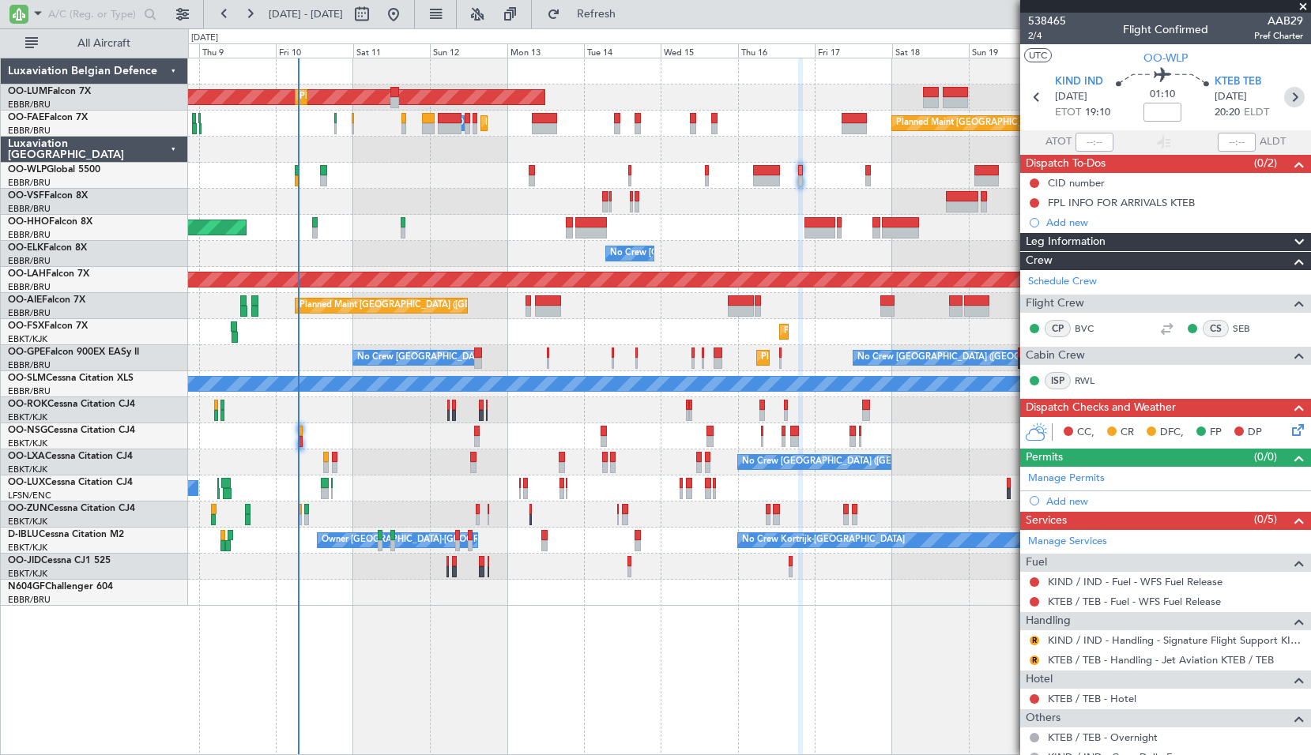
click at [1286, 102] on icon at bounding box center [1294, 97] width 21 height 21
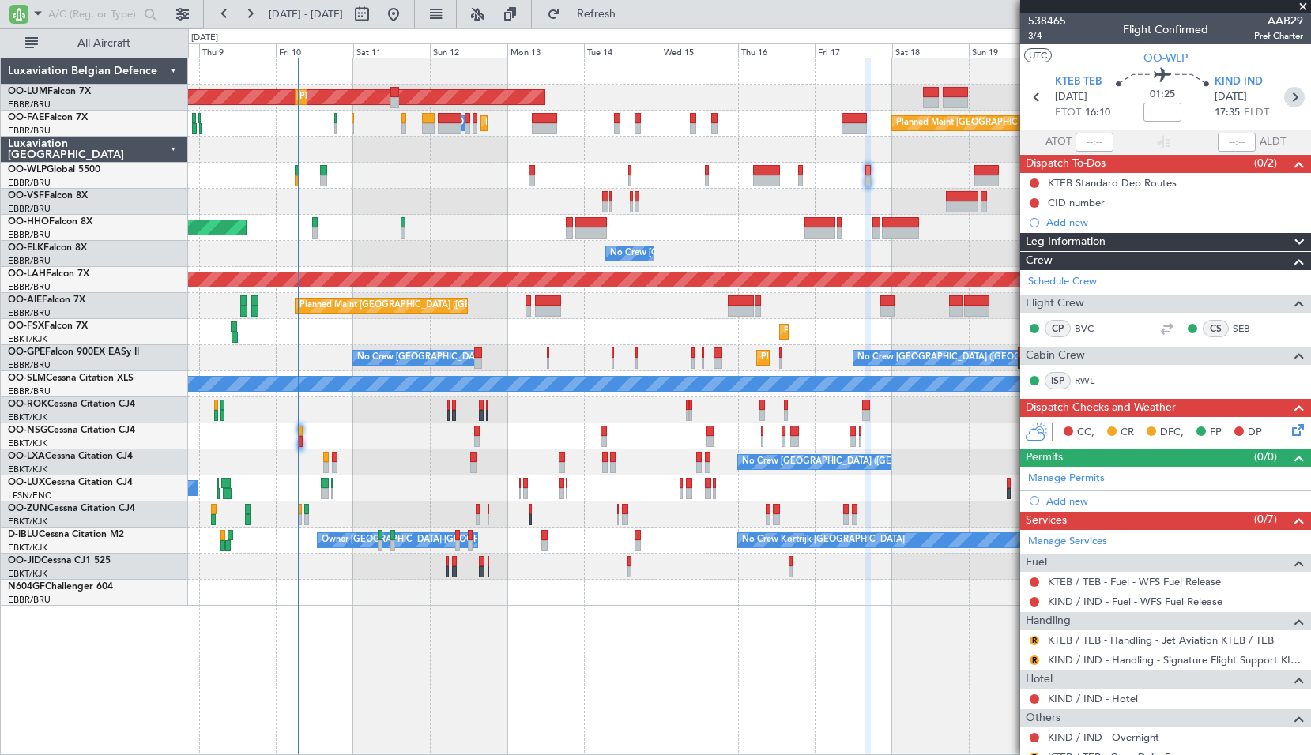
click at [1285, 98] on icon at bounding box center [1294, 97] width 21 height 21
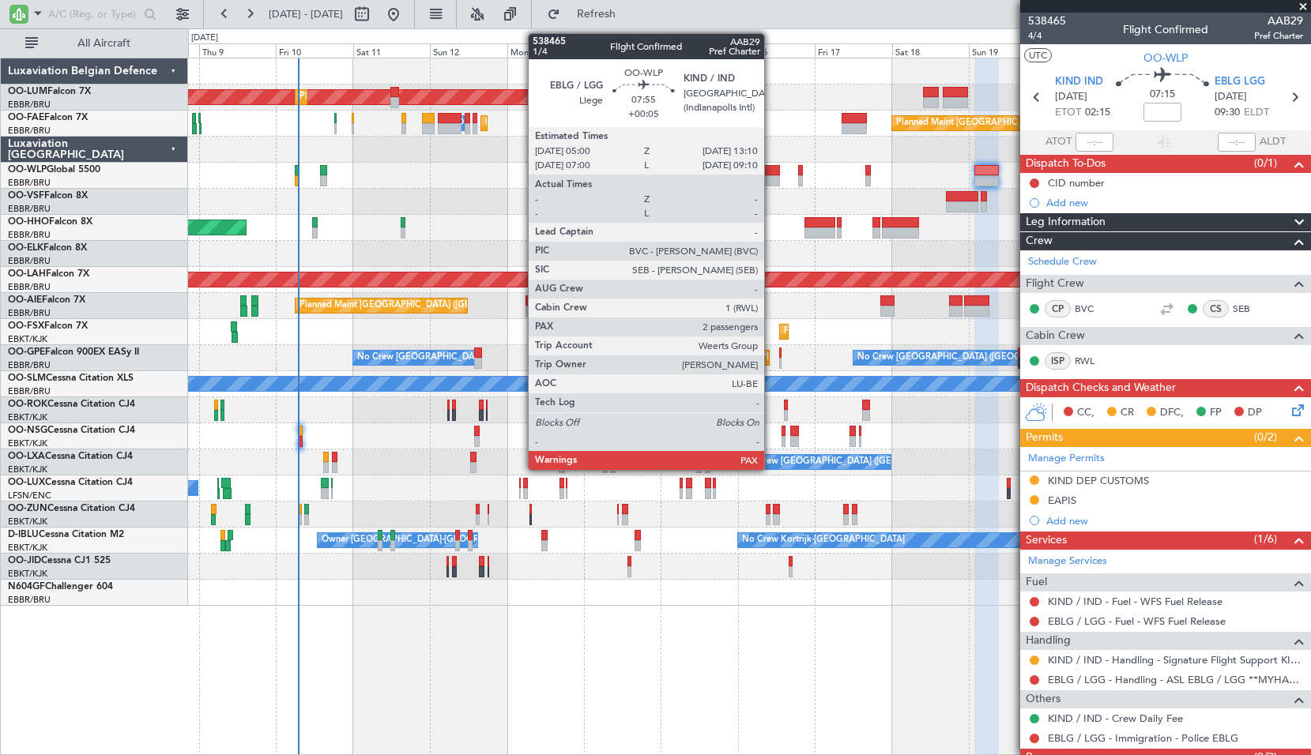
click at [771, 175] on div at bounding box center [766, 180] width 27 height 11
click at [770, 175] on div at bounding box center [766, 180] width 27 height 11
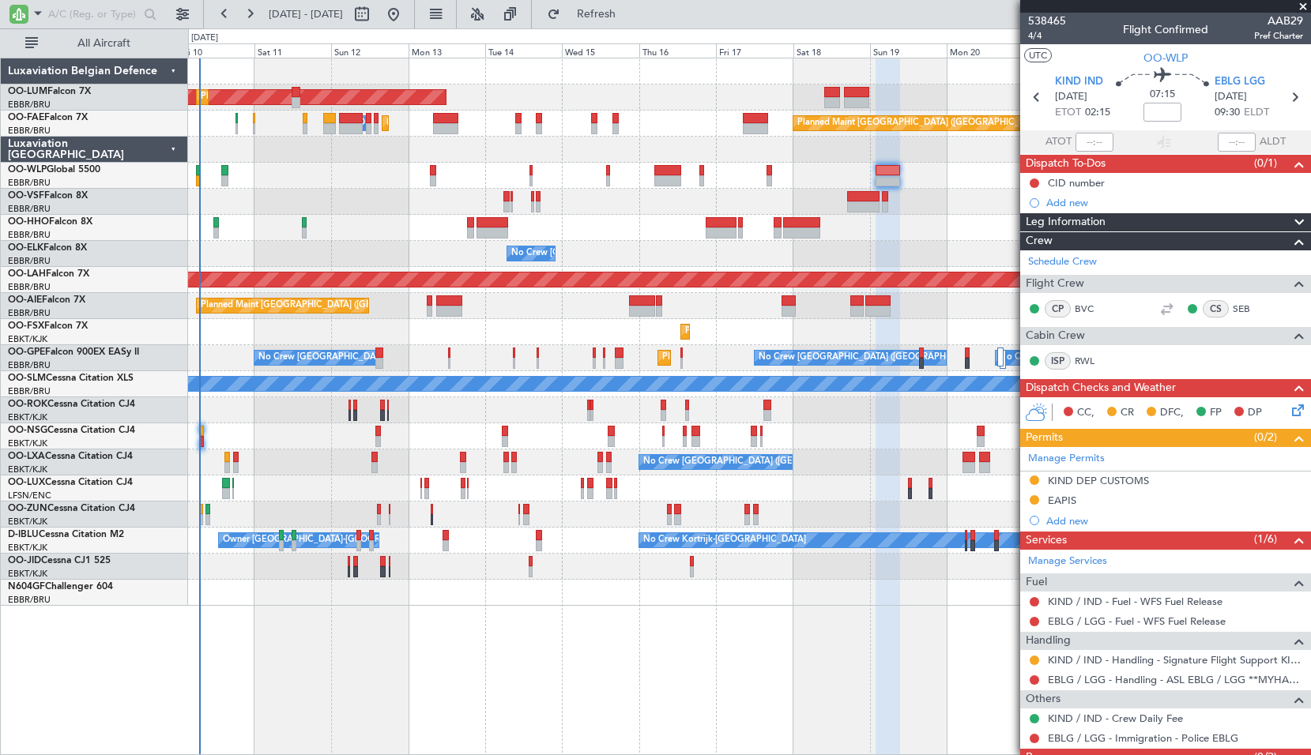
click at [599, 182] on div at bounding box center [749, 176] width 1122 height 26
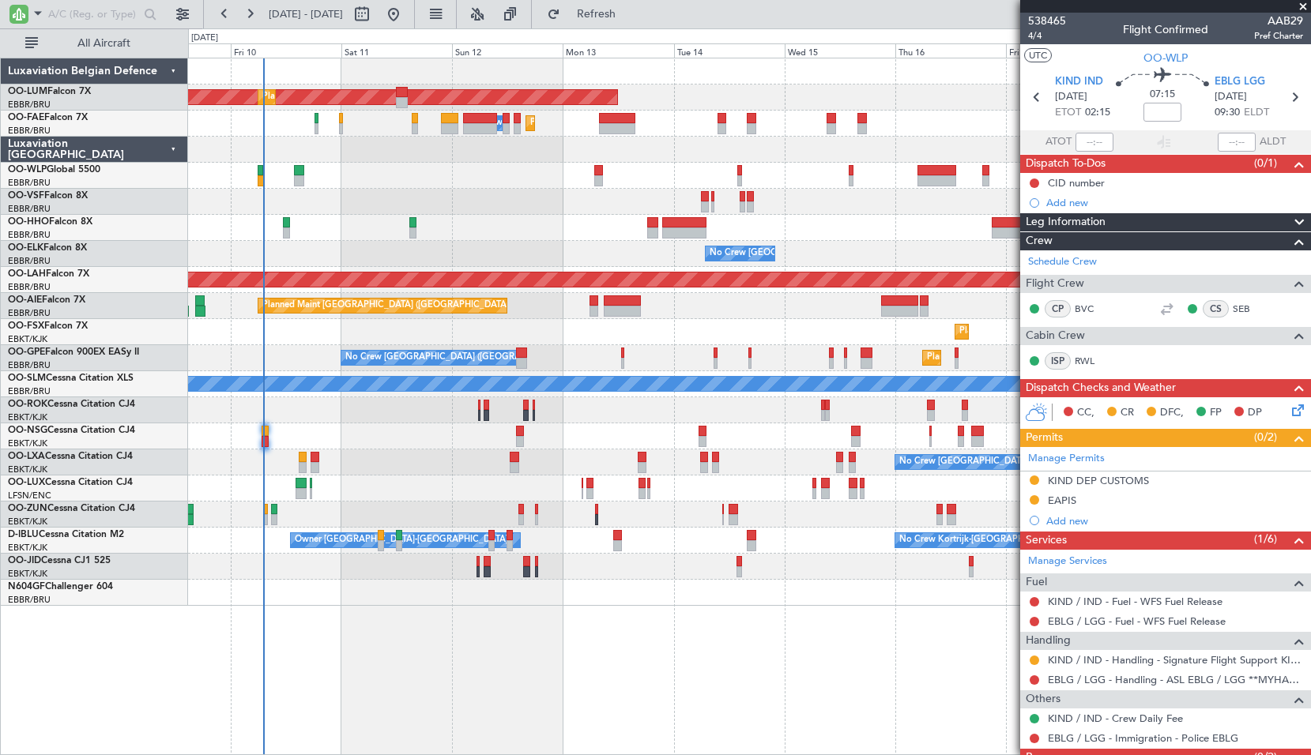
click at [439, 242] on div "AOG Maint Sibiu Planned Maint Brussels (Brussels National) Planned Maint Melsbr…" at bounding box center [749, 332] width 1122 height 548
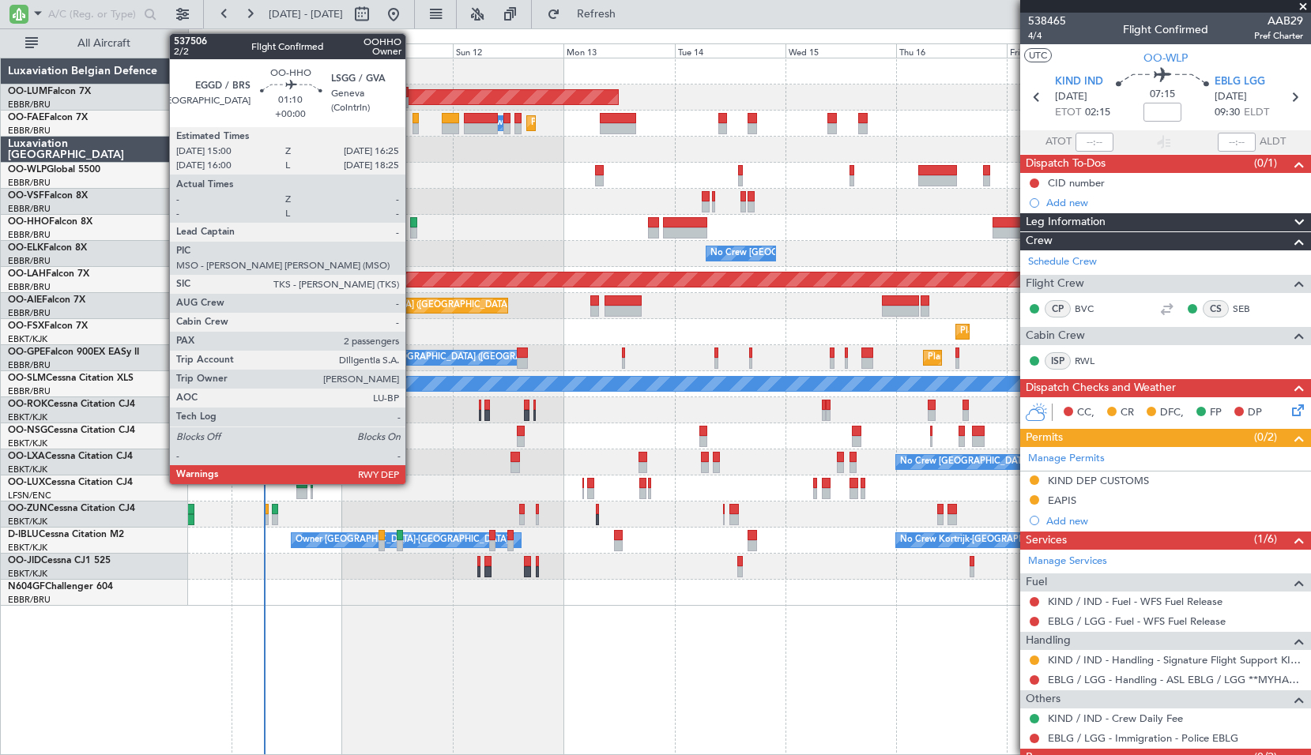
click at [412, 224] on div at bounding box center [413, 222] width 7 height 11
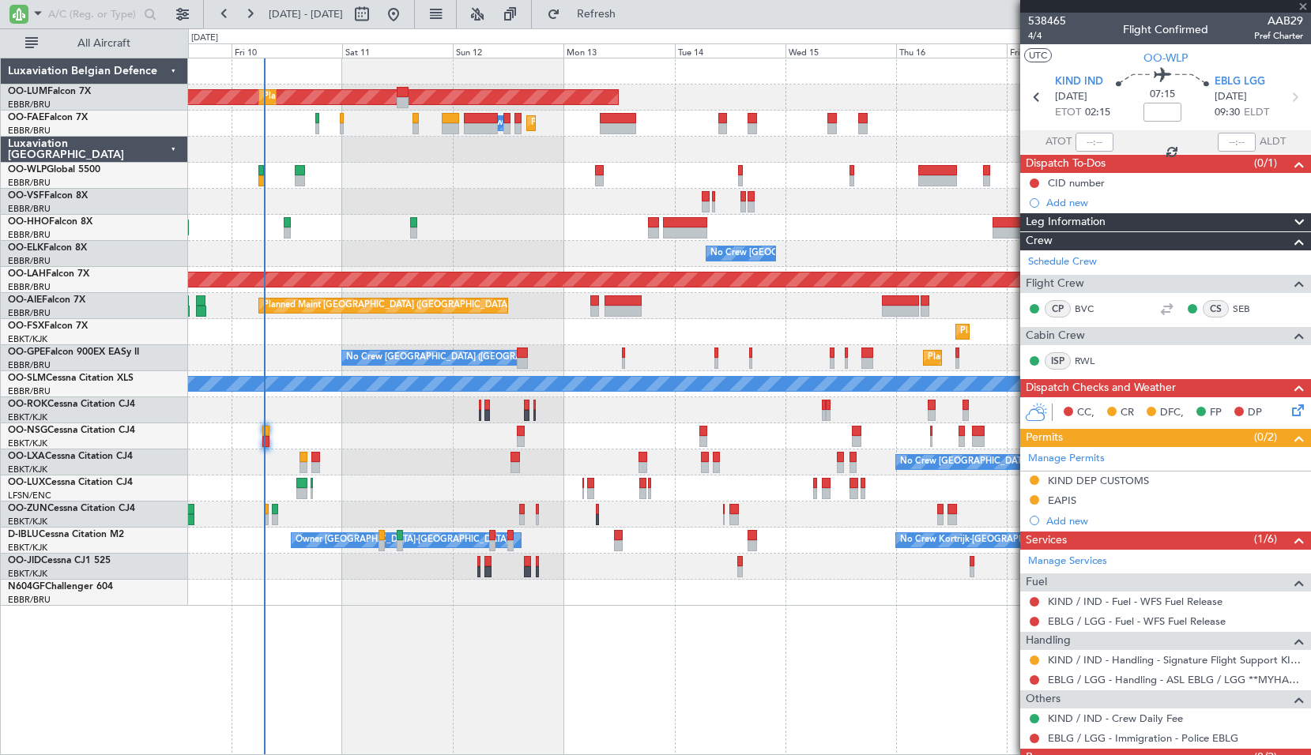
click at [461, 224] on div "Planned Maint Geneva (Cointrin)" at bounding box center [749, 228] width 1122 height 26
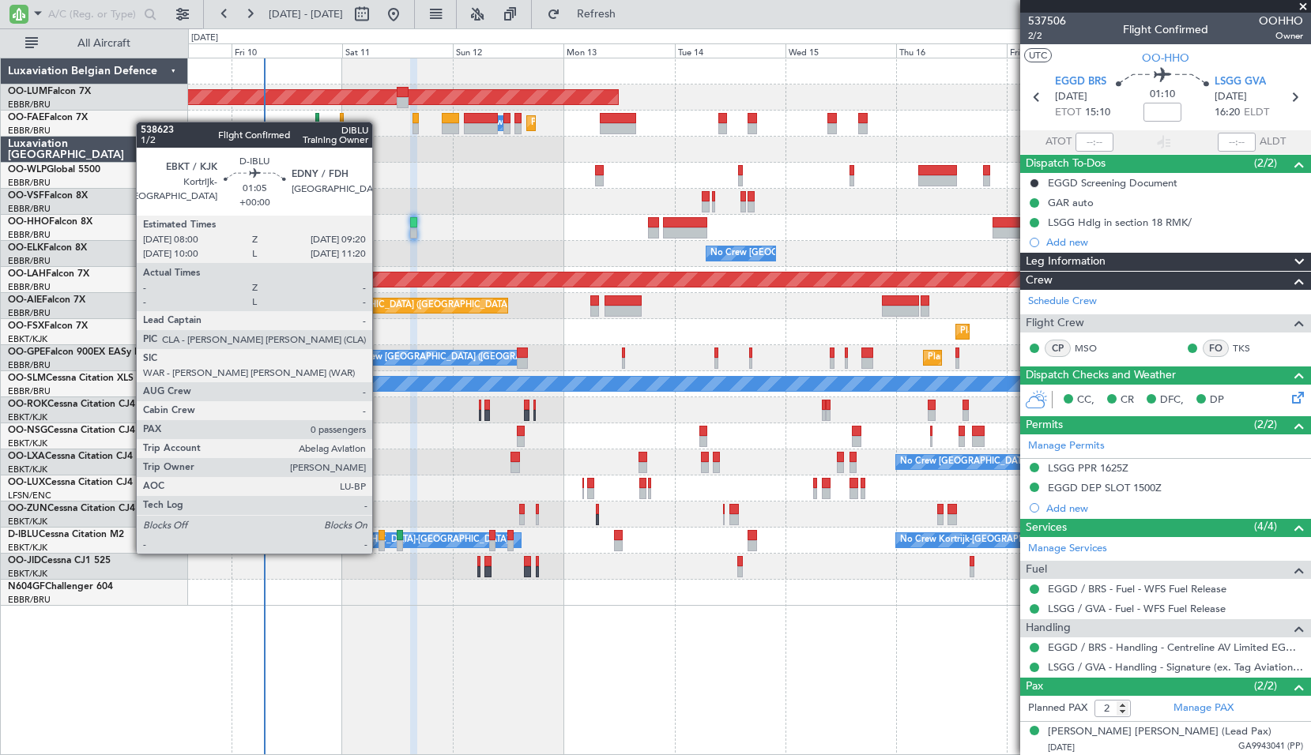
click at [379, 538] on div at bounding box center [381, 535] width 6 height 11
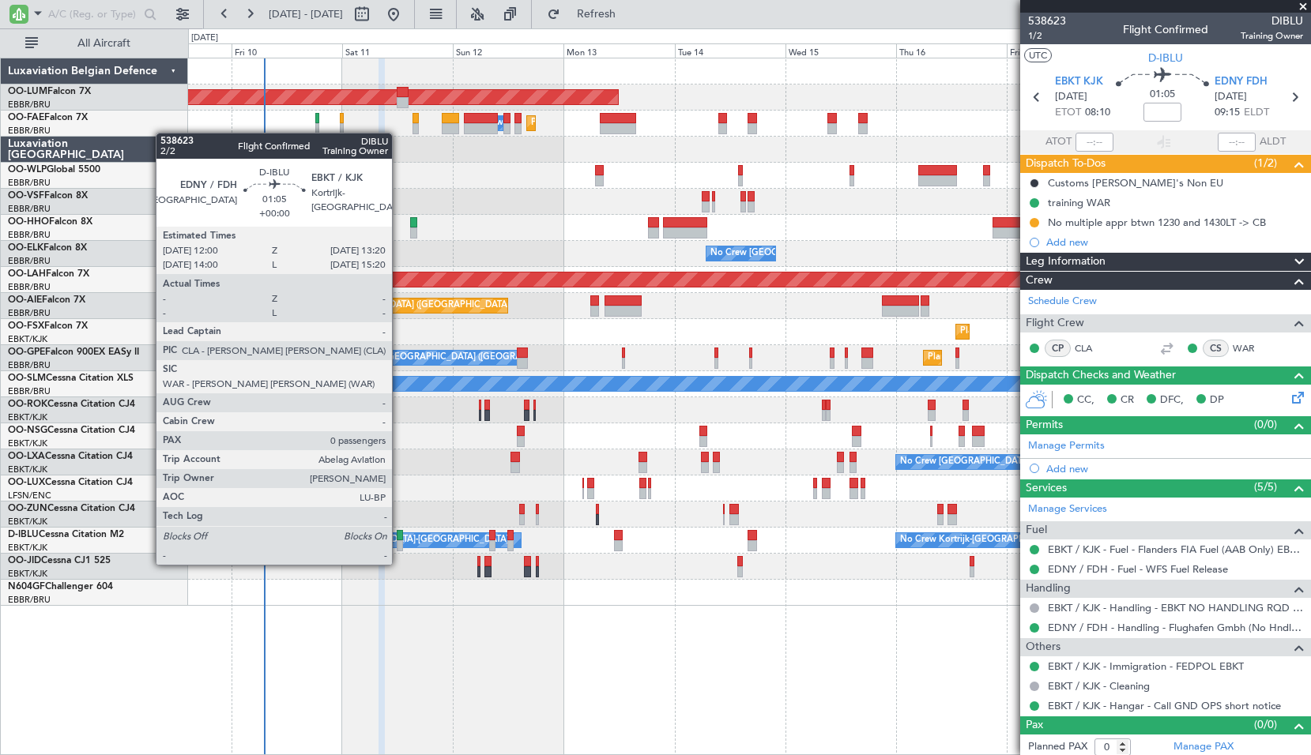
click at [399, 549] on div at bounding box center [400, 545] width 6 height 11
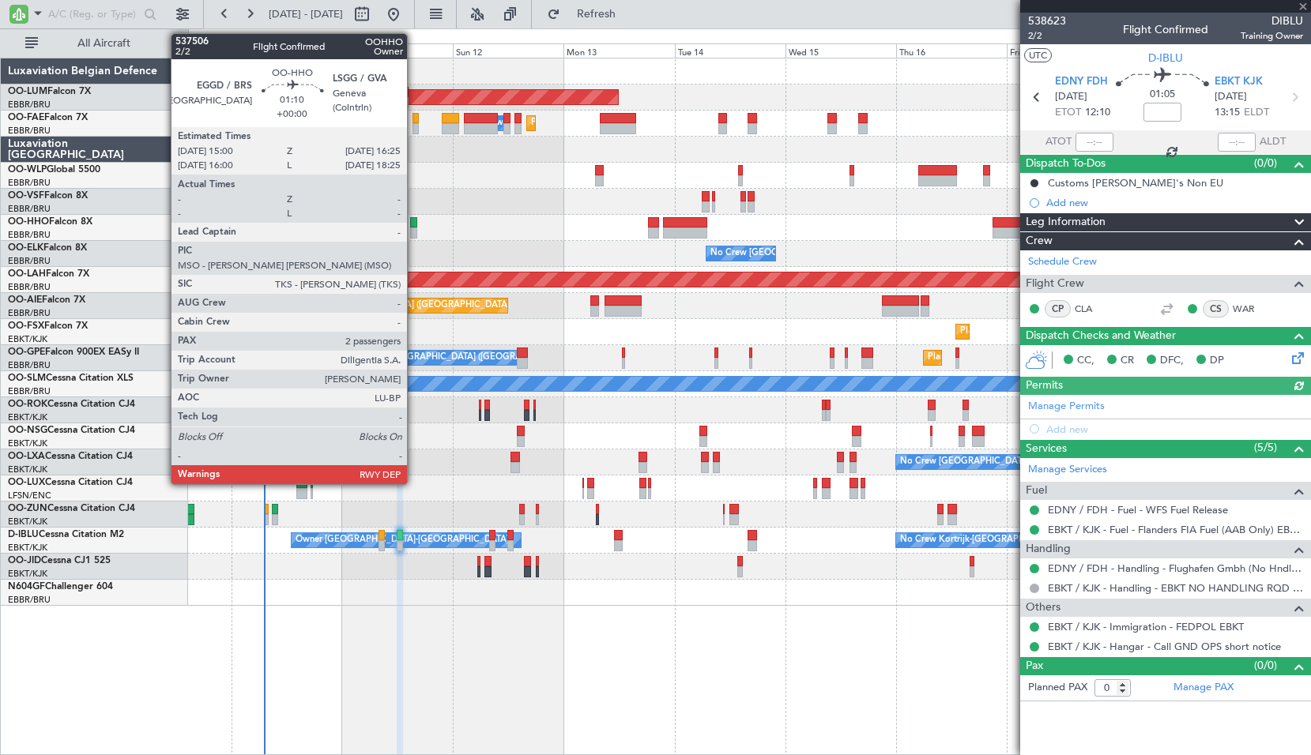
click at [414, 225] on div at bounding box center [413, 222] width 7 height 11
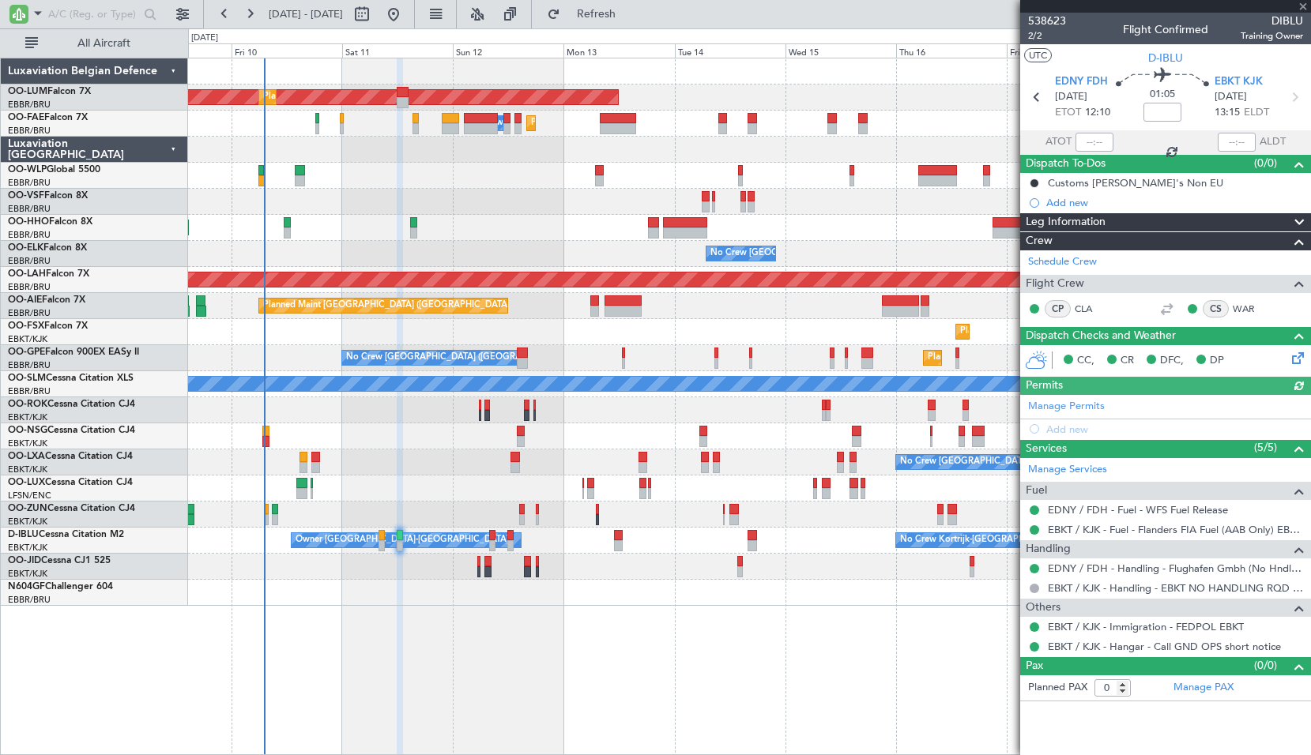
type input "2"
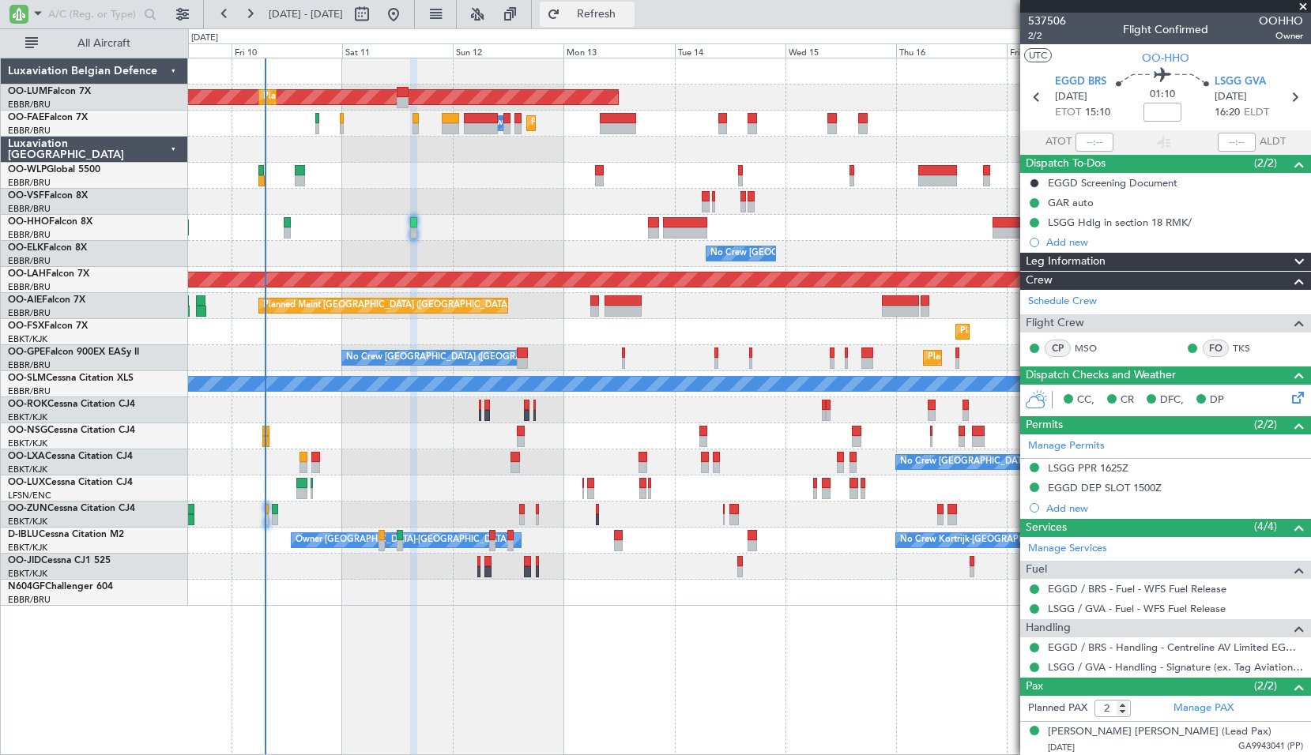
click at [630, 24] on button "Refresh" at bounding box center [587, 14] width 95 height 25
